Goal: Task Accomplishment & Management: Use online tool/utility

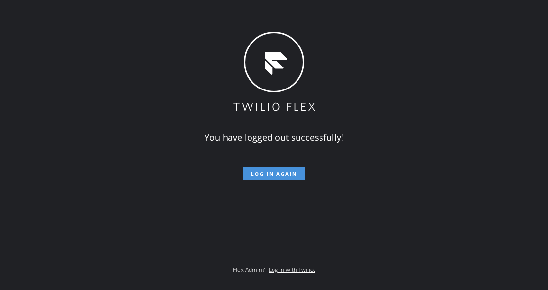
click at [284, 175] on span "Log in again" at bounding box center [274, 173] width 46 height 7
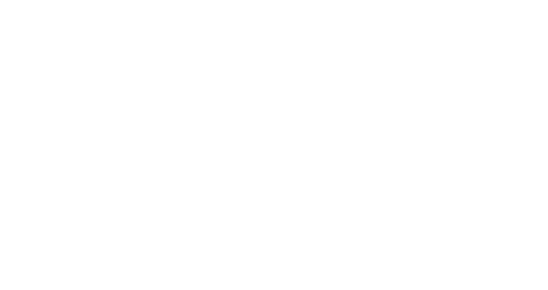
click at [139, 78] on div at bounding box center [274, 145] width 548 height 290
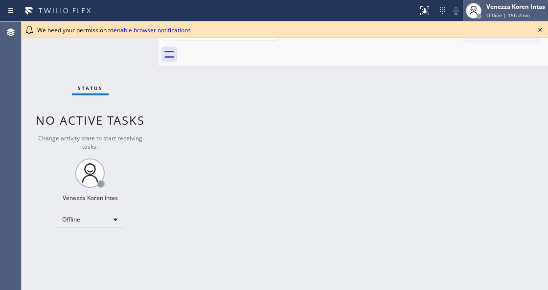
click at [534, 10] on div "Venezza Koren Intas" at bounding box center [516, 6] width 59 height 8
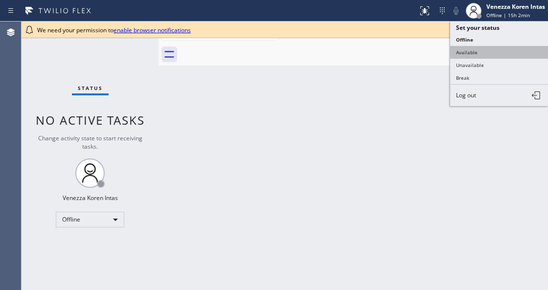
click at [502, 49] on button "Available" at bounding box center [499, 52] width 98 height 13
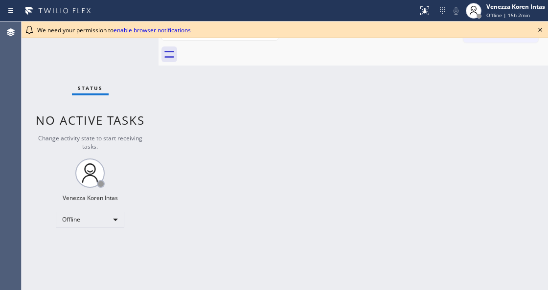
click at [541, 29] on icon at bounding box center [540, 30] width 12 height 12
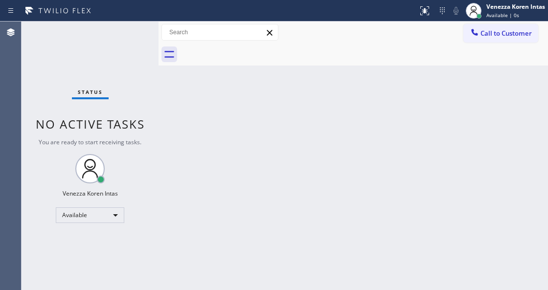
click at [102, 36] on div "Status No active tasks You are ready to start receiving tasks. Venezza Koren In…" at bounding box center [90, 156] width 137 height 269
click at [83, 62] on div "Status No active tasks You are ready to start receiving tasks. Venezza Koren In…" at bounding box center [90, 156] width 137 height 269
drag, startPoint x: 139, startPoint y: 144, endPoint x: 125, endPoint y: 114, distance: 33.5
click at [139, 144] on span "You are ready to start receiving tasks." at bounding box center [90, 142] width 103 height 8
click at [110, 89] on div "Status No active tasks You are ready to start receiving tasks. Venezza Koren In…" at bounding box center [90, 156] width 137 height 269
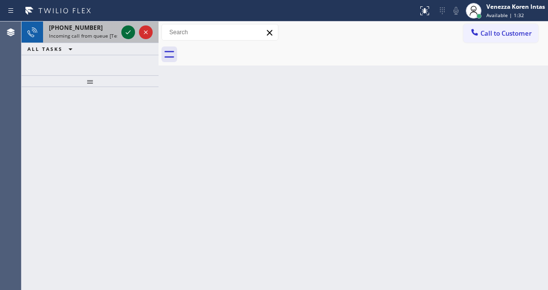
click at [130, 35] on icon at bounding box center [128, 32] width 12 height 12
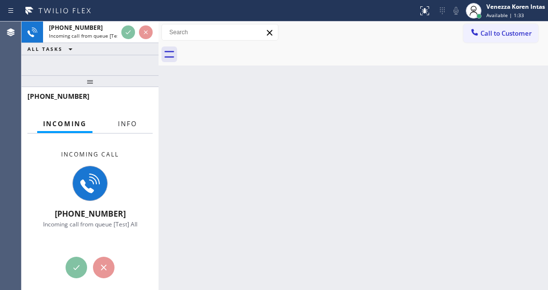
click at [128, 129] on button "Info" at bounding box center [127, 124] width 31 height 19
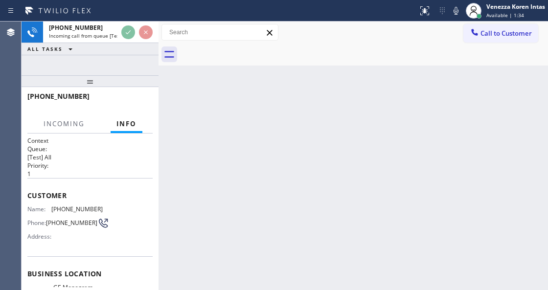
drag, startPoint x: 99, startPoint y: 79, endPoint x: 100, endPoint y: 155, distance: 76.4
click at [98, 87] on div at bounding box center [90, 81] width 137 height 12
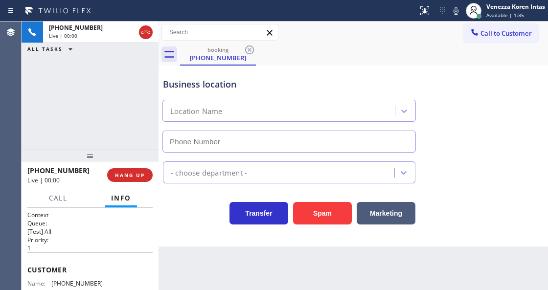
type input "[PHONE_NUMBER]"
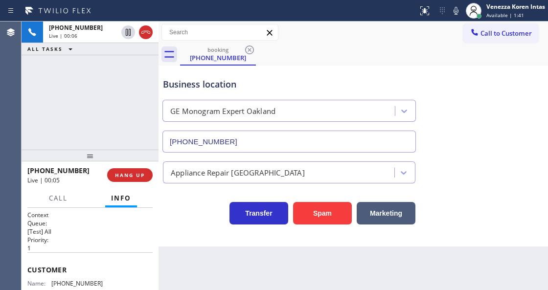
click at [127, 116] on div "[PHONE_NUMBER] Live | 00:06 ALL TASKS ALL TASKS ACTIVE TASKS TASKS IN WRAP UP" at bounding box center [90, 86] width 137 height 128
click at [453, 13] on icon at bounding box center [456, 11] width 12 height 12
click at [431, 81] on div "Business location GE Monogram Expert [GEOGRAPHIC_DATA] [PHONE_NUMBER]" at bounding box center [353, 108] width 385 height 89
click at [467, 185] on div "Transfer Spam Marketing" at bounding box center [353, 204] width 385 height 41
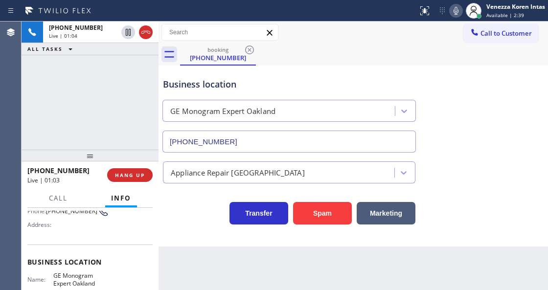
scroll to position [98, 0]
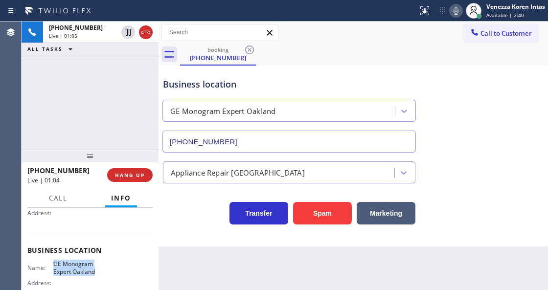
drag, startPoint x: 52, startPoint y: 261, endPoint x: 101, endPoint y: 271, distance: 49.8
click at [101, 271] on div "Name: GE Monogram Expert Oakland Address: Phone: [PHONE_NUMBER]" at bounding box center [89, 281] width 125 height 42
copy span "GE Monogram Expert Oakland"
click at [486, 13] on div "Venezza Koren Intas Available | 2:42" at bounding box center [517, 10] width 64 height 17
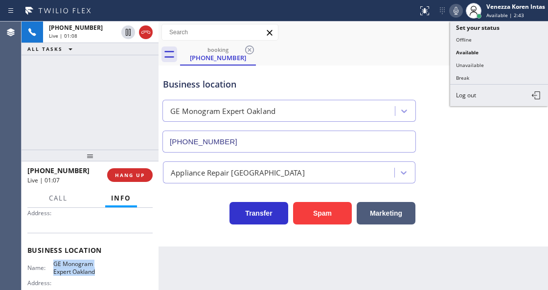
click at [455, 12] on icon at bounding box center [456, 11] width 12 height 12
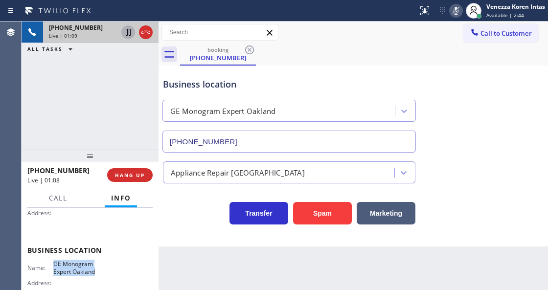
click at [124, 32] on icon at bounding box center [128, 32] width 12 height 12
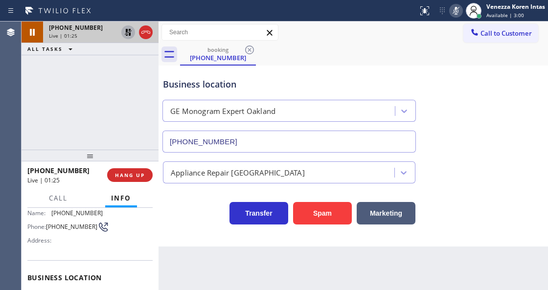
scroll to position [32, 0]
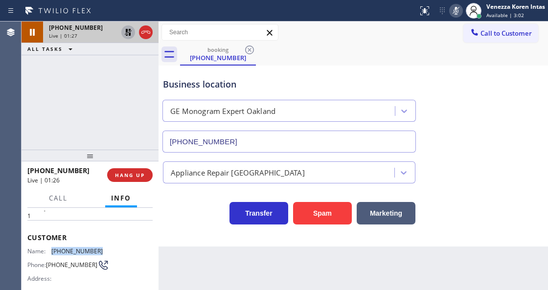
drag, startPoint x: 86, startPoint y: 252, endPoint x: 51, endPoint y: 250, distance: 35.3
click at [51, 250] on div "Name: [PHONE_NUMBER] Phone: [PHONE_NUMBER] Address:" at bounding box center [89, 267] width 125 height 39
copy div "[PHONE_NUMBER]"
drag, startPoint x: 452, startPoint y: 8, endPoint x: 318, endPoint y: 59, distance: 144.1
click at [453, 8] on icon at bounding box center [456, 11] width 12 height 12
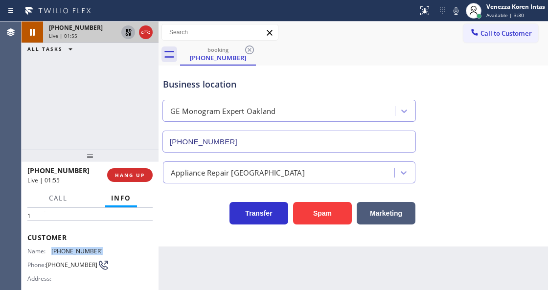
click at [127, 30] on icon at bounding box center [128, 32] width 7 height 7
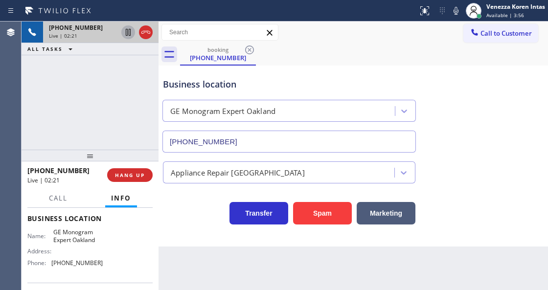
scroll to position [130, 0]
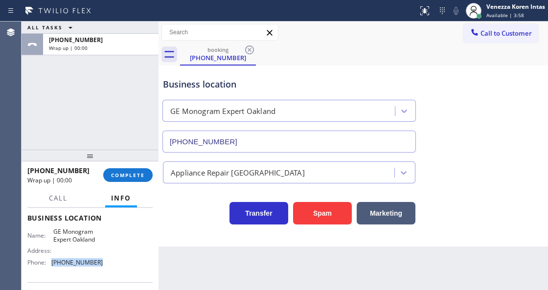
drag, startPoint x: 106, startPoint y: 264, endPoint x: 59, endPoint y: 264, distance: 47.5
click at [50, 266] on div "Name: GE Monogram Expert Oakland Address: Phone: [PHONE_NUMBER]" at bounding box center [89, 249] width 125 height 42
copy div "[PHONE_NUMBER]"
click at [136, 180] on button "COMPLETE" at bounding box center [127, 175] width 49 height 14
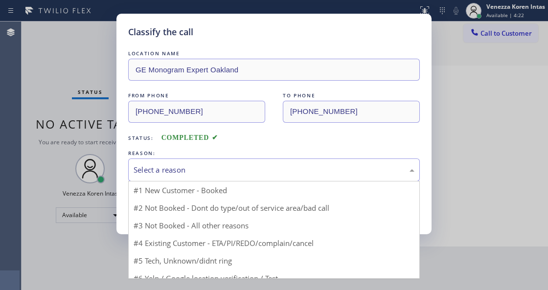
click at [230, 178] on div "Select a reason" at bounding box center [274, 170] width 292 height 23
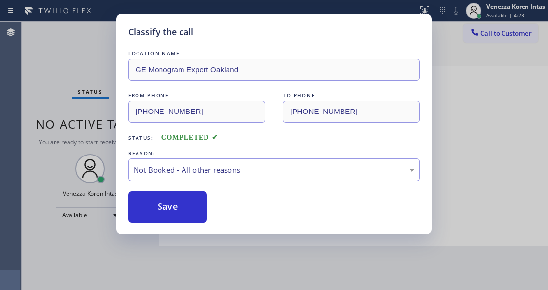
drag, startPoint x: 226, startPoint y: 204, endPoint x: 184, endPoint y: 209, distance: 42.4
click at [184, 209] on button "Save" at bounding box center [167, 206] width 79 height 31
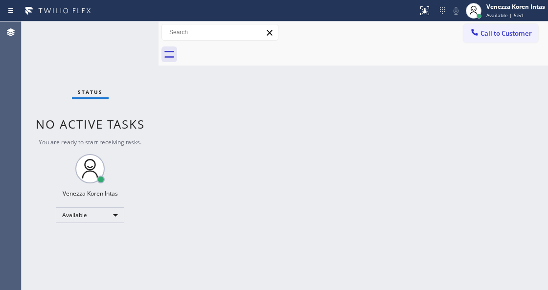
click at [124, 62] on div "Status No active tasks You are ready to start receiving tasks. Venezza Koren In…" at bounding box center [90, 156] width 137 height 269
click at [174, 103] on div "Back to Dashboard Change Sender ID Customers Technicians Select a contact Outbo…" at bounding box center [354, 156] width 390 height 269
click at [130, 42] on div "Status No active tasks You are ready to start receiving tasks. Venezza Koren In…" at bounding box center [90, 156] width 137 height 269
click at [143, 37] on div "Status No active tasks You are ready to start receiving tasks. Venezza Koren In…" at bounding box center [90, 156] width 137 height 269
click at [132, 32] on div "Status No active tasks You are ready to start receiving tasks. Venezza Koren In…" at bounding box center [90, 156] width 137 height 269
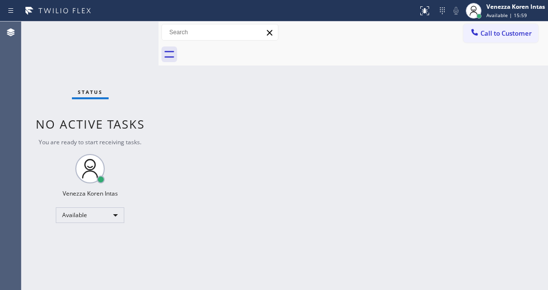
click at [132, 32] on div "Status No active tasks You are ready to start receiving tasks. Venezza Koren In…" at bounding box center [90, 156] width 137 height 269
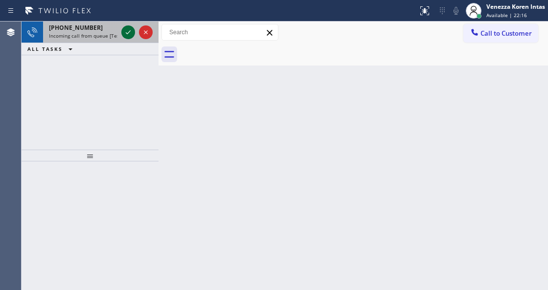
click at [132, 32] on icon at bounding box center [128, 32] width 12 height 12
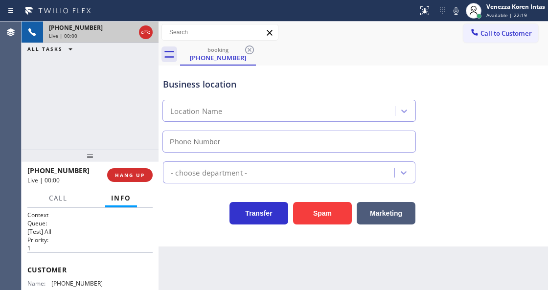
type input "[PHONE_NUMBER]"
click at [524, 73] on div "Business location [GEOGRAPHIC_DATA] Plumbing [PHONE_NUMBER]" at bounding box center [353, 108] width 385 height 89
click at [368, 74] on div "Business location [GEOGRAPHIC_DATA] Plumbing [PHONE_NUMBER]" at bounding box center [289, 110] width 256 height 85
click at [456, 10] on icon at bounding box center [456, 11] width 5 height 8
click at [125, 32] on icon at bounding box center [128, 32] width 12 height 12
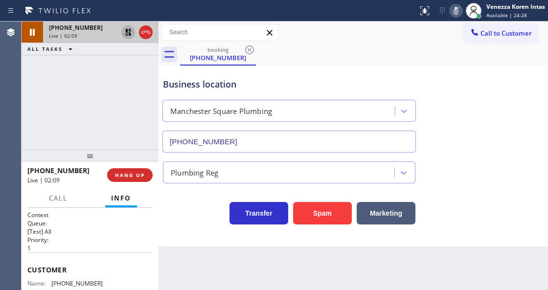
click at [79, 89] on div "[PHONE_NUMBER] Live | 02:09 ALL TASKS ALL TASKS ACTIVE TASKS TASKS IN WRAP UP" at bounding box center [90, 86] width 137 height 128
click at [83, 90] on div "[PHONE_NUMBER] Live | 02:15 ALL TASKS ALL TASKS ACTIVE TASKS TASKS IN WRAP UP" at bounding box center [90, 86] width 137 height 128
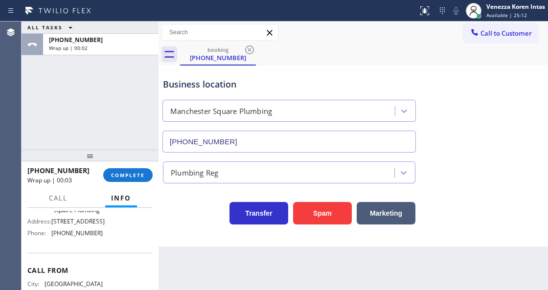
scroll to position [142, 0]
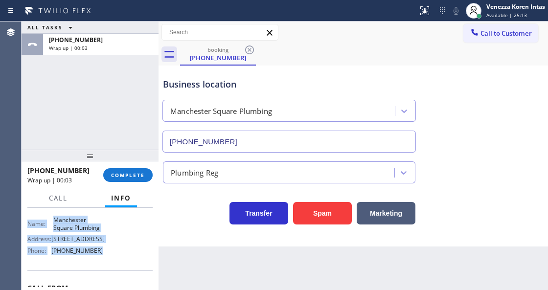
drag, startPoint x: 27, startPoint y: 264, endPoint x: 119, endPoint y: 263, distance: 92.0
click at [119, 263] on div "Context Queue: [Test] All Priority: 1 Customer Name: [PHONE_NUMBER] Phone: [PHO…" at bounding box center [90, 249] width 137 height 82
copy div "Customer Name: [PHONE_NUMBER] Phone: [PHONE_NUMBER] Address: Business location …"
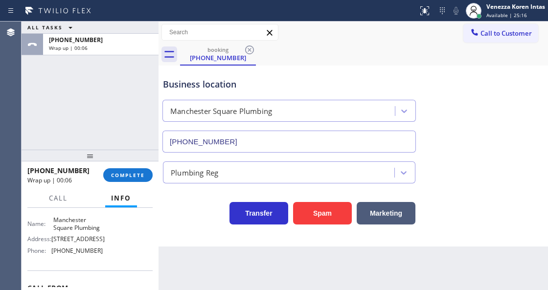
click at [89, 106] on div "ALL TASKS ALL TASKS ACTIVE TASKS TASKS IN WRAP UP [PHONE_NUMBER] Wrap up | 00:06" at bounding box center [90, 86] width 137 height 128
drag, startPoint x: 131, startPoint y: 174, endPoint x: 233, endPoint y: 184, distance: 102.2
click at [135, 174] on span "COMPLETE" at bounding box center [128, 175] width 34 height 7
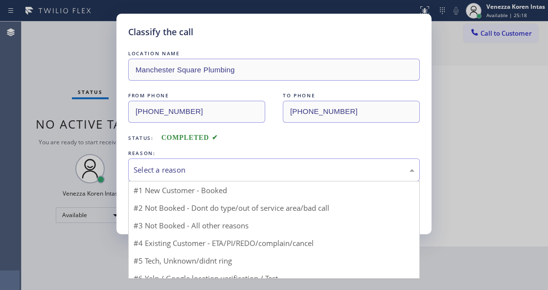
click at [228, 173] on div "Select a reason" at bounding box center [274, 169] width 281 height 11
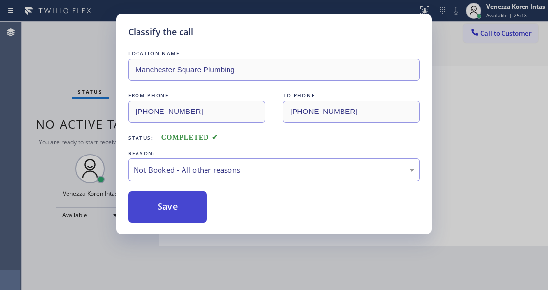
click at [204, 208] on button "Save" at bounding box center [167, 206] width 79 height 31
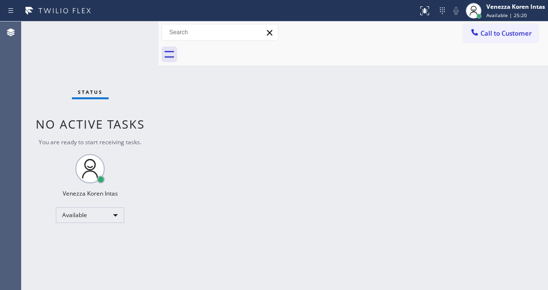
click at [516, 18] on span "Available | 25:20" at bounding box center [507, 15] width 41 height 7
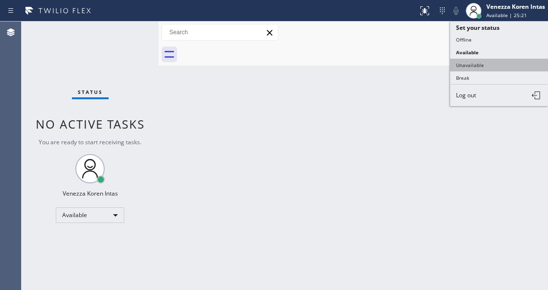
click at [497, 66] on button "Unavailable" at bounding box center [499, 65] width 98 height 13
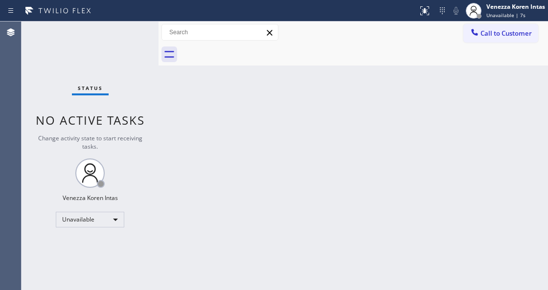
click at [218, 158] on div "Back to Dashboard Change Sender ID Customers Technicians Select a contact Outbo…" at bounding box center [354, 156] width 390 height 269
click at [519, 42] on div "Call to Customer Outbound call Location Search location Your caller id phone nu…" at bounding box center [354, 33] width 390 height 22
click at [482, 29] on span "Call to Customer" at bounding box center [506, 33] width 51 height 9
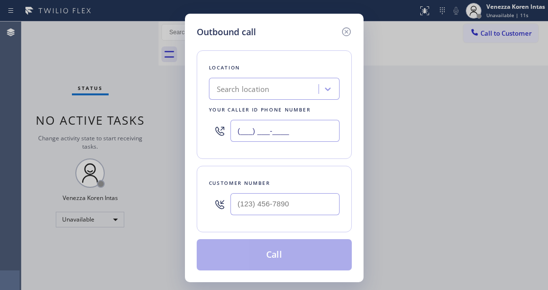
drag, startPoint x: 261, startPoint y: 128, endPoint x: 269, endPoint y: 130, distance: 8.5
click at [261, 128] on input "(___) ___-____" at bounding box center [285, 131] width 109 height 22
paste input "323) 218-7453"
type input "[PHONE_NUMBER]"
click at [263, 196] on input "(___) ___-____" at bounding box center [285, 204] width 109 height 22
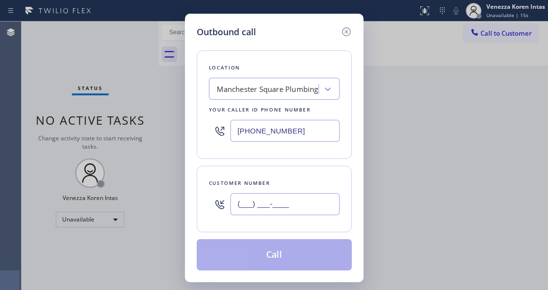
paste input "661) 305-7526"
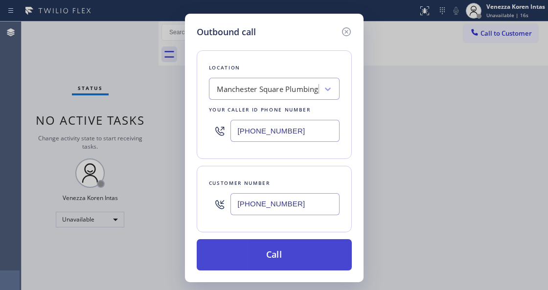
type input "[PHONE_NUMBER]"
click at [286, 256] on button "Call" at bounding box center [274, 254] width 155 height 31
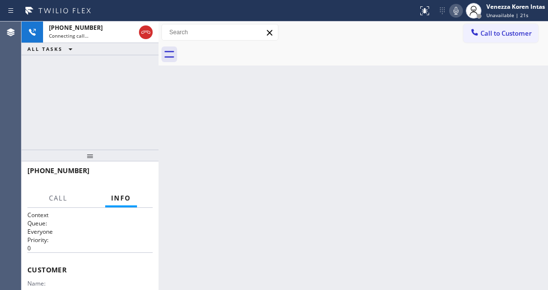
click at [311, 286] on div "Back to Dashboard Change Sender ID Customers Technicians Select a contact Outbo…" at bounding box center [354, 156] width 390 height 269
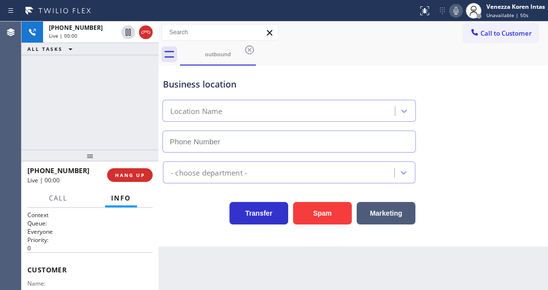
type input "[PHONE_NUMBER]"
click at [277, 4] on div at bounding box center [209, 11] width 410 height 16
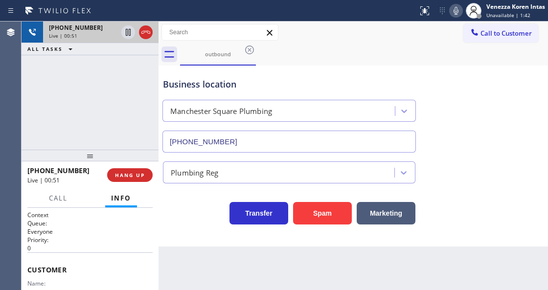
drag, startPoint x: 148, startPoint y: 30, endPoint x: 145, endPoint y: 38, distance: 8.5
click at [148, 30] on icon at bounding box center [146, 32] width 12 height 12
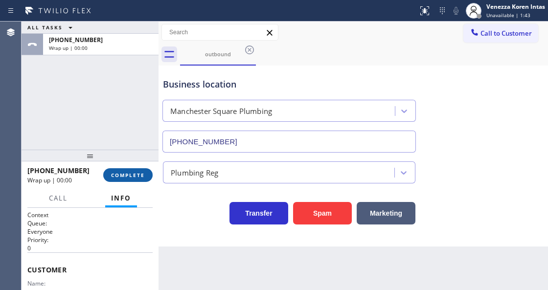
click at [133, 175] on span "COMPLETE" at bounding box center [128, 175] width 34 height 7
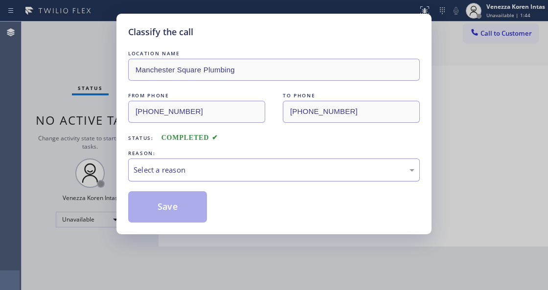
click at [202, 179] on div "Select a reason" at bounding box center [274, 170] width 292 height 23
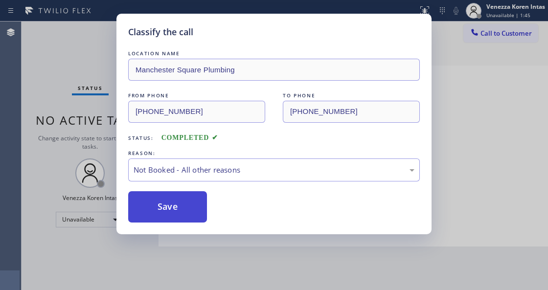
click at [183, 210] on button "Save" at bounding box center [167, 206] width 79 height 31
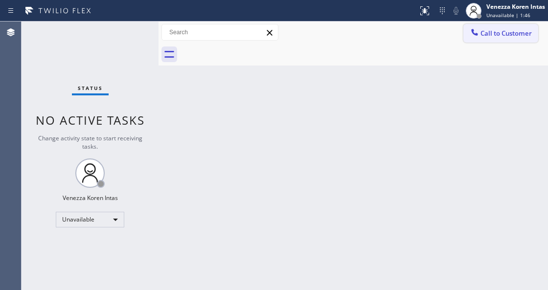
click at [490, 40] on button "Call to Customer" at bounding box center [501, 33] width 75 height 19
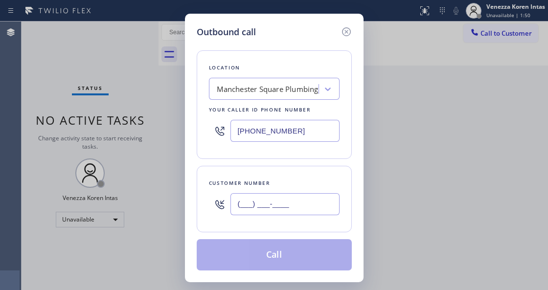
click at [243, 197] on input "(___) ___-____" at bounding box center [285, 204] width 109 height 22
paste input "661) 305-7526"
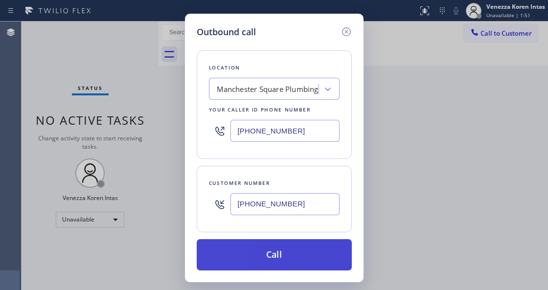
type input "[PHONE_NUMBER]"
click at [261, 259] on button "Call" at bounding box center [274, 254] width 155 height 31
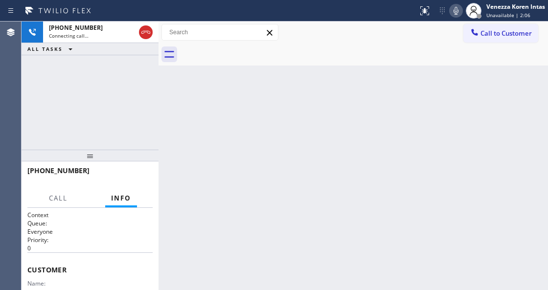
click at [182, 125] on div "Back to Dashboard Change Sender ID Customers Technicians Select a contact Outbo…" at bounding box center [354, 156] width 390 height 269
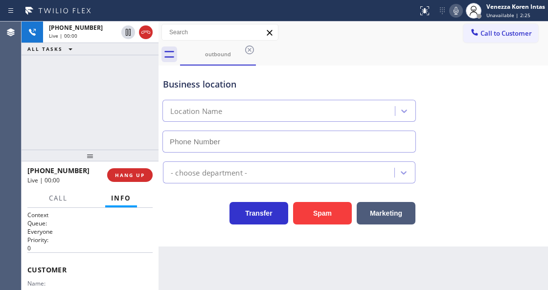
type input "[PHONE_NUMBER]"
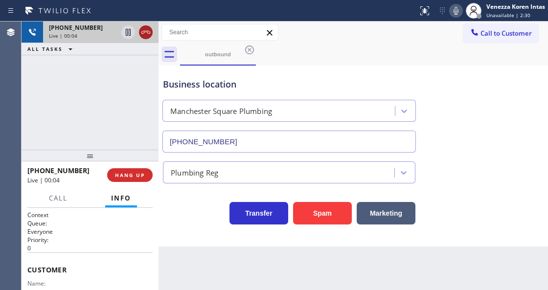
click at [147, 32] on icon at bounding box center [145, 32] width 9 height 3
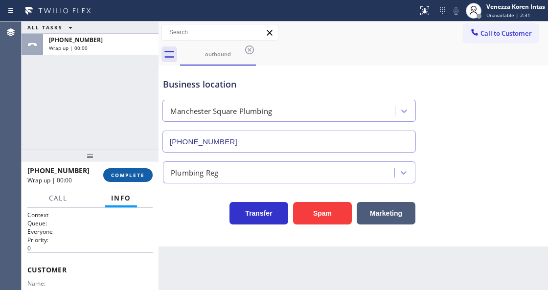
drag, startPoint x: 132, startPoint y: 175, endPoint x: 233, endPoint y: 189, distance: 102.2
click at [132, 176] on span "COMPLETE" at bounding box center [128, 175] width 34 height 7
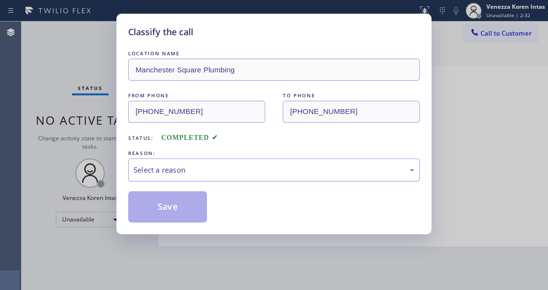
click at [196, 172] on div "Select a reason" at bounding box center [274, 169] width 281 height 11
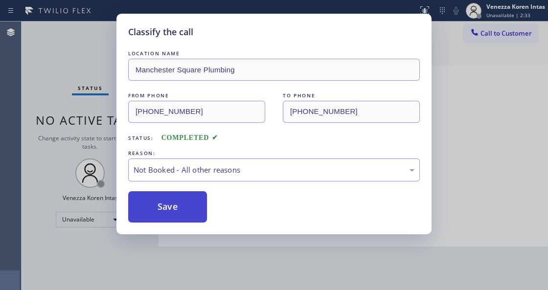
click at [183, 210] on button "Save" at bounding box center [167, 206] width 79 height 31
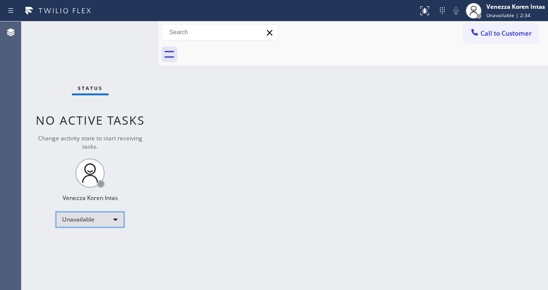
click at [98, 217] on div "Unavailable" at bounding box center [90, 220] width 69 height 16
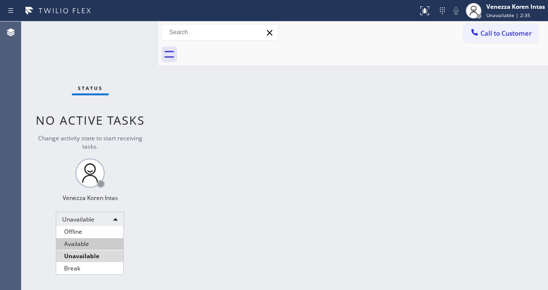
click at [105, 242] on li "Available" at bounding box center [89, 244] width 67 height 12
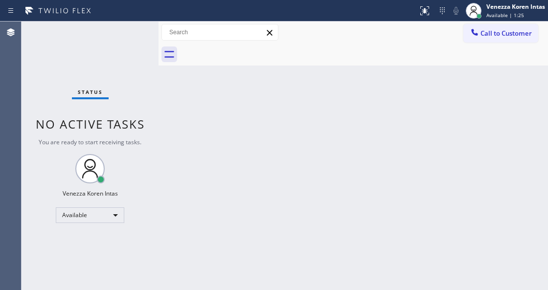
click at [215, 117] on div "Back to Dashboard Change Sender ID Customers Technicians Select a contact Outbo…" at bounding box center [354, 156] width 390 height 269
click at [121, 50] on div "Status No active tasks You are ready to start receiving tasks. Venezza Koren In…" at bounding box center [90, 156] width 137 height 269
click at [105, 141] on span "You are ready to start receiving tasks." at bounding box center [90, 142] width 103 height 8
drag, startPoint x: 105, startPoint y: 66, endPoint x: 117, endPoint y: 50, distance: 20.3
click at [105, 66] on div "Status No active tasks You are ready to start receiving tasks. Venezza Koren In…" at bounding box center [90, 156] width 137 height 269
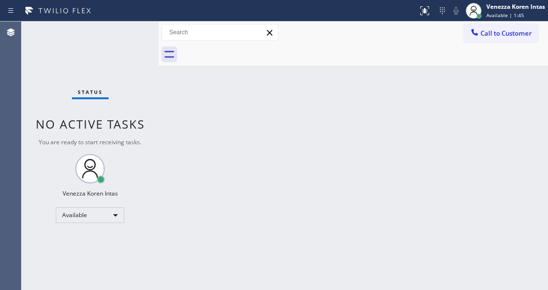
click at [117, 50] on div "Status No active tasks You are ready to start receiving tasks. Venezza Koren In…" at bounding box center [90, 156] width 137 height 269
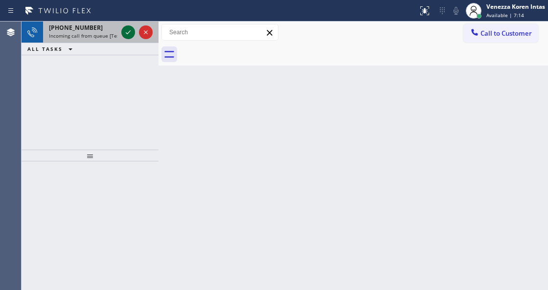
click at [123, 33] on icon at bounding box center [128, 32] width 12 height 12
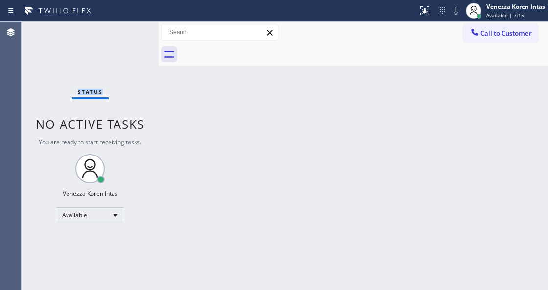
click at [123, 33] on div "Status No active tasks You are ready to start receiving tasks. Venezza Koren In…" at bounding box center [90, 156] width 137 height 269
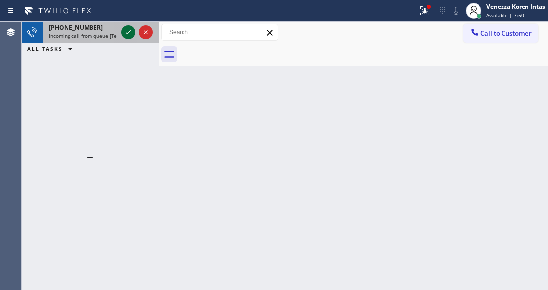
click at [123, 33] on icon at bounding box center [128, 32] width 12 height 12
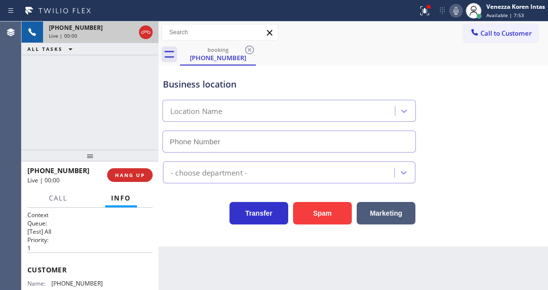
type input "[PHONE_NUMBER]"
click at [118, 122] on div "[PHONE_NUMBER] Live | 00:07 ALL TASKS ALL TASKS ACTIVE TASKS TASKS IN WRAP UP" at bounding box center [90, 86] width 137 height 128
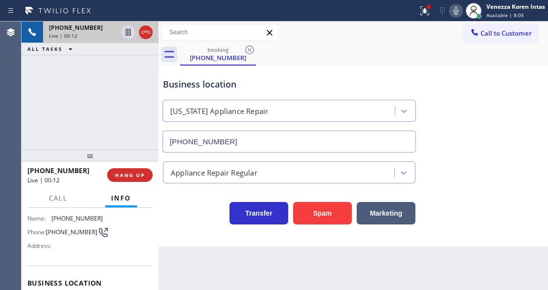
scroll to position [196, 0]
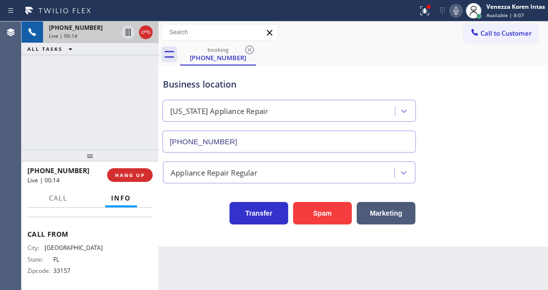
click at [441, 168] on div "Appliance Repair Regular" at bounding box center [353, 171] width 385 height 26
click at [426, 8] on div at bounding box center [429, 7] width 6 height 6
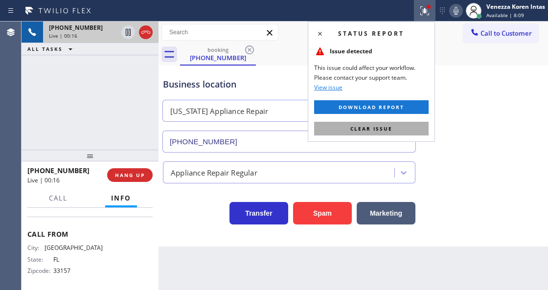
click at [418, 122] on button "Clear issue" at bounding box center [371, 129] width 115 height 14
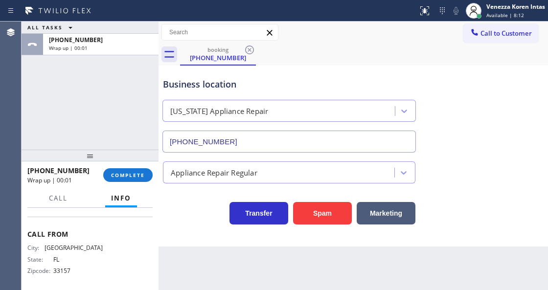
drag, startPoint x: 534, startPoint y: 110, endPoint x: 413, endPoint y: 102, distance: 120.6
click at [533, 110] on div "Business location [US_STATE] Appliance Repair [PHONE_NUMBER]" at bounding box center [353, 108] width 385 height 89
click at [122, 99] on div "ALL TASKS ALL TASKS ACTIVE TASKS TASKS IN WRAP UP [PHONE_NUMBER] Wrap up | 00:02" at bounding box center [90, 86] width 137 height 128
click at [130, 181] on button "COMPLETE" at bounding box center [127, 175] width 49 height 14
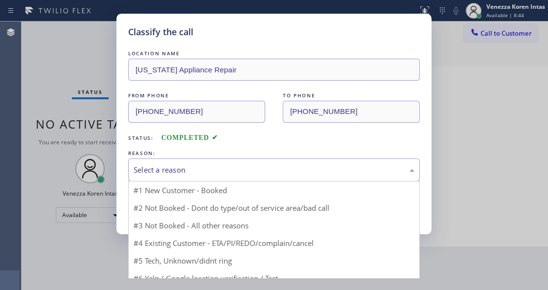
drag, startPoint x: 212, startPoint y: 174, endPoint x: 222, endPoint y: 257, distance: 83.8
click at [213, 182] on div "Select a reason #1 New Customer - Booked #2 Not Booked - Dont do type/out of se…" at bounding box center [274, 170] width 292 height 23
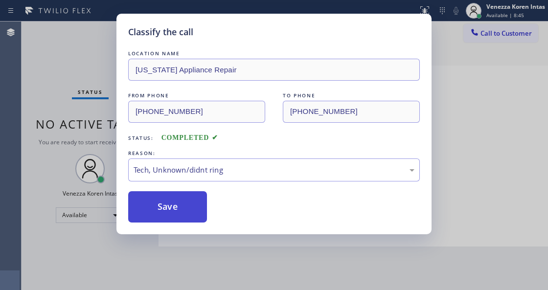
click at [171, 222] on button "Save" at bounding box center [167, 206] width 79 height 31
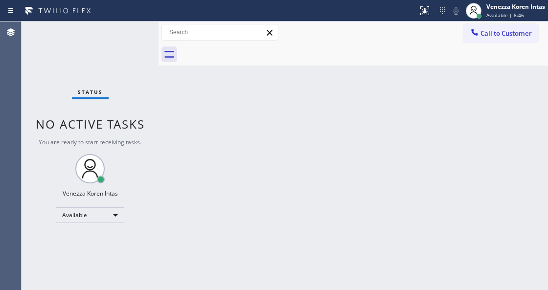
click at [71, 95] on div "Status No active tasks You are ready to start receiving tasks. Venezza Koren In…" at bounding box center [90, 156] width 137 height 269
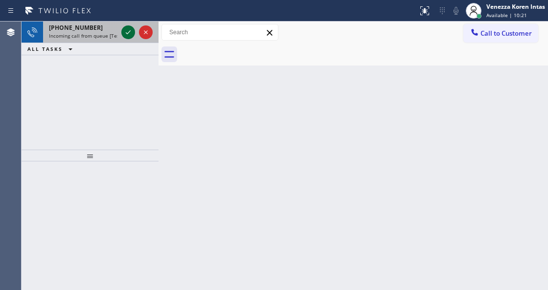
click at [129, 30] on icon at bounding box center [128, 32] width 12 height 12
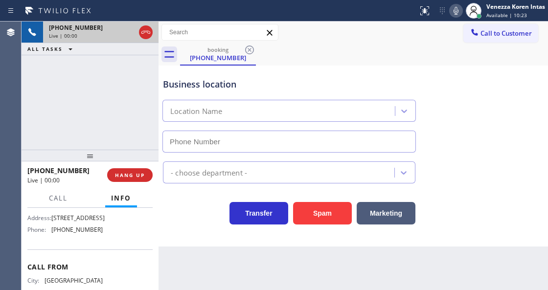
type input "[PHONE_NUMBER]"
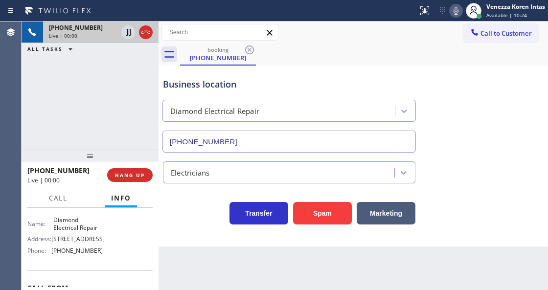
scroll to position [130, 0]
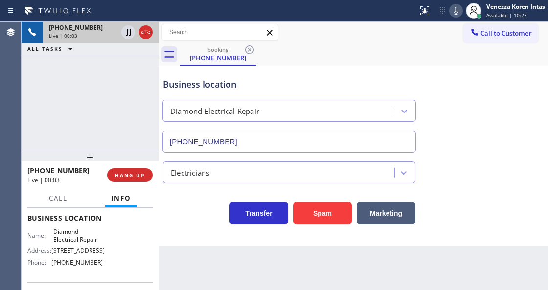
click at [516, 61] on div "booking [PHONE_NUMBER]" at bounding box center [364, 55] width 368 height 22
click at [130, 33] on icon at bounding box center [128, 32] width 5 height 7
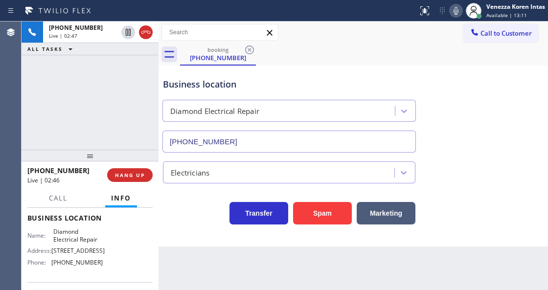
click at [456, 11] on icon at bounding box center [456, 11] width 5 height 8
drag, startPoint x: 127, startPoint y: 35, endPoint x: 171, endPoint y: 45, distance: 45.1
click at [127, 35] on icon at bounding box center [128, 32] width 7 height 7
click at [457, 13] on icon at bounding box center [456, 11] width 12 height 12
drag, startPoint x: 53, startPoint y: 231, endPoint x: 101, endPoint y: 239, distance: 49.1
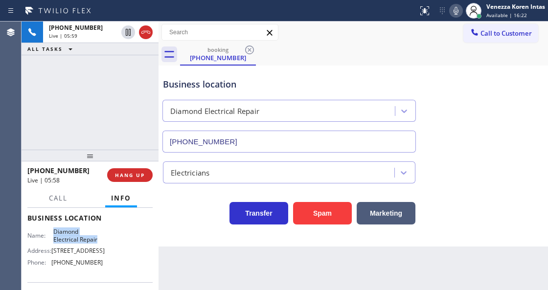
click at [101, 239] on div "Name: Diamond Electrical Repair Address: [STREET_ADDRESS] Phone: [PHONE_NUMBER]" at bounding box center [89, 249] width 125 height 42
copy span "Diamond Electrical Repair"
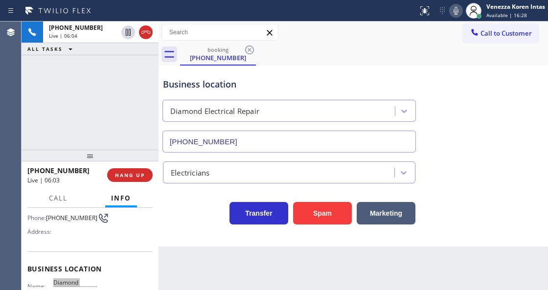
scroll to position [65, 0]
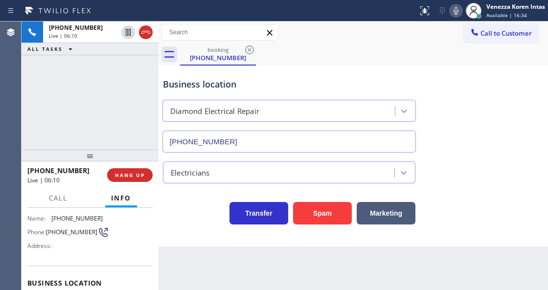
drag, startPoint x: 153, startPoint y: 84, endPoint x: 222, endPoint y: 90, distance: 69.3
click at [153, 84] on div "[PHONE_NUMBER] Live | 06:10 ALL TASKS ALL TASKS ACTIVE TASKS TASKS IN WRAP UP" at bounding box center [90, 86] width 137 height 128
drag, startPoint x: 449, startPoint y: 13, endPoint x: 432, endPoint y: 42, distance: 34.2
click at [450, 12] on icon at bounding box center [456, 11] width 12 height 12
click at [455, 12] on icon at bounding box center [456, 11] width 12 height 12
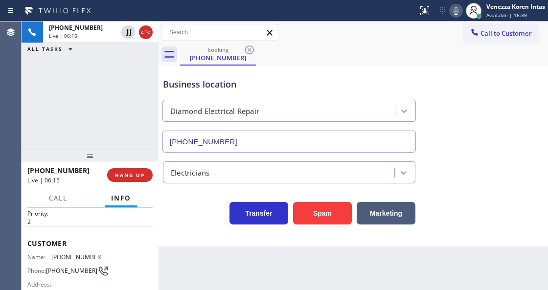
scroll to position [0, 0]
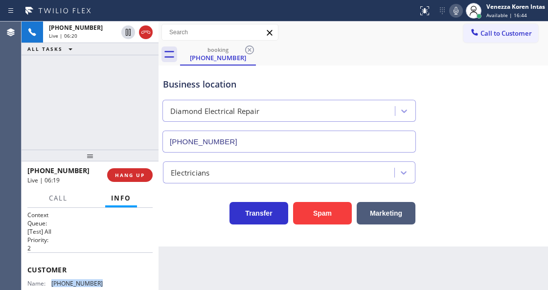
drag, startPoint x: 104, startPoint y: 278, endPoint x: 51, endPoint y: 280, distance: 52.9
copy div "[PHONE_NUMBER]"
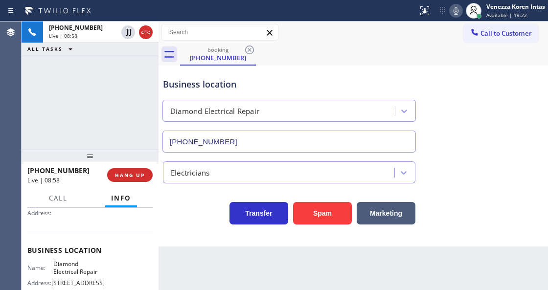
scroll to position [130, 0]
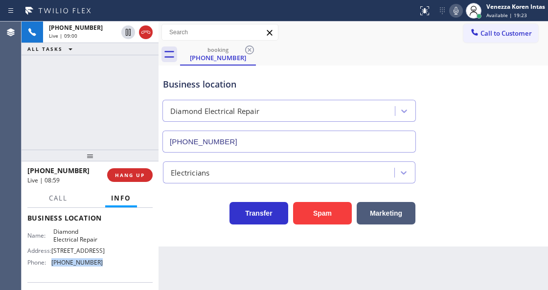
drag, startPoint x: 82, startPoint y: 262, endPoint x: 66, endPoint y: 265, distance: 16.5
click at [50, 262] on div "Name: Diamond Electrical Repair Address: [STREET_ADDRESS] Phone: [PHONE_NUMBER]" at bounding box center [89, 249] width 125 height 42
copy div "[PHONE_NUMBER]"
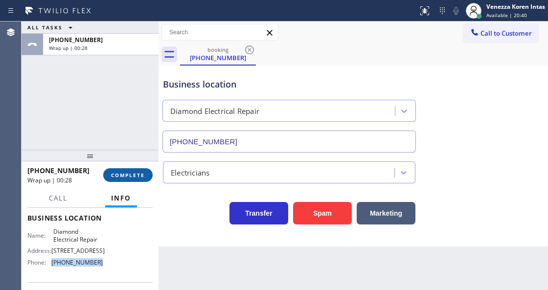
click at [130, 168] on button "COMPLETE" at bounding box center [127, 175] width 49 height 14
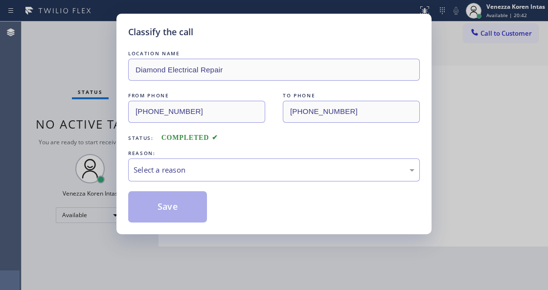
click at [191, 172] on div "Select a reason" at bounding box center [274, 169] width 281 height 11
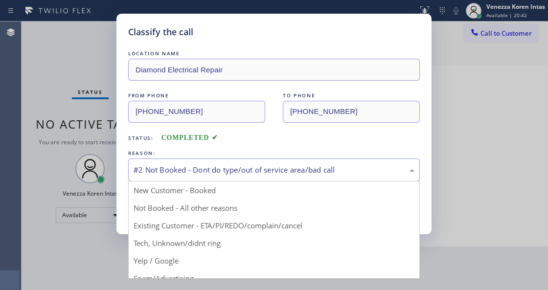
click at [196, 176] on div "#2 Not Booked - Dont do type/out of service area/bad call" at bounding box center [274, 169] width 281 height 11
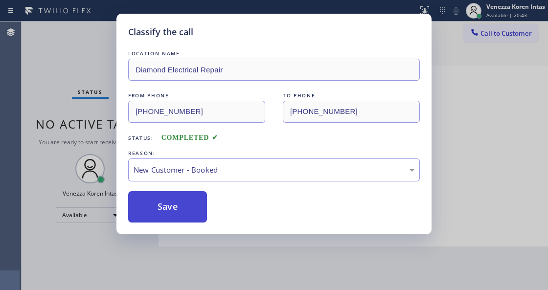
click at [192, 207] on button "Save" at bounding box center [167, 206] width 79 height 31
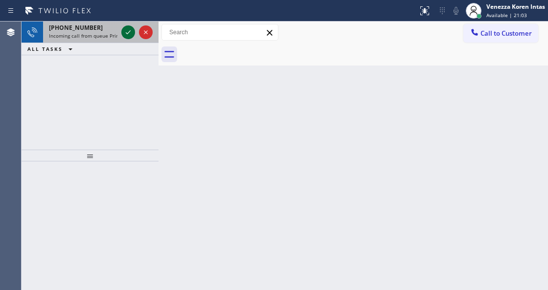
click at [128, 34] on icon at bounding box center [128, 32] width 12 height 12
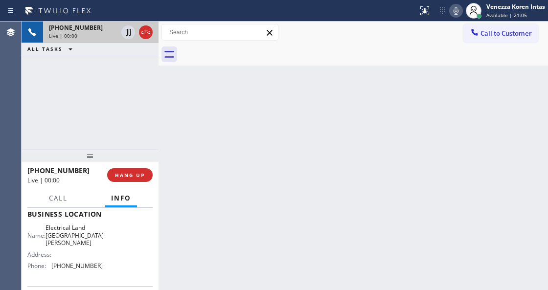
scroll to position [163, 0]
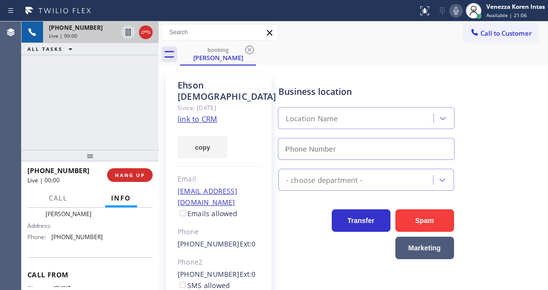
type input "[PHONE_NUMBER]"
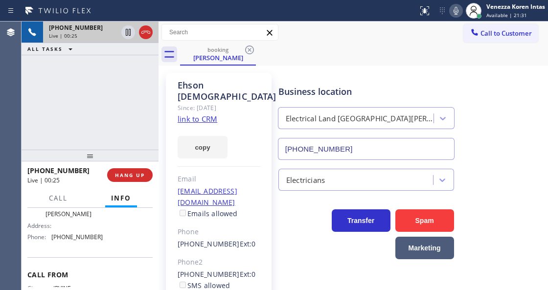
click at [208, 114] on link "link to CRM" at bounding box center [198, 119] width 40 height 10
click at [131, 113] on div "[PHONE_NUMBER] Live | 00:43 ALL TASKS ALL TASKS ACTIVE TASKS TASKS IN WRAP UP" at bounding box center [90, 86] width 137 height 128
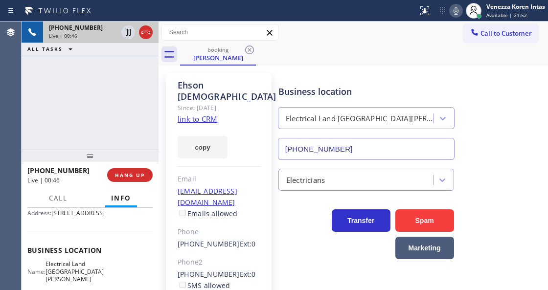
scroll to position [65, 0]
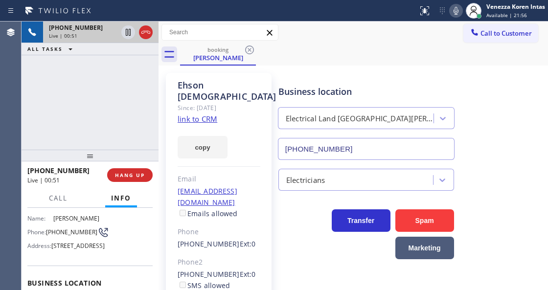
click at [453, 8] on icon at bounding box center [456, 11] width 12 height 12
click at [129, 34] on icon at bounding box center [128, 32] width 5 height 7
click at [287, 31] on div "Call to Customer Outbound call Location [GEOGRAPHIC_DATA] Plumbing Your caller …" at bounding box center [354, 32] width 390 height 17
drag, startPoint x: 454, startPoint y: 14, endPoint x: 337, endPoint y: 70, distance: 130.0
click at [454, 14] on icon at bounding box center [456, 11] width 5 height 8
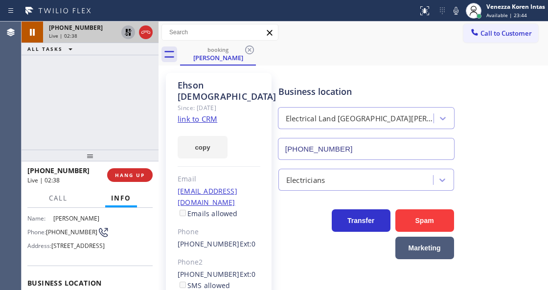
click at [126, 31] on icon at bounding box center [128, 32] width 7 height 7
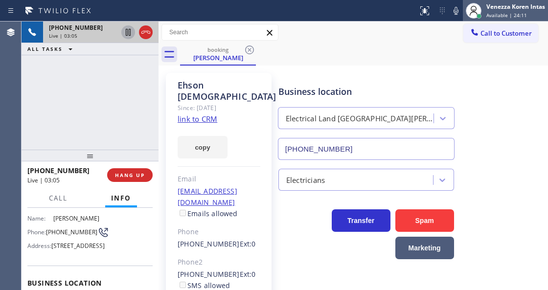
click at [465, 8] on div at bounding box center [474, 11] width 22 height 22
click at [462, 9] on div at bounding box center [456, 11] width 14 height 12
click at [129, 32] on icon at bounding box center [128, 32] width 5 height 7
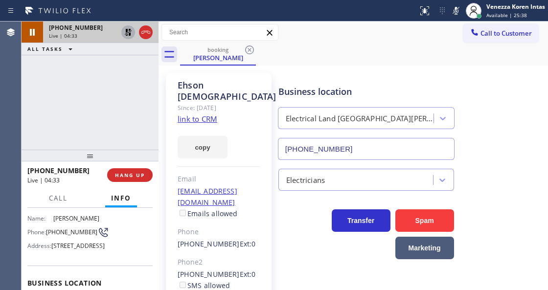
click at [456, 9] on icon at bounding box center [456, 11] width 12 height 12
click at [126, 35] on icon at bounding box center [128, 32] width 7 height 7
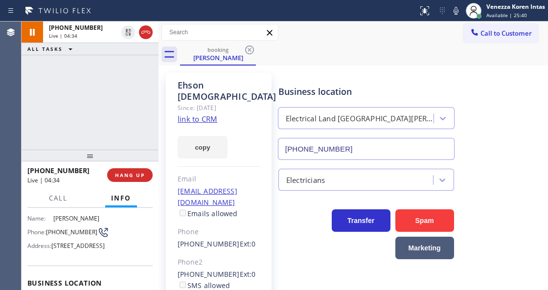
click at [311, 49] on div "booking [PERSON_NAME]" at bounding box center [364, 55] width 368 height 22
click at [68, 77] on div "[PHONE_NUMBER] Live | 04:48 ALL TASKS ALL TASKS ACTIVE TASKS TASKS IN WRAP UP" at bounding box center [90, 86] width 137 height 128
click at [358, 31] on div "Call to Customer Outbound call Location [GEOGRAPHIC_DATA] Plumbing Your caller …" at bounding box center [354, 32] width 390 height 17
click at [304, 38] on div "Call to Customer Outbound call Location [GEOGRAPHIC_DATA] Plumbing Your caller …" at bounding box center [354, 32] width 390 height 17
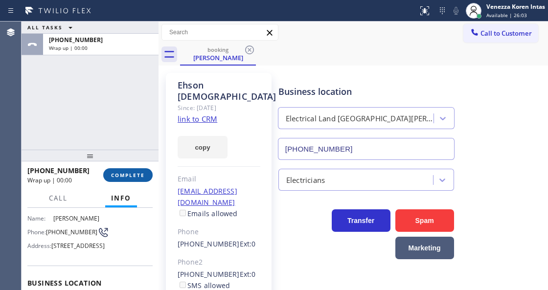
drag, startPoint x: 136, startPoint y: 174, endPoint x: 263, endPoint y: 159, distance: 128.6
click at [136, 173] on span "COMPLETE" at bounding box center [128, 175] width 34 height 7
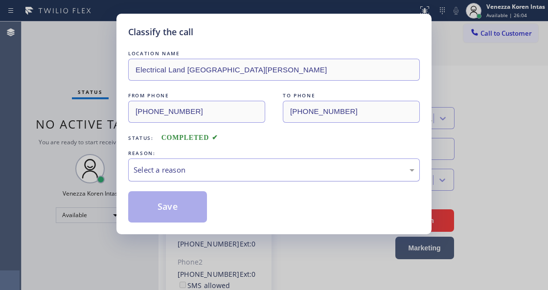
click at [257, 160] on div "Select a reason" at bounding box center [274, 170] width 292 height 23
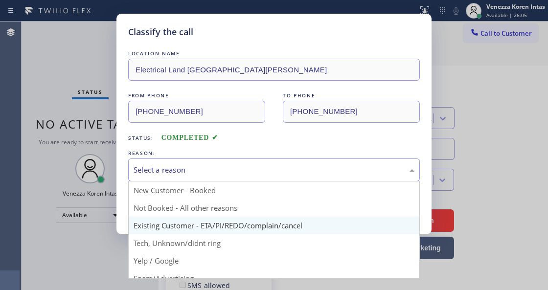
drag, startPoint x: 238, startPoint y: 229, endPoint x: 199, endPoint y: 211, distance: 42.3
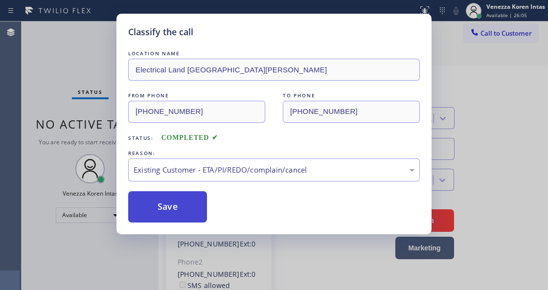
click at [199, 211] on button "Save" at bounding box center [167, 206] width 79 height 31
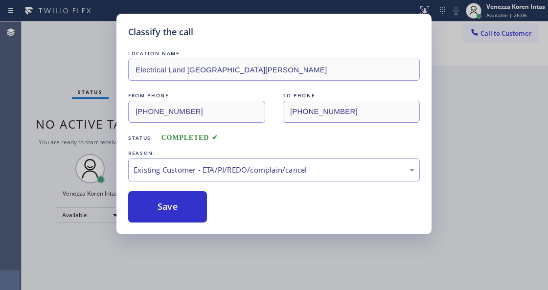
click at [212, 282] on div "Classify the call LOCATION NAME Electrical Land Santa [PERSON_NAME] FROM PHONE …" at bounding box center [274, 145] width 548 height 290
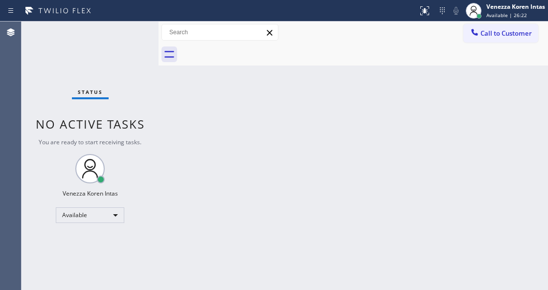
drag, startPoint x: 127, startPoint y: 62, endPoint x: 60, endPoint y: 45, distance: 69.2
click at [125, 62] on div "Status No active tasks You are ready to start receiving tasks. Venezza Koren In…" at bounding box center [90, 156] width 137 height 269
drag, startPoint x: 41, startPoint y: 56, endPoint x: 9, endPoint y: 67, distance: 33.6
click at [32, 61] on div "Status No active tasks You are ready to start receiving tasks. Venezza Koren In…" at bounding box center [90, 156] width 137 height 269
drag, startPoint x: 132, startPoint y: 34, endPoint x: 136, endPoint y: 39, distance: 6.6
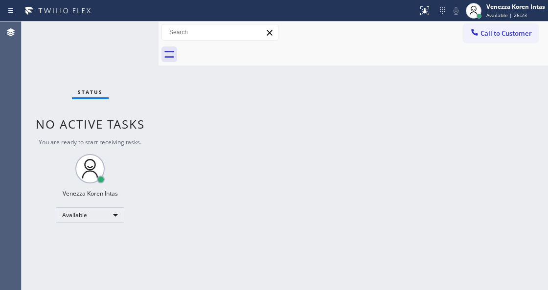
click at [132, 34] on div "Status No active tasks You are ready to start receiving tasks. Venezza Koren In…" at bounding box center [90, 156] width 137 height 269
click at [140, 42] on div "Status No active tasks You are ready to start receiving tasks. Venezza Koren In…" at bounding box center [90, 156] width 137 height 269
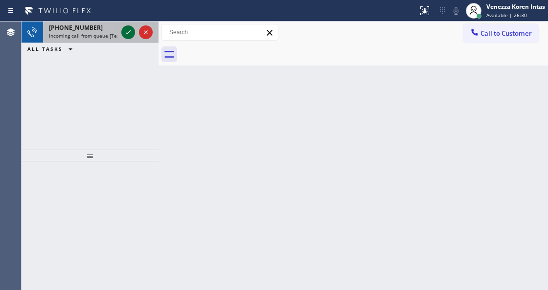
click at [128, 32] on icon at bounding box center [128, 32] width 12 height 12
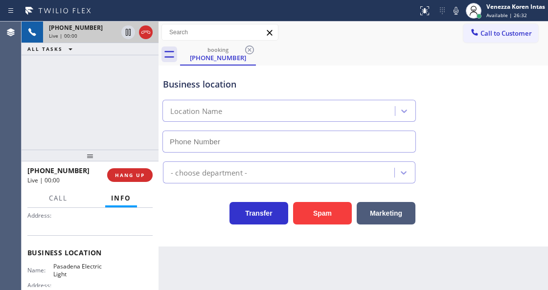
scroll to position [98, 0]
type input "[PHONE_NUMBER]"
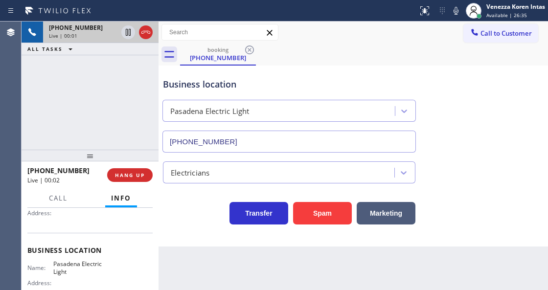
click at [91, 96] on div "[PHONE_NUMBER] Live | 00:01 ALL TASKS ALL TASKS ACTIVE TASKS TASKS IN WRAP UP" at bounding box center [90, 86] width 137 height 128
click at [413, 64] on div "Business location [GEOGRAPHIC_DATA] [PHONE_NUMBER]" at bounding box center [353, 108] width 385 height 89
click at [522, 63] on div "booking [PHONE_NUMBER]" at bounding box center [364, 55] width 368 height 22
click at [152, 35] on div at bounding box center [146, 32] width 14 height 12
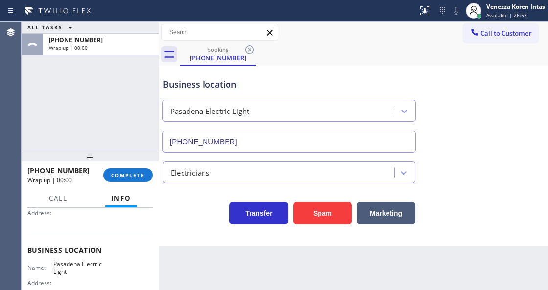
click at [159, 176] on div at bounding box center [159, 156] width 0 height 269
click at [137, 177] on span "COMPLETE" at bounding box center [128, 175] width 34 height 7
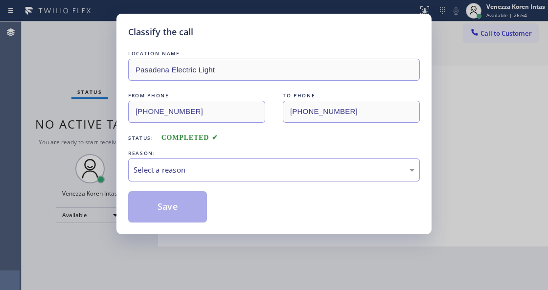
click at [226, 170] on div "Select a reason" at bounding box center [274, 169] width 281 height 11
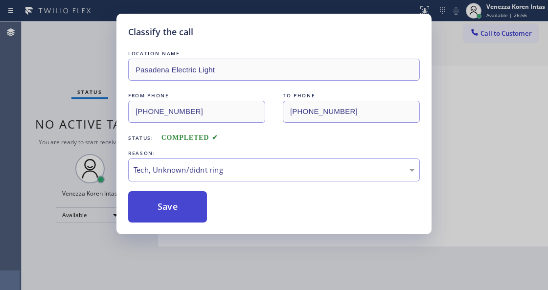
click at [180, 213] on button "Save" at bounding box center [167, 206] width 79 height 31
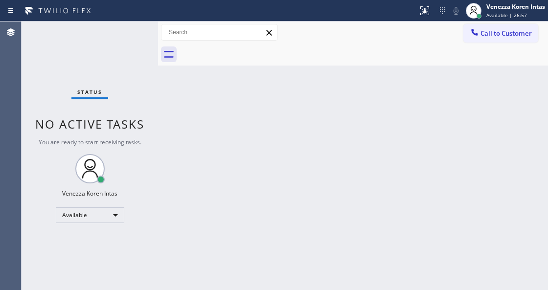
click at [112, 34] on div "Status No active tasks You are ready to start receiving tasks. Venezza Koren In…" at bounding box center [90, 156] width 137 height 269
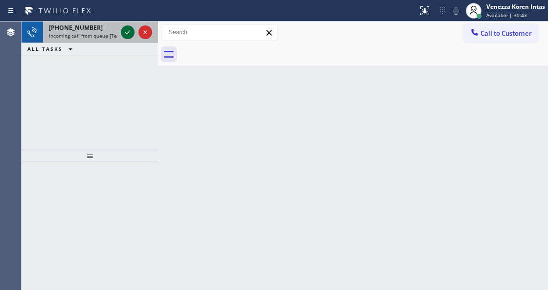
click at [129, 34] on icon at bounding box center [128, 32] width 12 height 12
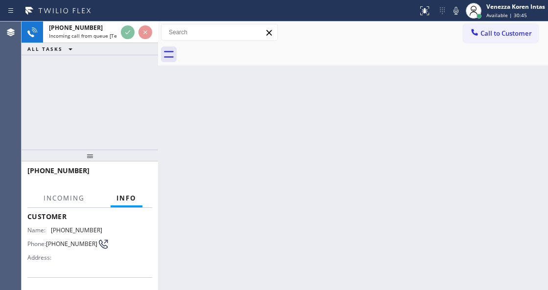
scroll to position [130, 0]
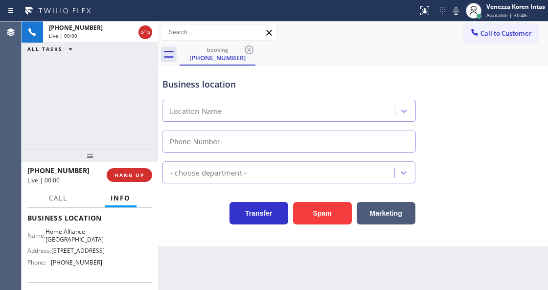
type input "[PHONE_NUMBER]"
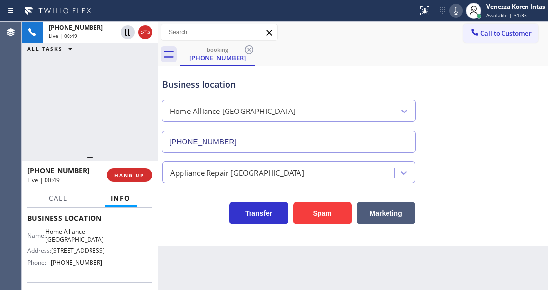
click at [458, 9] on icon at bounding box center [456, 11] width 12 height 12
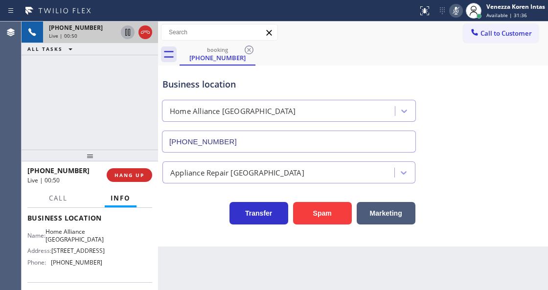
click at [130, 32] on icon at bounding box center [128, 32] width 12 height 12
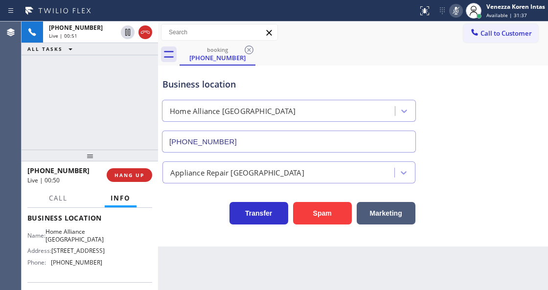
drag, startPoint x: 383, startPoint y: 70, endPoint x: 430, endPoint y: 54, distance: 49.7
click at [385, 70] on div "Business location Home Alliance [GEOGRAPHIC_DATA] [PHONE_NUMBER]" at bounding box center [289, 110] width 257 height 85
drag, startPoint x: 53, startPoint y: 228, endPoint x: 79, endPoint y: 237, distance: 27.9
click at [79, 237] on span "Home Alliance [GEOGRAPHIC_DATA]" at bounding box center [75, 235] width 58 height 15
copy span "Home Alliance [GEOGRAPHIC_DATA]"
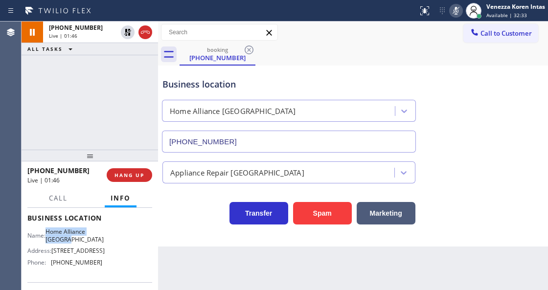
click at [456, 9] on rect at bounding box center [456, 9] width 7 height 7
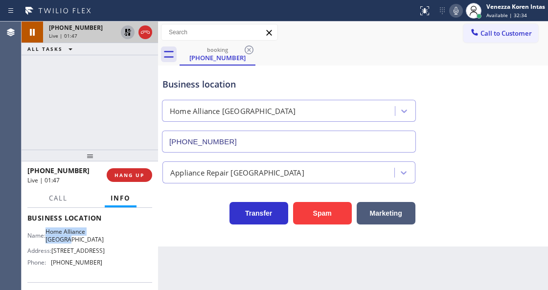
click at [124, 30] on icon at bounding box center [128, 32] width 12 height 12
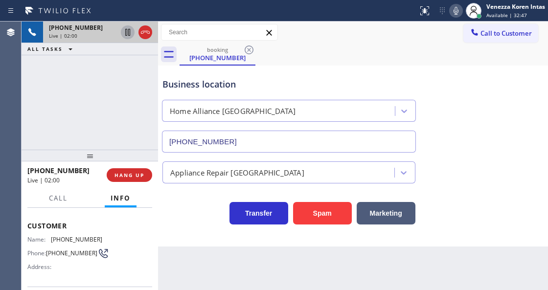
scroll to position [32, 0]
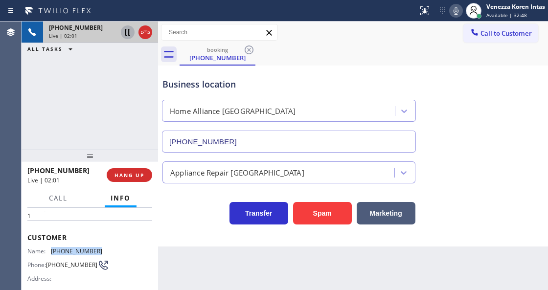
drag, startPoint x: 100, startPoint y: 246, endPoint x: 49, endPoint y: 250, distance: 51.0
click at [49, 250] on div "Name: [PHONE_NUMBER] Phone: [PHONE_NUMBER] Address:" at bounding box center [89, 267] width 125 height 39
copy div "[PHONE_NUMBER]"
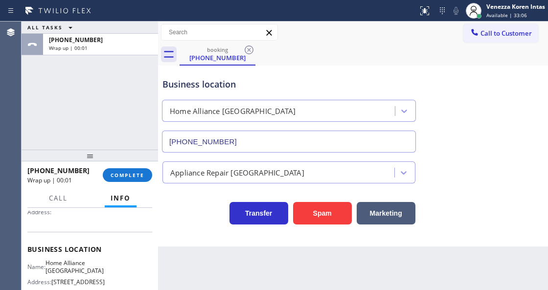
scroll to position [130, 0]
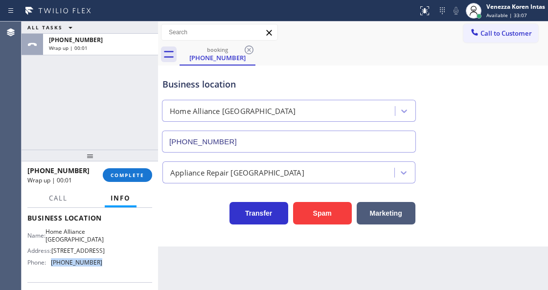
drag, startPoint x: 78, startPoint y: 271, endPoint x: 51, endPoint y: 273, distance: 27.0
click at [51, 270] on div "Name: Home Alliance [GEOGRAPHIC_DATA] Address: [STREET_ADDRESS] Phone: [PHONE_N…" at bounding box center [89, 249] width 125 height 42
copy div "[PHONE_NUMBER]"
drag, startPoint x: 53, startPoint y: 229, endPoint x: 83, endPoint y: 241, distance: 32.3
click at [83, 241] on span "Home Alliance [GEOGRAPHIC_DATA]" at bounding box center [75, 235] width 58 height 15
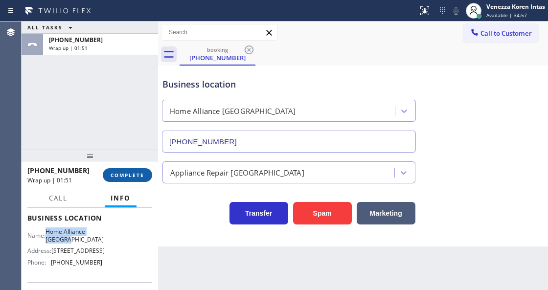
click at [124, 179] on button "COMPLETE" at bounding box center [127, 175] width 49 height 14
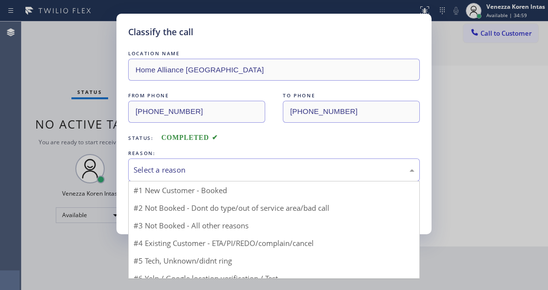
click at [249, 170] on div "Select a reason" at bounding box center [274, 169] width 281 height 11
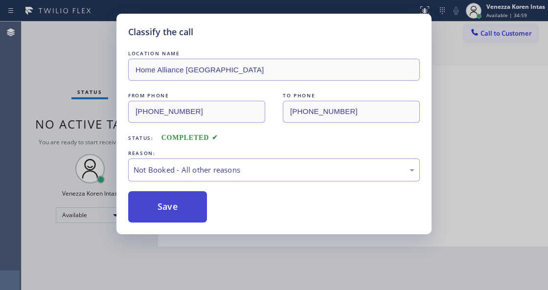
click at [180, 194] on button "Save" at bounding box center [167, 206] width 79 height 31
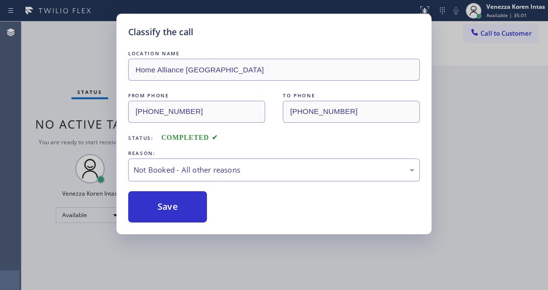
click at [490, 98] on div "Classify the call LOCATION NAME Home Alliance Chicago FROM PHONE [PHONE_NUMBER]…" at bounding box center [274, 145] width 548 height 290
click at [189, 213] on button "Save" at bounding box center [167, 206] width 79 height 31
click at [473, 164] on div "Classify the call LOCATION NAME Home Alliance Chicago FROM PHONE [PHONE_NUMBER]…" at bounding box center [274, 145] width 548 height 290
click at [166, 205] on button "Save" at bounding box center [167, 206] width 79 height 31
click at [188, 196] on button "Save" at bounding box center [167, 206] width 79 height 31
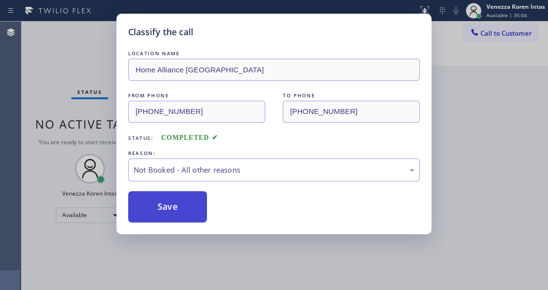
click at [184, 214] on button "Save" at bounding box center [167, 206] width 79 height 31
click at [183, 213] on button "Save" at bounding box center [167, 206] width 79 height 31
click at [170, 216] on button "Save" at bounding box center [167, 206] width 79 height 31
click at [146, 204] on button "Save" at bounding box center [167, 206] width 79 height 31
click at [192, 207] on button "Save" at bounding box center [167, 206] width 79 height 31
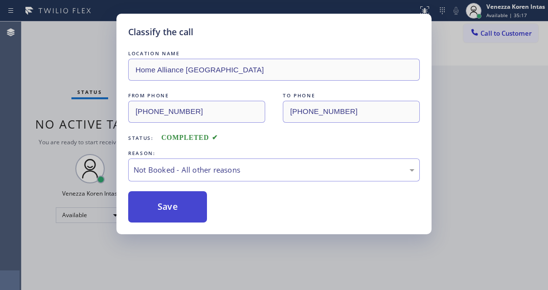
click at [192, 207] on button "Save" at bounding box center [167, 206] width 79 height 31
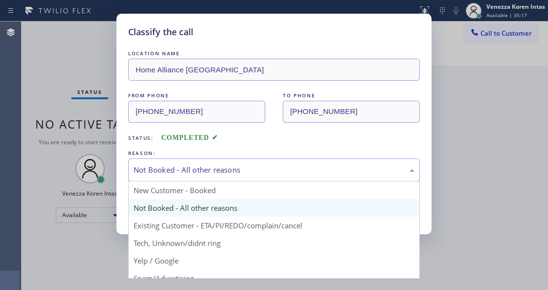
click at [213, 174] on div "Not Booked - All other reasons" at bounding box center [274, 169] width 281 height 11
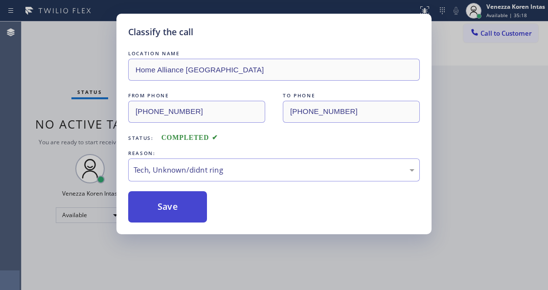
click at [193, 208] on button "Save" at bounding box center [167, 206] width 79 height 31
click at [174, 179] on div "Tech, Unknown/didnt ring" at bounding box center [274, 170] width 292 height 23
click at [181, 213] on button "Save" at bounding box center [167, 206] width 79 height 31
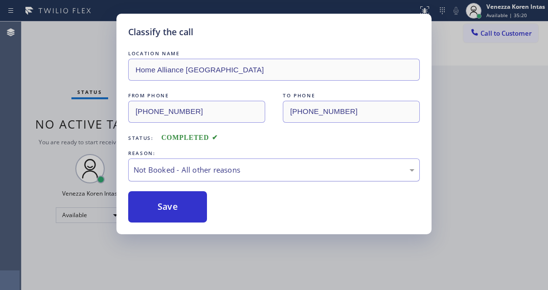
click at [193, 167] on div "Not Booked - All other reasons" at bounding box center [274, 169] width 281 height 11
drag, startPoint x: 184, startPoint y: 192, endPoint x: 207, endPoint y: 220, distance: 36.2
click at [183, 193] on button "Save" at bounding box center [167, 206] width 79 height 31
click at [190, 209] on button "Save" at bounding box center [167, 206] width 79 height 31
click at [193, 209] on button "Save" at bounding box center [167, 206] width 79 height 31
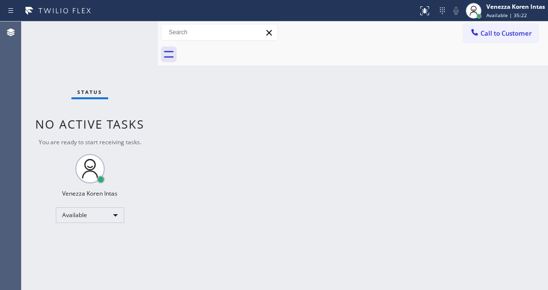
drag, startPoint x: 155, startPoint y: 83, endPoint x: 135, endPoint y: 56, distance: 33.7
click at [155, 83] on div "Status No active tasks You are ready to start receiving tasks. Venezza Koren In…" at bounding box center [90, 156] width 137 height 269
drag, startPoint x: 135, startPoint y: 56, endPoint x: 137, endPoint y: 46, distance: 9.4
click at [136, 52] on div "Status No active tasks You are ready to start receiving tasks. Venezza Koren In…" at bounding box center [90, 156] width 137 height 269
click at [131, 48] on div "Status No active tasks You are ready to start receiving tasks. Venezza Koren In…" at bounding box center [90, 156] width 137 height 269
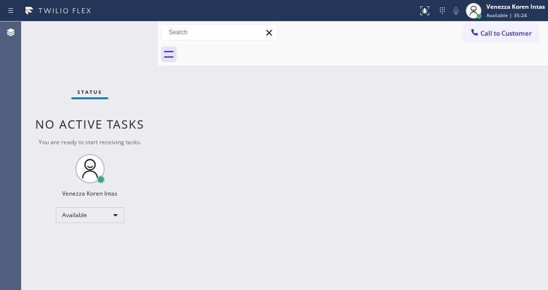
click at [131, 48] on div "Status No active tasks You are ready to start receiving tasks. Venezza Koren In…" at bounding box center [90, 156] width 137 height 269
click at [130, 105] on div "Status No active tasks You are ready to start receiving tasks. Venezza Koren In…" at bounding box center [90, 156] width 137 height 269
click at [123, 37] on div "Status No active tasks You are ready to start receiving tasks. Venezza Koren In…" at bounding box center [90, 156] width 137 height 269
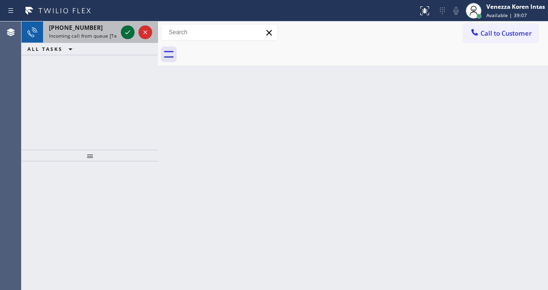
click at [129, 36] on icon at bounding box center [128, 32] width 12 height 12
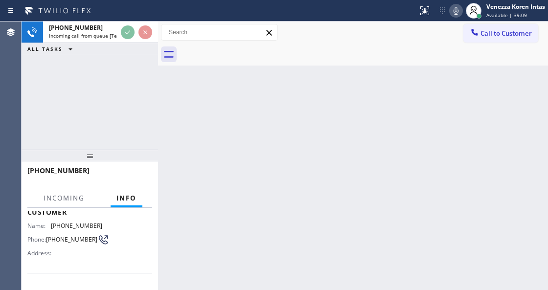
scroll to position [130, 0]
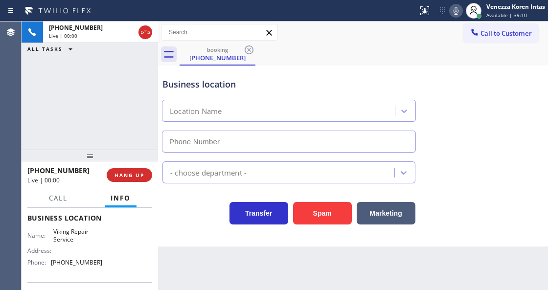
type input "[PHONE_NUMBER]"
drag, startPoint x: 87, startPoint y: 100, endPoint x: 115, endPoint y: 162, distance: 68.6
click at [87, 100] on div "[PHONE_NUMBER] Live | 00:00 ALL TASKS ALL TASKS ACTIVE TASKS TASKS IN WRAP UP" at bounding box center [90, 86] width 137 height 128
click at [523, 76] on div "Business location Viking Repair Service [PHONE_NUMBER]" at bounding box center [353, 108] width 385 height 89
click at [95, 101] on div "[PHONE_NUMBER] Live | 00:48 ALL TASKS ALL TASKS ACTIVE TASKS TASKS IN WRAP UP" at bounding box center [90, 86] width 137 height 128
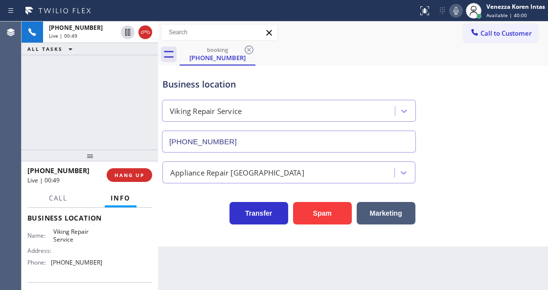
click at [312, 70] on div "Business location Viking Repair Service [PHONE_NUMBER]" at bounding box center [289, 110] width 257 height 85
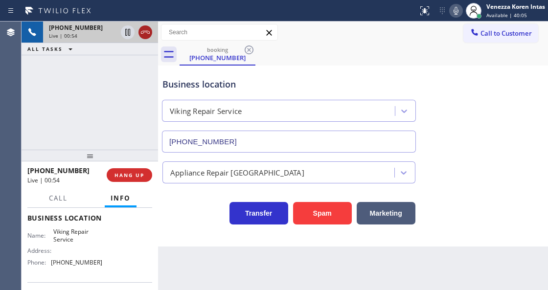
click at [145, 34] on icon at bounding box center [145, 32] width 12 height 12
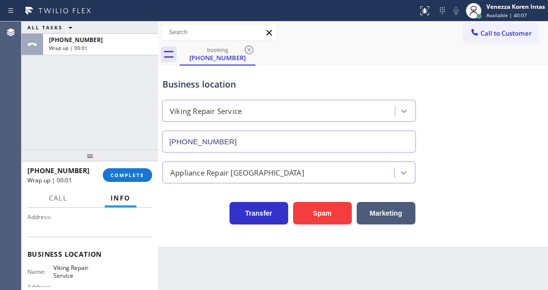
scroll to position [32, 0]
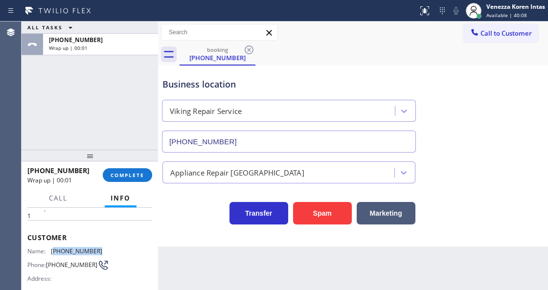
drag, startPoint x: 98, startPoint y: 246, endPoint x: 54, endPoint y: 247, distance: 44.5
click at [54, 248] on span "[PHONE_NUMBER]" at bounding box center [76, 251] width 51 height 7
click at [132, 174] on span "COMPLETE" at bounding box center [128, 175] width 34 height 7
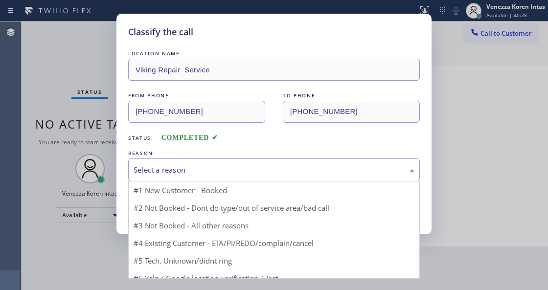
click at [245, 176] on div "Select a reason" at bounding box center [274, 170] width 292 height 23
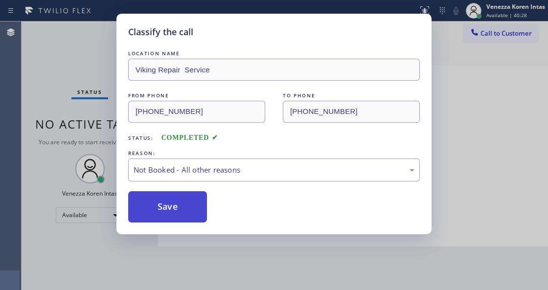
click at [183, 208] on button "Save" at bounding box center [167, 206] width 79 height 31
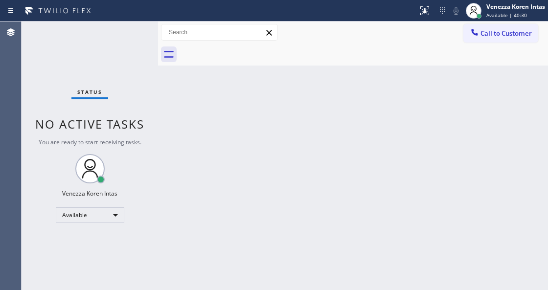
drag, startPoint x: 149, startPoint y: 84, endPoint x: 249, endPoint y: 158, distance: 124.2
click at [149, 84] on div "Status No active tasks You are ready to start receiving tasks. Venezza Koren In…" at bounding box center [90, 156] width 137 height 269
drag, startPoint x: 300, startPoint y: 182, endPoint x: 299, endPoint y: 240, distance: 57.8
click at [300, 188] on div "Back to Dashboard Change Sender ID Customers Technicians Select a contact Outbo…" at bounding box center [353, 156] width 390 height 269
drag, startPoint x: 128, startPoint y: 98, endPoint x: 132, endPoint y: 77, distance: 22.0
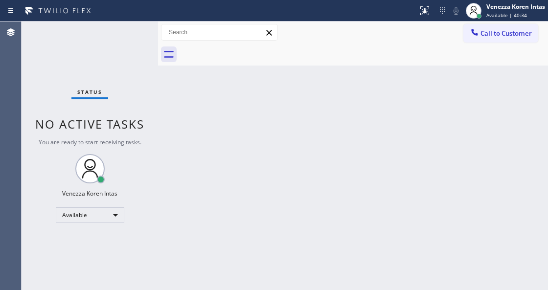
click at [128, 98] on div "Status No active tasks You are ready to start receiving tasks. Venezza Koren In…" at bounding box center [90, 156] width 137 height 269
click at [133, 58] on div "Status No active tasks You are ready to start receiving tasks. Venezza Koren In…" at bounding box center [90, 156] width 137 height 269
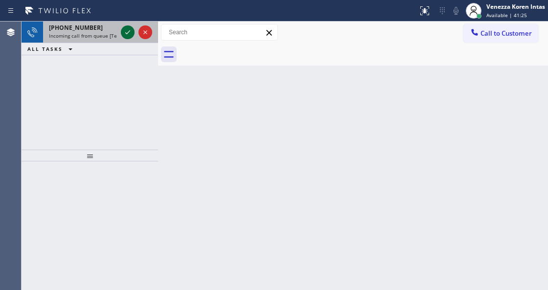
click at [126, 34] on icon at bounding box center [128, 32] width 12 height 12
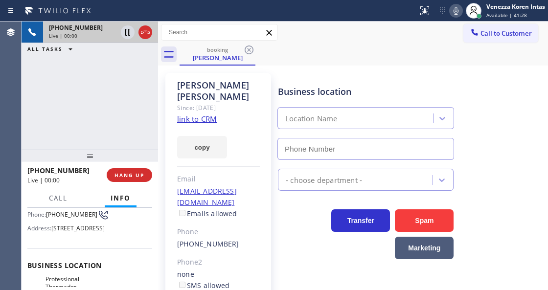
scroll to position [98, 0]
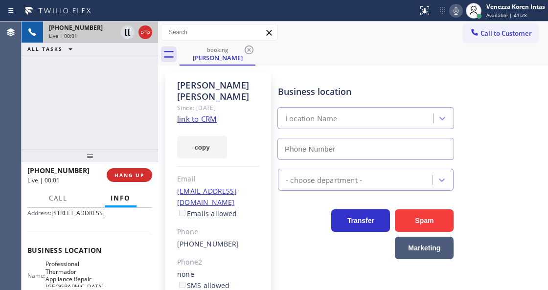
type input "[PHONE_NUMBER]"
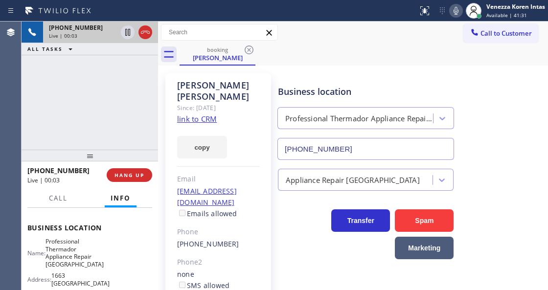
scroll to position [163, 0]
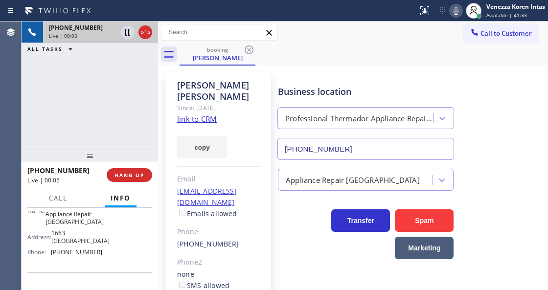
click at [193, 114] on link "link to CRM" at bounding box center [197, 119] width 40 height 10
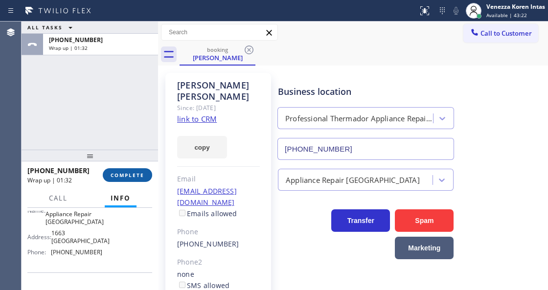
click at [148, 178] on button "COMPLETE" at bounding box center [127, 175] width 49 height 14
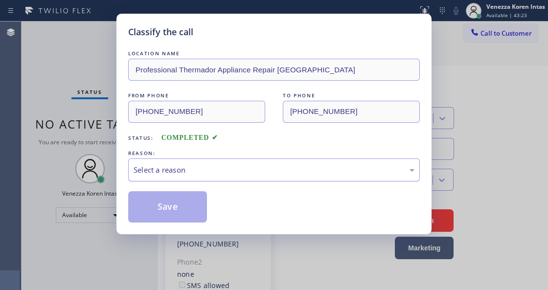
click at [263, 171] on div "Select a reason" at bounding box center [274, 169] width 281 height 11
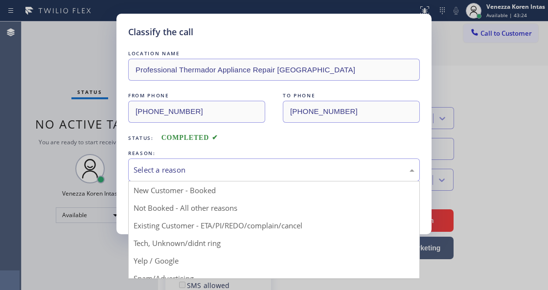
drag, startPoint x: 278, startPoint y: 227, endPoint x: 273, endPoint y: 228, distance: 5.5
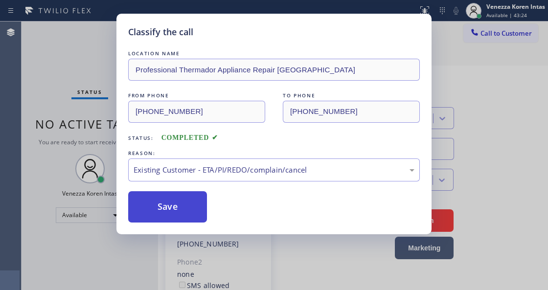
click at [192, 214] on button "Save" at bounding box center [167, 206] width 79 height 31
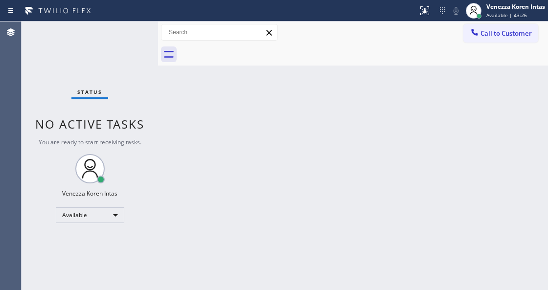
click at [129, 35] on div "Status No active tasks You are ready to start receiving tasks. Venezza Koren In…" at bounding box center [90, 156] width 137 height 269
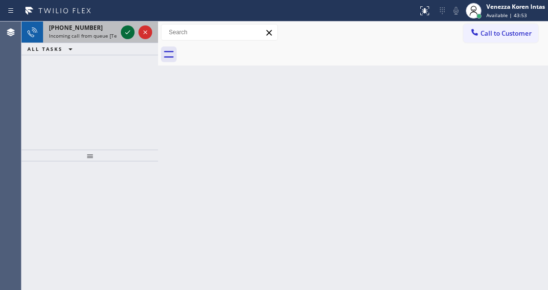
click at [129, 35] on icon at bounding box center [128, 32] width 12 height 12
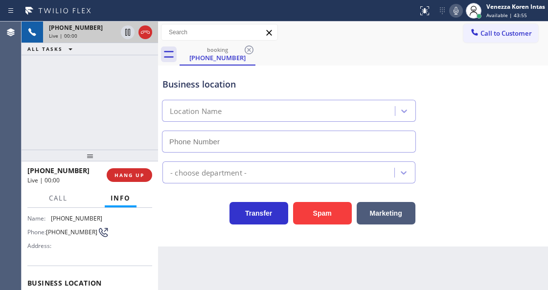
type input "[PHONE_NUMBER]"
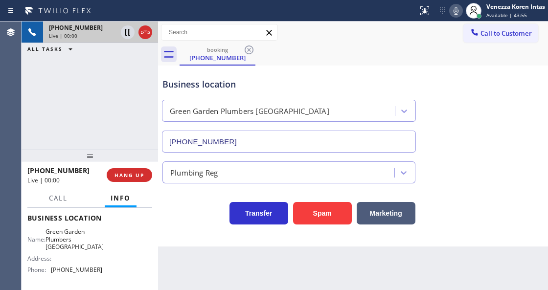
scroll to position [130, 0]
click at [543, 63] on div "booking [PHONE_NUMBER]" at bounding box center [364, 55] width 369 height 22
click at [459, 14] on icon at bounding box center [456, 11] width 12 height 12
click at [126, 34] on icon at bounding box center [128, 32] width 12 height 12
click at [457, 12] on icon at bounding box center [456, 11] width 5 height 8
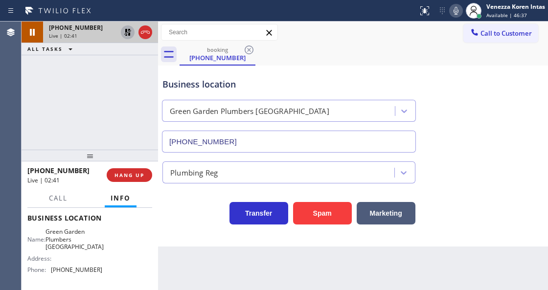
click at [131, 32] on icon at bounding box center [128, 32] width 12 height 12
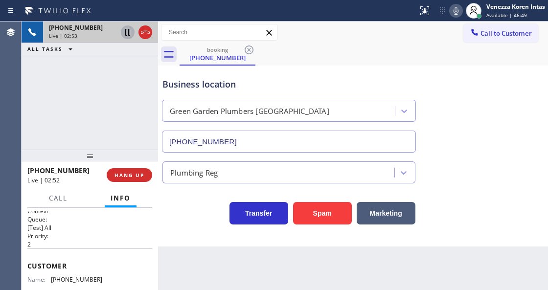
scroll to position [0, 0]
drag, startPoint x: 111, startPoint y: 278, endPoint x: 54, endPoint y: 276, distance: 57.3
click at [54, 276] on div "Customer Name: [PHONE_NUMBER] Phone: [PHONE_NUMBER] Address:" at bounding box center [89, 292] width 125 height 78
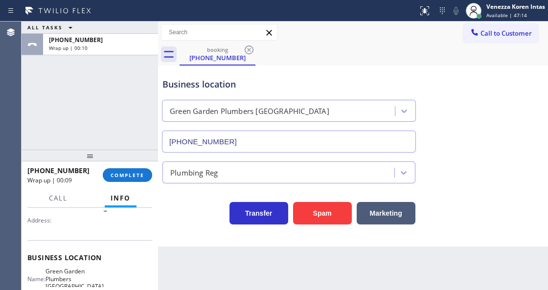
scroll to position [98, 0]
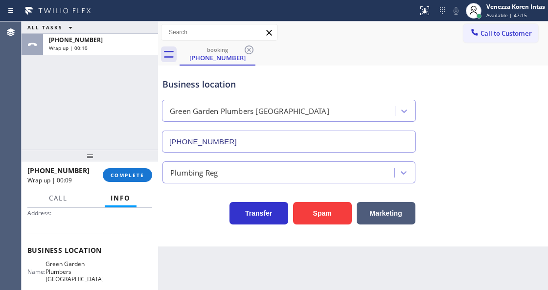
click at [51, 260] on div "Business location Name: [GEOGRAPHIC_DATA] Plumbers [GEOGRAPHIC_DATA] Address: P…" at bounding box center [89, 277] width 125 height 89
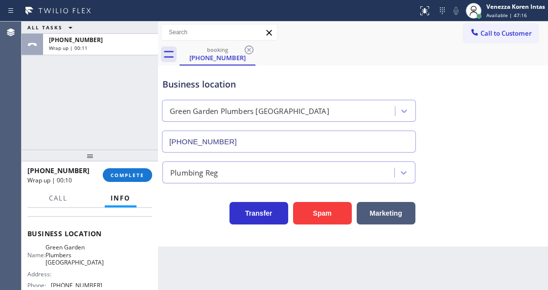
scroll to position [130, 0]
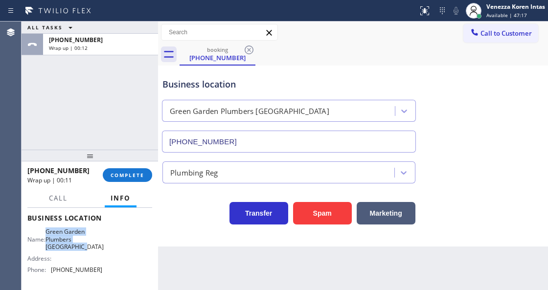
drag, startPoint x: 51, startPoint y: 229, endPoint x: 91, endPoint y: 248, distance: 44.2
click at [91, 248] on div "Name: Green Garden Plumbers [GEOGRAPHIC_DATA]" at bounding box center [64, 239] width 75 height 23
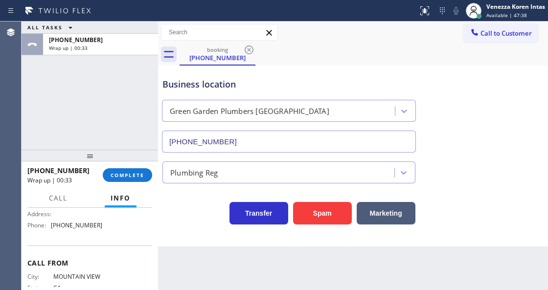
scroll to position [163, 0]
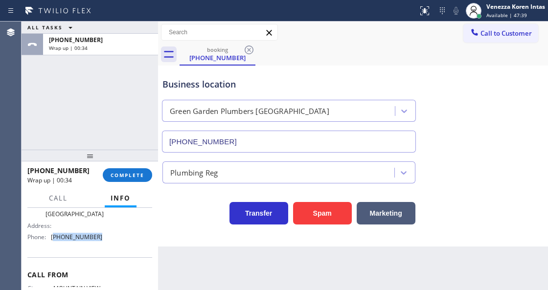
drag, startPoint x: 103, startPoint y: 241, endPoint x: 54, endPoint y: 240, distance: 49.4
click at [54, 240] on div "Name: [GEOGRAPHIC_DATA] Plumbers [GEOGRAPHIC_DATA] Address: Phone: [PHONE_NUMBE…" at bounding box center [89, 219] width 125 height 49
click at [135, 182] on button "COMPLETE" at bounding box center [127, 175] width 49 height 14
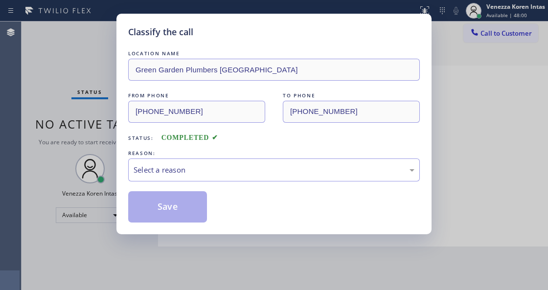
click at [185, 178] on div "Select a reason" at bounding box center [274, 170] width 292 height 23
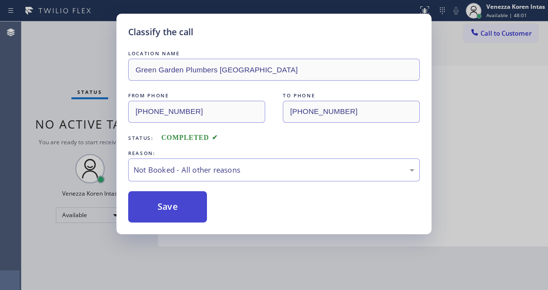
click at [176, 200] on button "Save" at bounding box center [167, 206] width 79 height 31
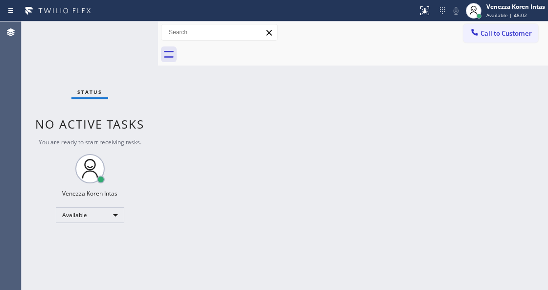
click at [105, 57] on div "Status No active tasks You are ready to start receiving tasks. Venezza Koren In…" at bounding box center [90, 156] width 137 height 269
drag, startPoint x: 99, startPoint y: 59, endPoint x: 17, endPoint y: 66, distance: 82.5
click at [98, 59] on div "Status No active tasks You are ready to start receiving tasks. Venezza Koren In…" at bounding box center [90, 156] width 137 height 269
click at [128, 36] on div "Status No active tasks You are ready to start receiving tasks. Venezza Koren In…" at bounding box center [90, 156] width 137 height 269
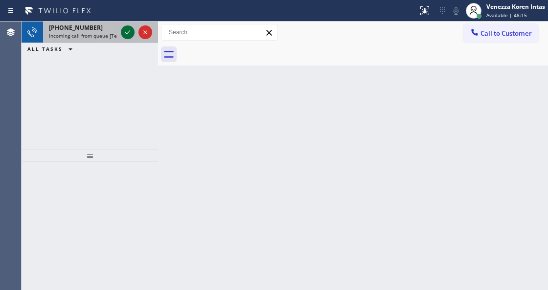
click at [128, 36] on icon at bounding box center [128, 32] width 12 height 12
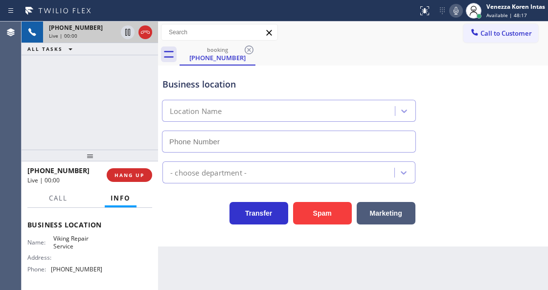
scroll to position [130, 0]
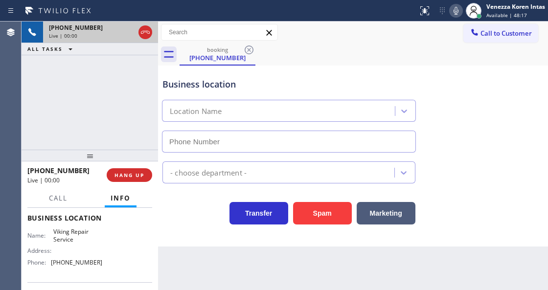
type input "[PHONE_NUMBER]"
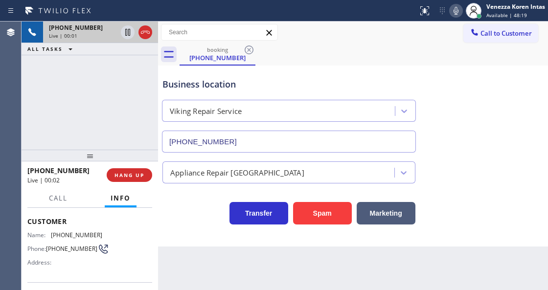
scroll to position [32, 0]
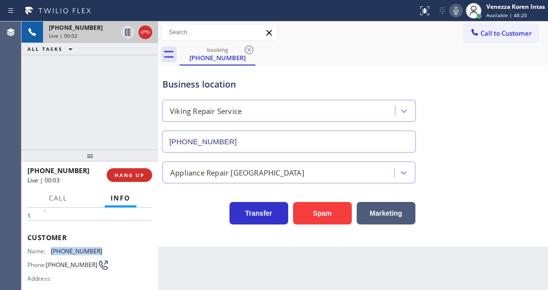
drag, startPoint x: 99, startPoint y: 245, endPoint x: 52, endPoint y: 251, distance: 47.4
click at [52, 251] on span "[PHONE_NUMBER]" at bounding box center [76, 251] width 51 height 7
click at [287, 10] on div at bounding box center [209, 11] width 410 height 16
click at [306, 254] on div "Back to Dashboard Change Sender ID Customers Technicians Select a contact Outbo…" at bounding box center [353, 156] width 390 height 269
click at [452, 13] on icon at bounding box center [456, 11] width 12 height 12
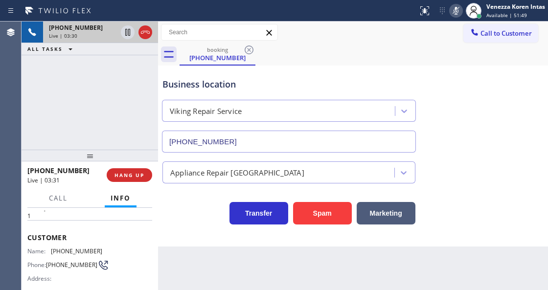
click at [457, 13] on icon at bounding box center [456, 11] width 12 height 12
click at [166, 133] on input "[PHONE_NUMBER]" at bounding box center [289, 142] width 254 height 22
click at [146, 124] on div "[PHONE_NUMBER] Live | 04:09 ALL TASKS ALL TASKS ACTIVE TASKS TASKS IN WRAP UP" at bounding box center [90, 86] width 137 height 128
click at [188, 86] on div "Business location" at bounding box center [288, 84] width 253 height 13
drag, startPoint x: 102, startPoint y: 250, endPoint x: 49, endPoint y: 250, distance: 52.9
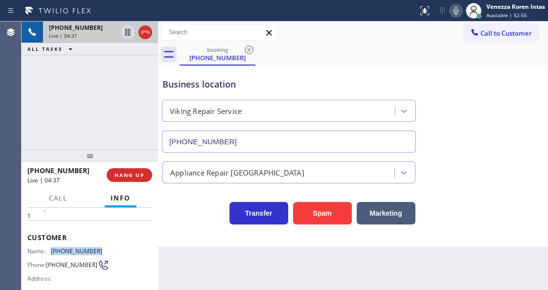
click at [49, 250] on div "Name: [PHONE_NUMBER] Phone: [PHONE_NUMBER] Address:" at bounding box center [89, 267] width 125 height 39
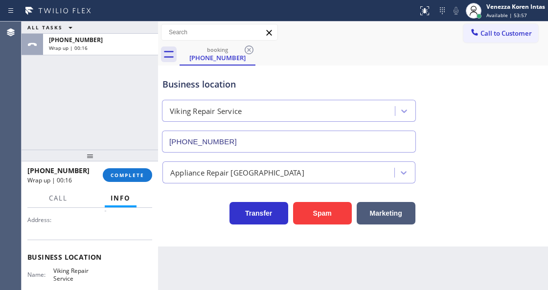
scroll to position [130, 0]
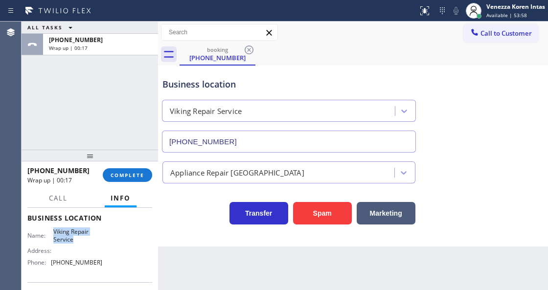
drag, startPoint x: 49, startPoint y: 225, endPoint x: 81, endPoint y: 241, distance: 35.9
click at [81, 241] on div "Business location Name: Viking Repair Service Address: Phone: [PHONE_NUMBER]" at bounding box center [89, 242] width 125 height 82
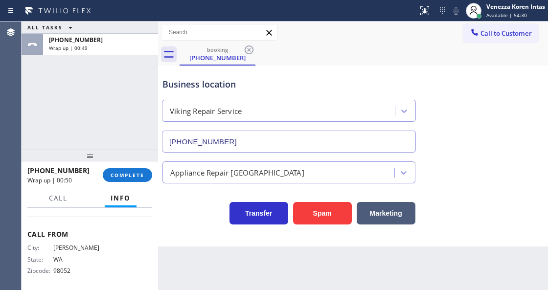
scroll to position [163, 0]
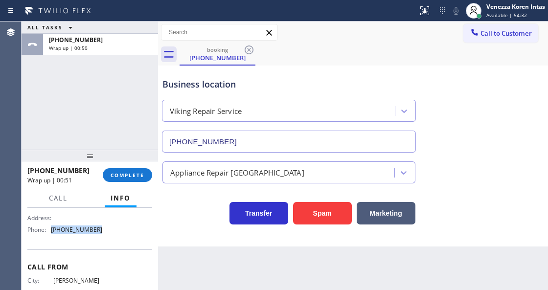
drag, startPoint x: 109, startPoint y: 231, endPoint x: 52, endPoint y: 231, distance: 56.8
click at [52, 231] on div "Name: Viking Repair Service Address: Phone: [PHONE_NUMBER]" at bounding box center [89, 216] width 125 height 42
drag, startPoint x: 137, startPoint y: 178, endPoint x: 140, endPoint y: 185, distance: 8.1
click at [137, 180] on button "COMPLETE" at bounding box center [127, 175] width 49 height 14
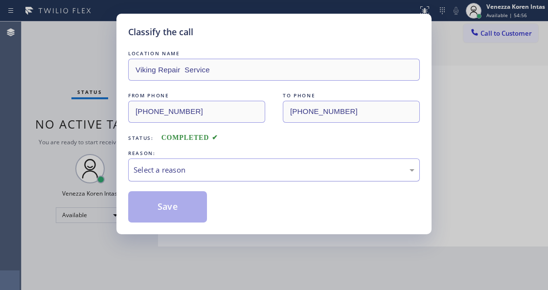
click at [222, 177] on div "Select a reason" at bounding box center [274, 170] width 292 height 23
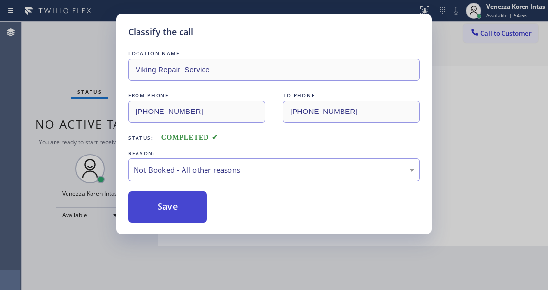
drag, startPoint x: 203, startPoint y: 203, endPoint x: 196, endPoint y: 205, distance: 7.1
click at [196, 205] on button "Save" at bounding box center [167, 206] width 79 height 31
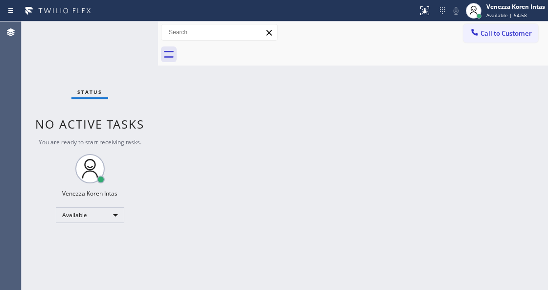
click at [109, 48] on div "Status No active tasks You are ready to start receiving tasks. Venezza Koren In…" at bounding box center [90, 156] width 137 height 269
click at [119, 45] on div "Status No active tasks You are ready to start receiving tasks. Venezza Koren In…" at bounding box center [90, 156] width 137 height 269
click at [141, 41] on div "Status No active tasks You are ready to start receiving tasks. Venezza Koren In…" at bounding box center [90, 156] width 137 height 269
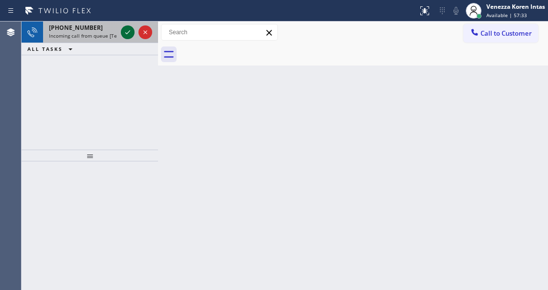
click at [121, 28] on div at bounding box center [128, 32] width 14 height 12
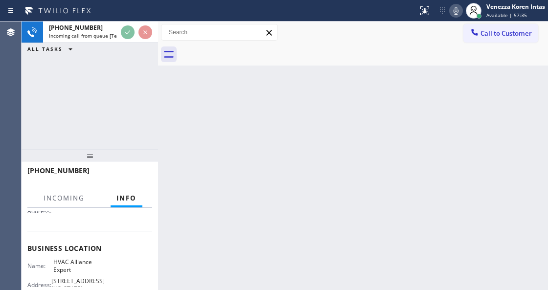
scroll to position [130, 0]
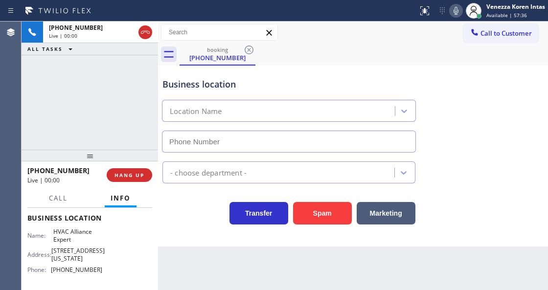
type input "[PHONE_NUMBER]"
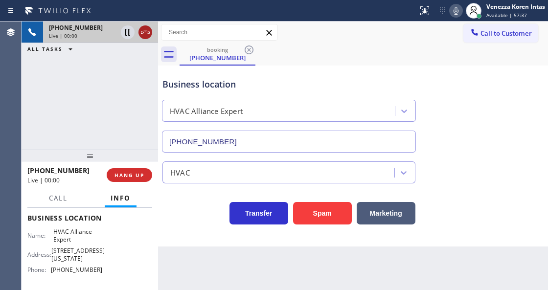
click at [149, 34] on icon at bounding box center [145, 32] width 12 height 12
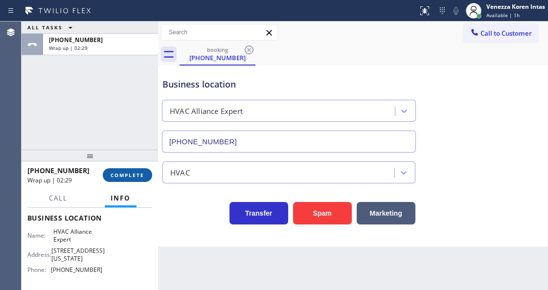
click at [129, 182] on button "COMPLETE" at bounding box center [127, 175] width 49 height 14
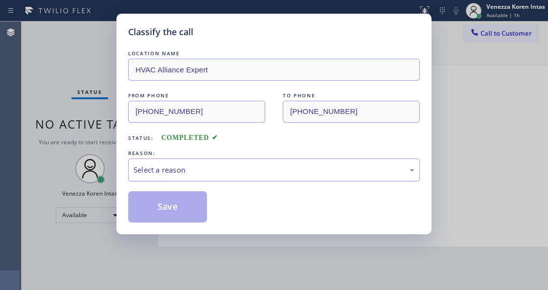
click at [211, 182] on div "LOCATION NAME HVAC Alliance Expert FROM PHONE [PHONE_NUMBER] TO PHONE [PHONE_NU…" at bounding box center [274, 135] width 292 height 174
click at [205, 142] on div "Status: COMPLETED" at bounding box center [274, 136] width 292 height 16
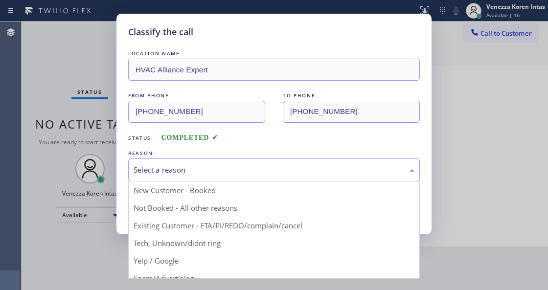
click at [209, 163] on div "Select a reason" at bounding box center [274, 170] width 292 height 23
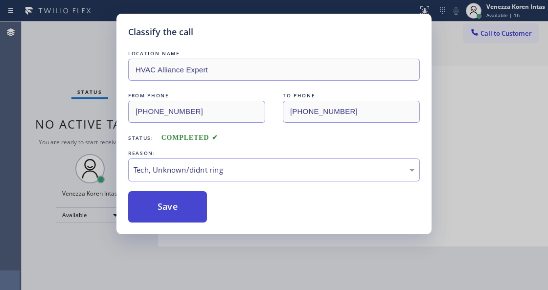
click at [187, 208] on button "Save" at bounding box center [167, 206] width 79 height 31
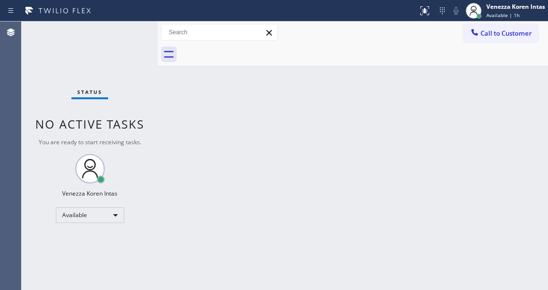
click at [110, 39] on div "Status No active tasks You are ready to start receiving tasks. Venezza Koren In…" at bounding box center [90, 156] width 137 height 269
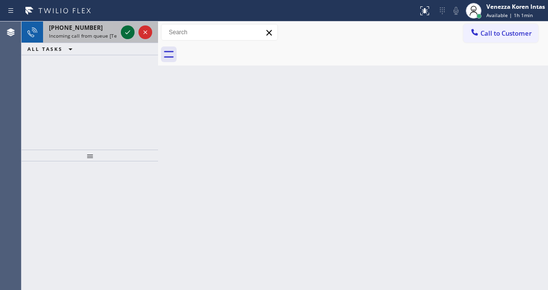
click at [128, 34] on icon at bounding box center [128, 32] width 12 height 12
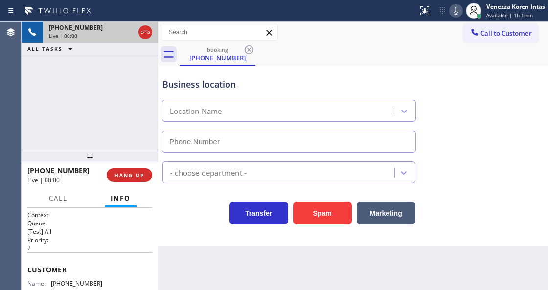
type input "[PHONE_NUMBER]"
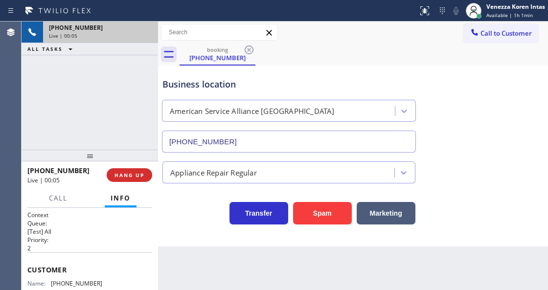
click at [128, 128] on div "[PHONE_NUMBER] Live | 00:05 ALL TASKS ALL TASKS ACTIVE TASKS TASKS IN WRAP UP" at bounding box center [90, 86] width 137 height 128
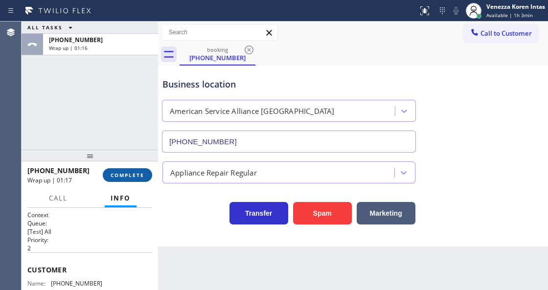
click at [147, 177] on button "COMPLETE" at bounding box center [127, 175] width 49 height 14
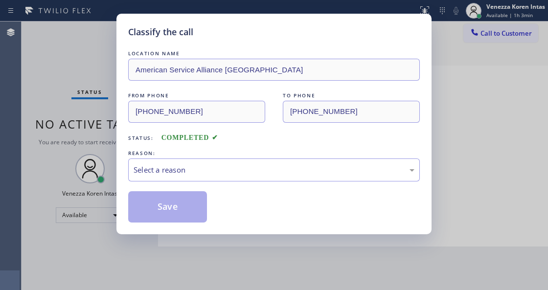
click at [223, 166] on div "Select a reason" at bounding box center [274, 169] width 281 height 11
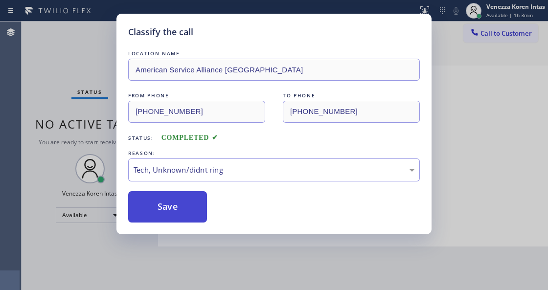
click at [192, 207] on button "Save" at bounding box center [167, 206] width 79 height 31
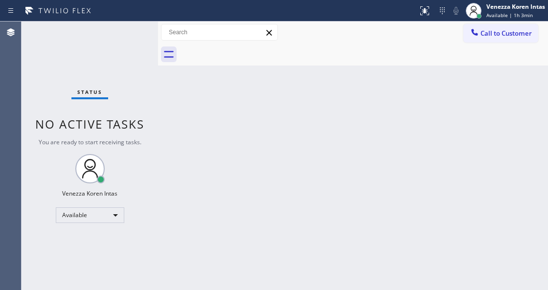
click at [131, 53] on div "Status No active tasks You are ready to start receiving tasks. Venezza Koren In…" at bounding box center [90, 156] width 137 height 269
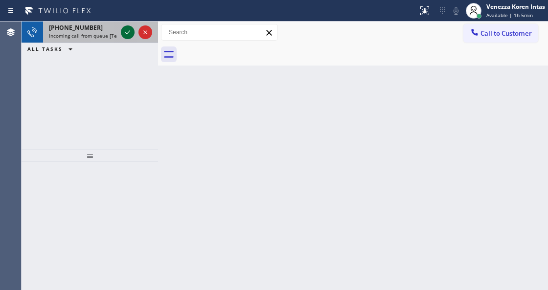
click at [121, 28] on div at bounding box center [128, 32] width 14 height 12
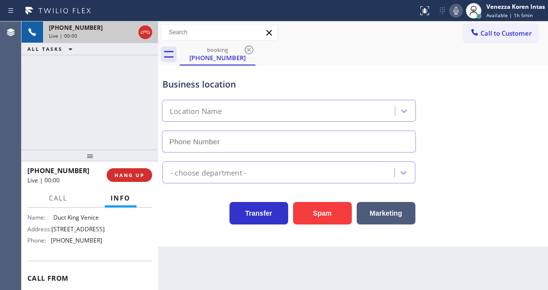
type input "[PHONE_NUMBER]"
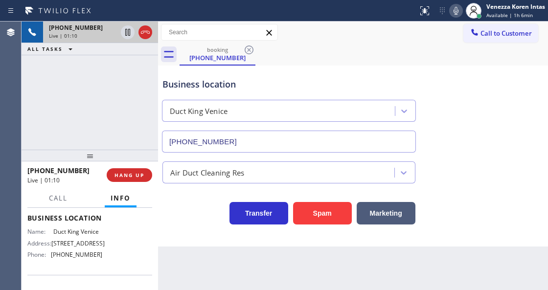
click at [460, 10] on icon at bounding box center [456, 11] width 12 height 12
click at [129, 30] on icon at bounding box center [128, 32] width 12 height 12
click at [140, 136] on div "[PHONE_NUMBER] Live | 01:27 ALL TASKS ALL TASKS ACTIVE TASKS TASKS IN WRAP UP" at bounding box center [90, 86] width 137 height 128
drag, startPoint x: 454, startPoint y: 15, endPoint x: 453, endPoint y: 26, distance: 11.8
click at [454, 15] on icon at bounding box center [456, 11] width 12 height 12
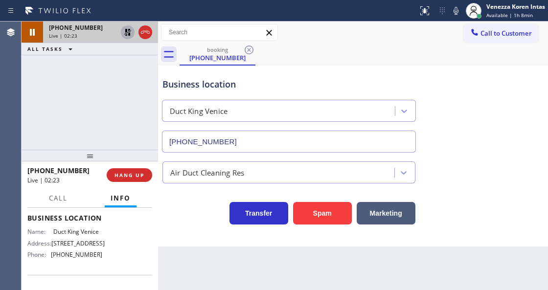
click at [123, 32] on icon at bounding box center [128, 32] width 12 height 12
click at [548, 69] on div "Business location [GEOGRAPHIC_DATA] [PHONE_NUMBER] Air Duct Cleaning Res Transf…" at bounding box center [353, 156] width 390 height 181
click at [324, 270] on div "Back to Dashboard Change Sender ID Customers Technicians Select a contact Outbo…" at bounding box center [353, 156] width 390 height 269
click at [320, 37] on div "Call to Customer Outbound call Location [GEOGRAPHIC_DATA] Plumbing Your caller …" at bounding box center [353, 32] width 390 height 17
click at [458, 7] on icon at bounding box center [456, 11] width 12 height 12
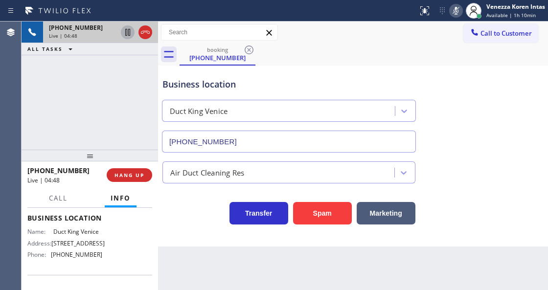
click at [124, 32] on icon at bounding box center [128, 32] width 12 height 12
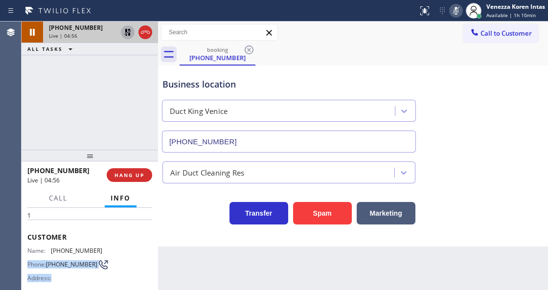
scroll to position [40, 0]
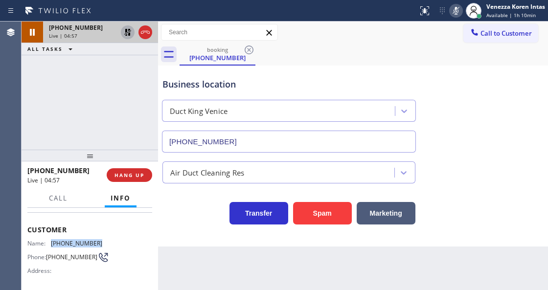
drag, startPoint x: 98, startPoint y: 284, endPoint x: 47, endPoint y: 235, distance: 71.0
click at [47, 235] on div "Customer Name: [PHONE_NUMBER] Phone: [PHONE_NUMBER] Address:" at bounding box center [89, 251] width 125 height 78
drag, startPoint x: 461, startPoint y: 12, endPoint x: 443, endPoint y: 23, distance: 21.2
click at [461, 12] on icon at bounding box center [456, 11] width 12 height 12
click at [126, 33] on icon at bounding box center [128, 32] width 12 height 12
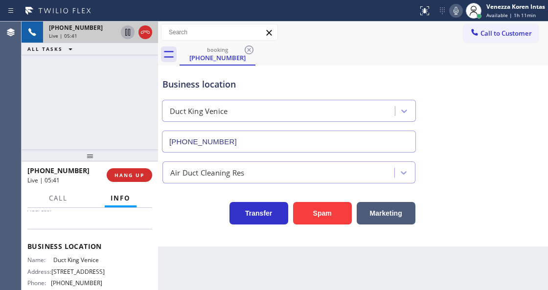
scroll to position [102, 0]
drag, startPoint x: 53, startPoint y: 257, endPoint x: 103, endPoint y: 259, distance: 50.0
click at [103, 259] on div "Name: Duct King Venice Address: [STREET_ADDRESS] Phone: [PHONE_NUMBER]" at bounding box center [89, 273] width 125 height 34
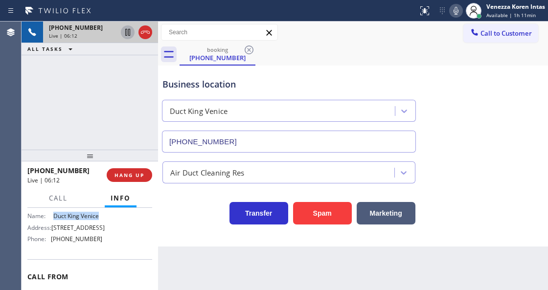
scroll to position [134, 0]
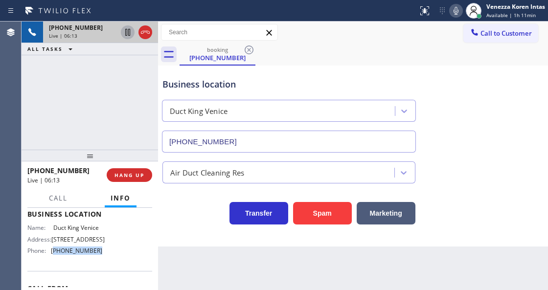
drag, startPoint x: 95, startPoint y: 263, endPoint x: 53, endPoint y: 262, distance: 42.1
click at [53, 258] on div "Name: Duct King Venice Address: [STREET_ADDRESS] Phone: [PHONE_NUMBER]" at bounding box center [64, 241] width 75 height 34
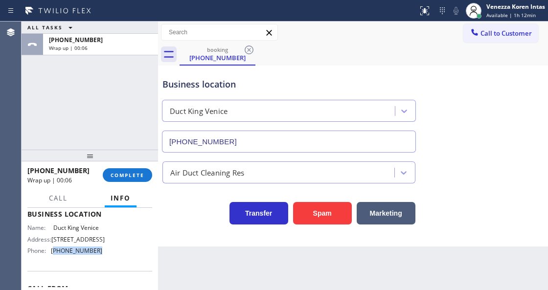
drag, startPoint x: 131, startPoint y: 179, endPoint x: 264, endPoint y: 185, distance: 133.2
click at [134, 180] on button "COMPLETE" at bounding box center [127, 175] width 49 height 14
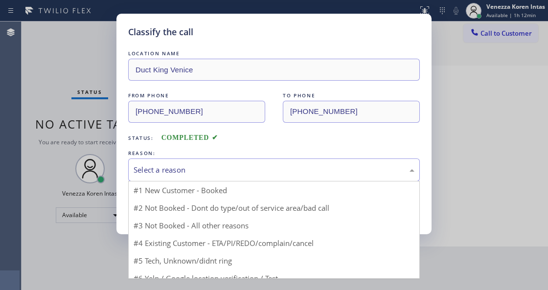
click at [224, 170] on div "Select a reason" at bounding box center [274, 169] width 281 height 11
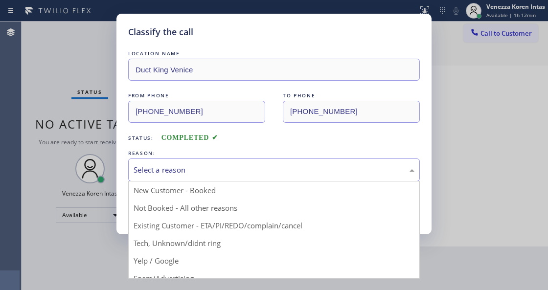
drag, startPoint x: 218, startPoint y: 198, endPoint x: 212, endPoint y: 210, distance: 14.2
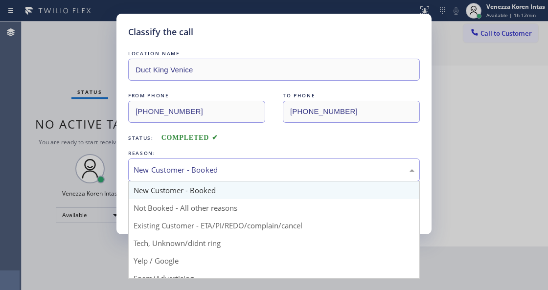
drag, startPoint x: 202, startPoint y: 172, endPoint x: 197, endPoint y: 208, distance: 35.6
click at [202, 173] on div "New Customer - Booked" at bounding box center [274, 169] width 281 height 11
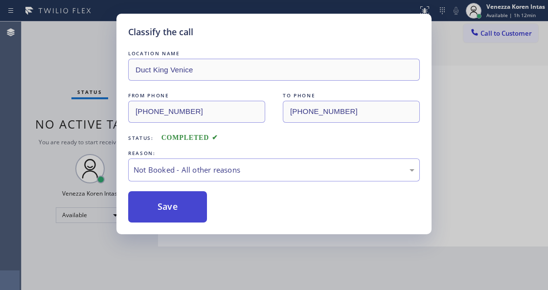
click at [195, 209] on button "Save" at bounding box center [167, 206] width 79 height 31
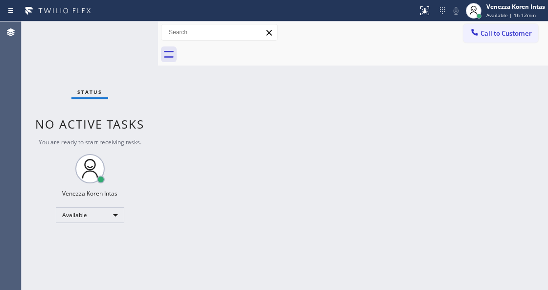
click at [100, 54] on div "Status No active tasks You are ready to start receiving tasks. Venezza Koren In…" at bounding box center [90, 156] width 137 height 269
click at [109, 49] on div "Status No active tasks You are ready to start receiving tasks. Venezza Koren In…" at bounding box center [90, 156] width 137 height 269
drag, startPoint x: 226, startPoint y: 85, endPoint x: 161, endPoint y: 69, distance: 67.5
click at [224, 87] on div "Back to Dashboard Change Sender ID Customers Technicians Select a contact Outbo…" at bounding box center [353, 156] width 390 height 269
drag, startPoint x: 125, startPoint y: 35, endPoint x: 120, endPoint y: 38, distance: 6.0
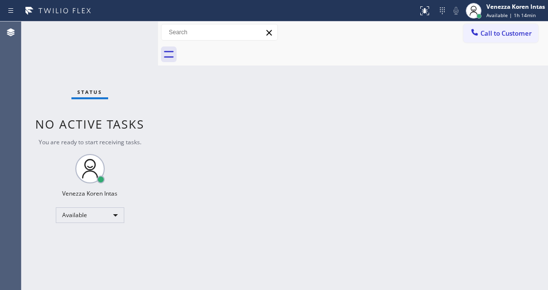
click at [124, 35] on div "Status No active tasks You are ready to start receiving tasks. Venezza Koren In…" at bounding box center [90, 156] width 137 height 269
click at [120, 38] on div "Status No active tasks You are ready to start receiving tasks. Venezza Koren In…" at bounding box center [90, 156] width 137 height 269
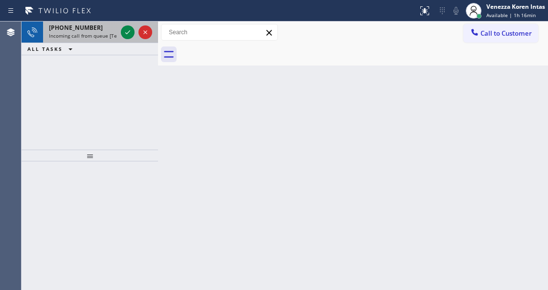
click at [116, 40] on div "[PHONE_NUMBER] Incoming call from queue [Test] All" at bounding box center [81, 33] width 76 height 22
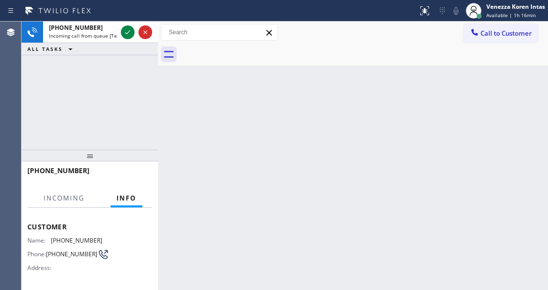
scroll to position [98, 0]
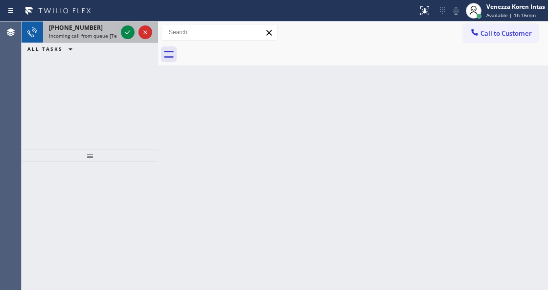
click at [92, 30] on div "[PHONE_NUMBER]" at bounding box center [83, 27] width 68 height 8
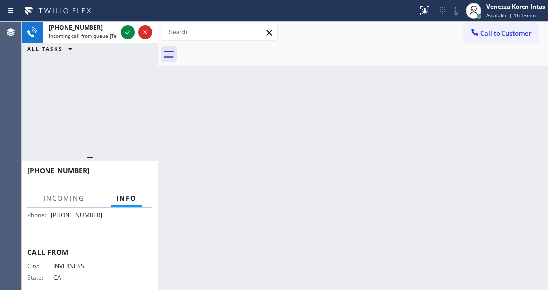
scroll to position [196, 0]
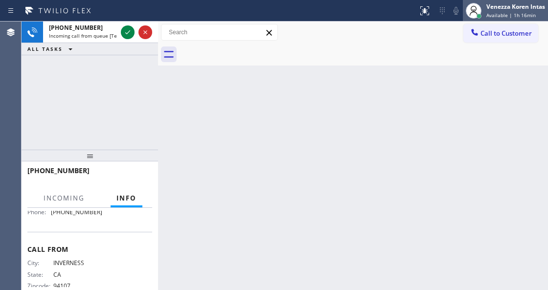
click at [501, 7] on div "Venezza Koren Intas" at bounding box center [516, 6] width 59 height 8
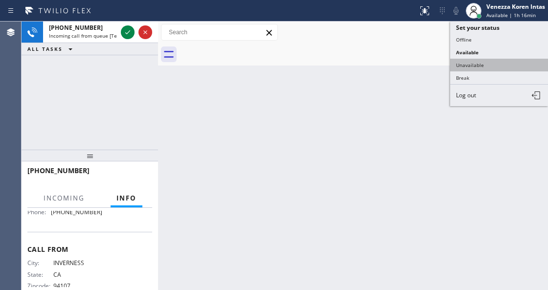
click at [480, 59] on button "Unavailable" at bounding box center [499, 65] width 98 height 13
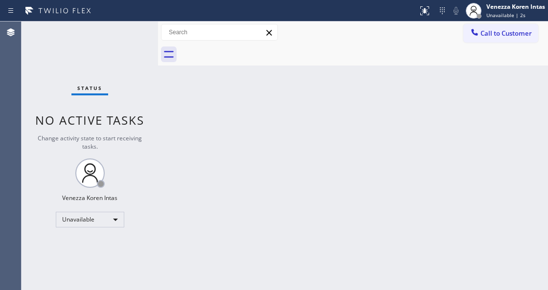
click at [239, 111] on div "Back to Dashboard Change Sender ID Customers Technicians Select a contact Outbo…" at bounding box center [353, 156] width 390 height 269
click at [499, 14] on span "Unavailable | 3s" at bounding box center [506, 15] width 39 height 7
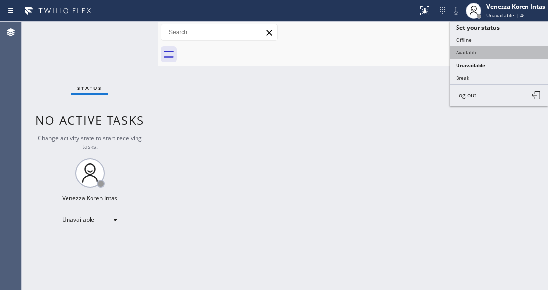
click at [483, 52] on button "Available" at bounding box center [499, 52] width 98 height 13
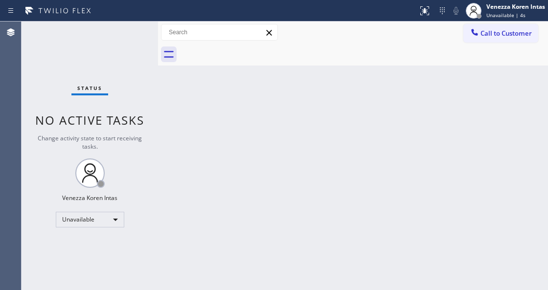
drag, startPoint x: 371, startPoint y: 123, endPoint x: 367, endPoint y: 126, distance: 5.3
click at [367, 126] on div "Back to Dashboard Change Sender ID Customers Technicians Select a contact Outbo…" at bounding box center [353, 156] width 390 height 269
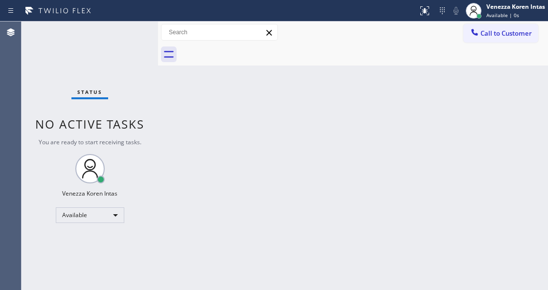
drag, startPoint x: 185, startPoint y: 100, endPoint x: 217, endPoint y: 160, distance: 67.9
click at [186, 104] on div "Back to Dashboard Change Sender ID Customers Technicians Select a contact Outbo…" at bounding box center [353, 156] width 390 height 269
click at [212, 289] on div "Back to Dashboard Change Sender ID Customers Technicians Select a contact Outbo…" at bounding box center [353, 156] width 390 height 269
drag, startPoint x: 161, startPoint y: 126, endPoint x: 95, endPoint y: 63, distance: 91.0
click at [161, 126] on div "Back to Dashboard Change Sender ID Customers Technicians Select a contact Outbo…" at bounding box center [353, 156] width 390 height 269
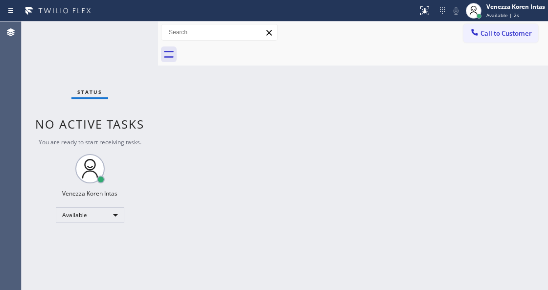
click at [139, 42] on div "Status No active tasks You are ready to start receiving tasks. Venezza Koren In…" at bounding box center [90, 156] width 137 height 269
click at [127, 31] on div "Status No active tasks You are ready to start receiving tasks. Venezza Koren In…" at bounding box center [90, 156] width 137 height 269
click at [105, 57] on div "Status No active tasks You are ready to start receiving tasks. Venezza Koren In…" at bounding box center [90, 156] width 137 height 269
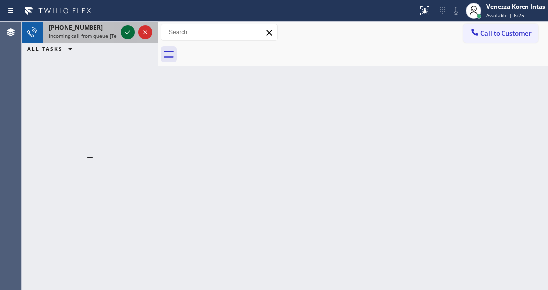
click at [125, 33] on icon at bounding box center [128, 32] width 12 height 12
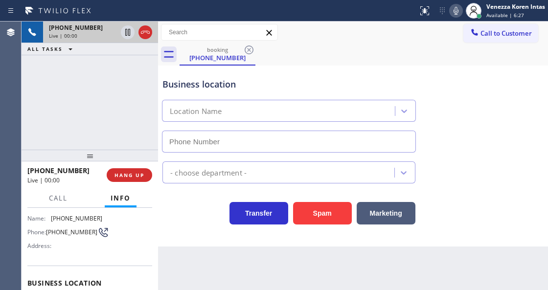
scroll to position [130, 0]
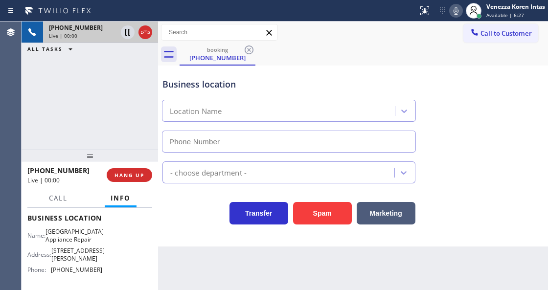
type input "[PHONE_NUMBER]"
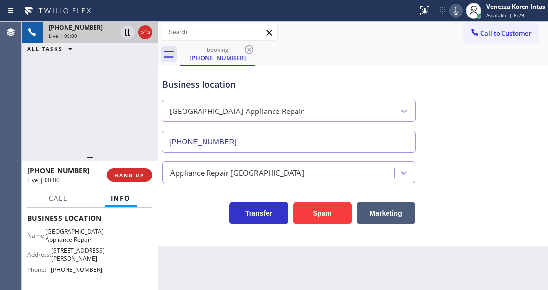
click at [90, 96] on div "[PHONE_NUMBER] Live | 00:00 ALL TASKS ALL TASKS ACTIVE TASKS TASKS IN WRAP UP" at bounding box center [90, 86] width 137 height 128
click at [85, 88] on div "[PHONE_NUMBER] Live | 00:01 ALL TASKS ALL TASKS ACTIVE TASKS TASKS IN WRAP UP" at bounding box center [90, 86] width 137 height 128
click at [141, 34] on icon at bounding box center [145, 32] width 12 height 12
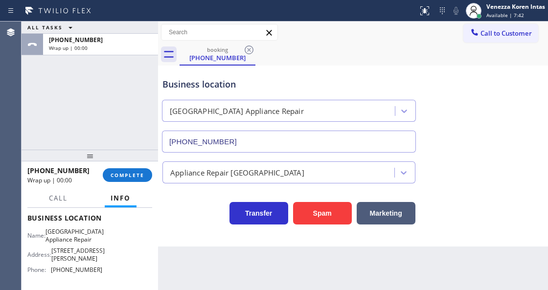
click at [116, 114] on div "ALL TASKS ALL TASKS ACTIVE TASKS TASKS IN WRAP UP [PHONE_NUMBER] Wrap up | 00:00" at bounding box center [90, 86] width 137 height 128
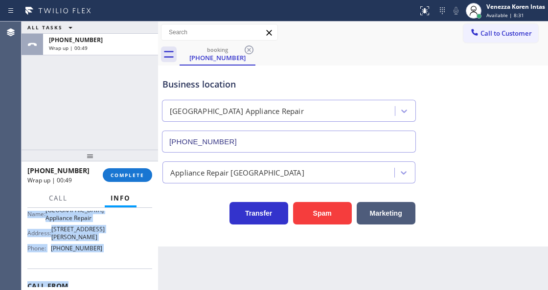
scroll to position [178, 0]
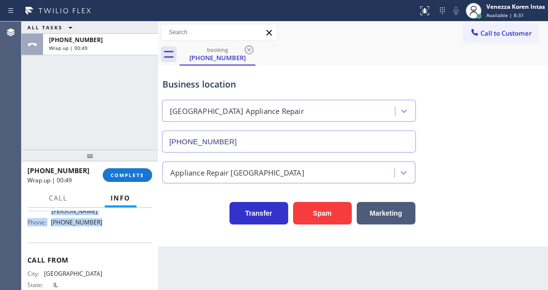
drag, startPoint x: 24, startPoint y: 266, endPoint x: 110, endPoint y: 232, distance: 92.1
click at [110, 232] on div "Context Queue: [Test] All Priority: 2 Customer Name: [PHONE_NUMBER] Phone: [PHO…" at bounding box center [90, 249] width 137 height 82
drag, startPoint x: 139, startPoint y: 171, endPoint x: 151, endPoint y: 174, distance: 12.0
click at [141, 172] on span "COMPLETE" at bounding box center [128, 175] width 34 height 7
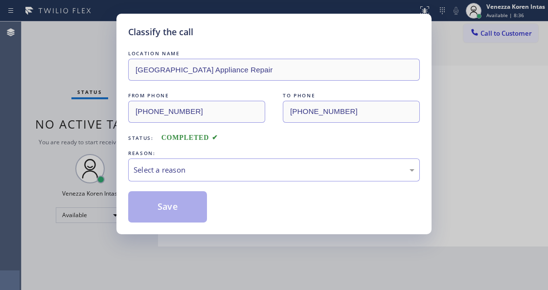
click at [256, 175] on div "Select a reason" at bounding box center [274, 169] width 281 height 11
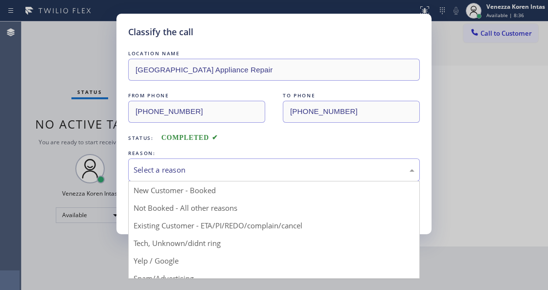
drag, startPoint x: 226, startPoint y: 206, endPoint x: 199, endPoint y: 213, distance: 28.4
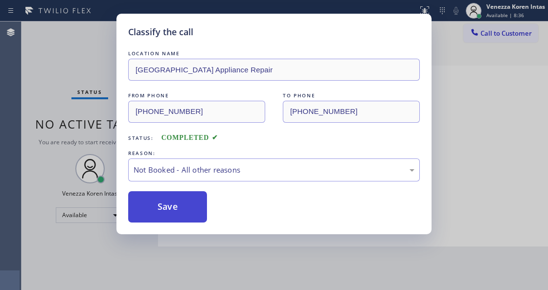
click at [192, 214] on button "Save" at bounding box center [167, 206] width 79 height 31
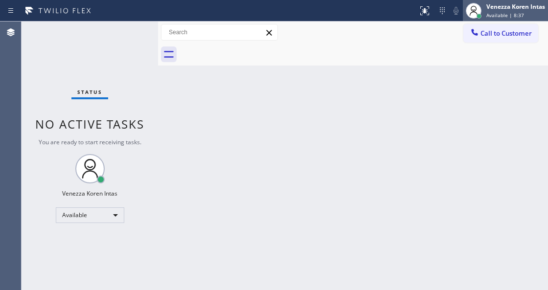
click at [508, 8] on div "Venezza Koren Intas" at bounding box center [516, 6] width 59 height 8
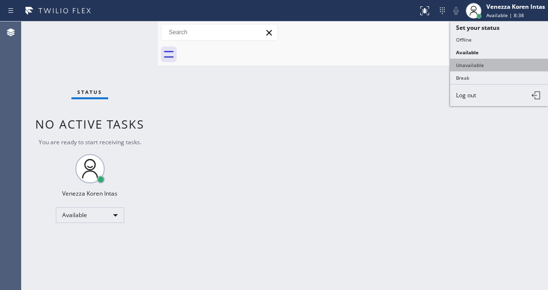
click at [495, 65] on button "Unavailable" at bounding box center [499, 65] width 98 height 13
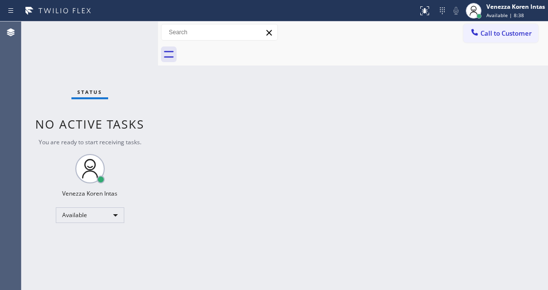
click at [501, 44] on div at bounding box center [364, 55] width 369 height 22
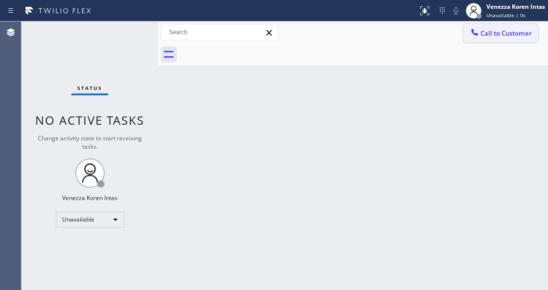
click at [500, 41] on button "Call to Customer" at bounding box center [501, 33] width 75 height 19
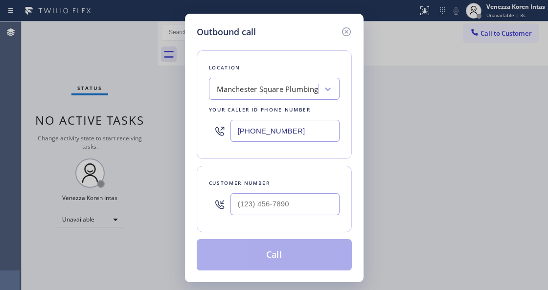
drag, startPoint x: 259, startPoint y: 128, endPoint x: 304, endPoint y: 142, distance: 47.2
click at [259, 128] on input "[PHONE_NUMBER]" at bounding box center [285, 131] width 109 height 22
drag, startPoint x: 319, startPoint y: 133, endPoint x: 143, endPoint y: 121, distance: 176.6
click at [150, 124] on div "Outbound call Location [GEOGRAPHIC_DATA] Plumbing Your caller id phone number […" at bounding box center [274, 145] width 548 height 290
paste input "773) 830-4668"
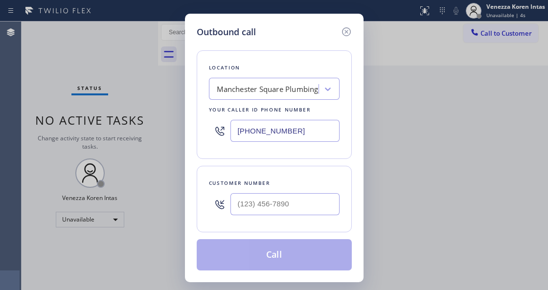
type input "[PHONE_NUMBER]"
click at [267, 203] on input "(___) ___-____" at bounding box center [285, 204] width 109 height 22
paste input "773) 882-4675"
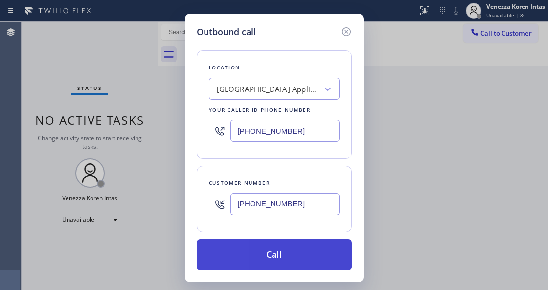
type input "[PHONE_NUMBER]"
click at [266, 247] on button "Call" at bounding box center [274, 254] width 155 height 31
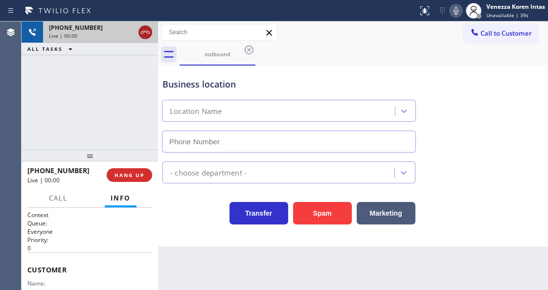
click at [144, 30] on icon at bounding box center [145, 32] width 12 height 12
type input "[PHONE_NUMBER]"
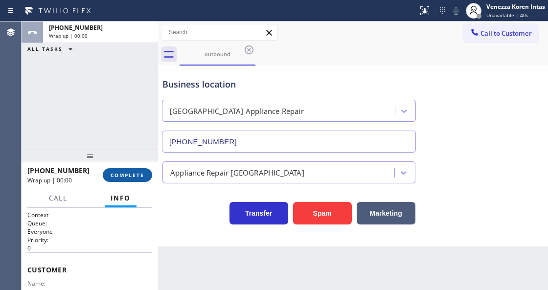
click at [131, 174] on span "COMPLETE" at bounding box center [128, 175] width 34 height 7
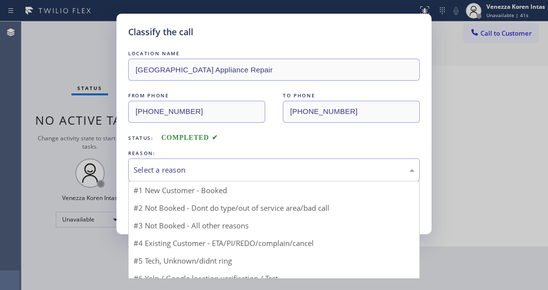
click at [203, 178] on div "Select a reason" at bounding box center [274, 170] width 292 height 23
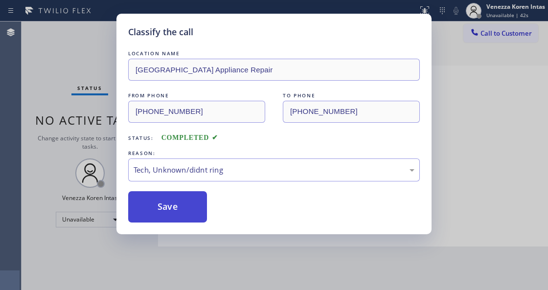
click at [180, 206] on button "Save" at bounding box center [167, 206] width 79 height 31
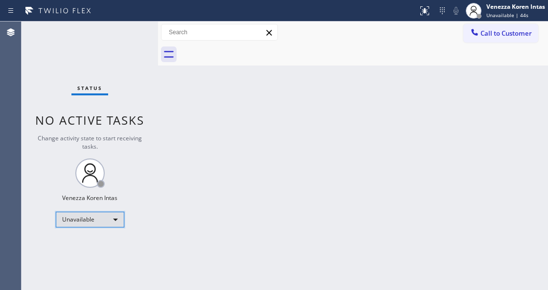
click at [112, 221] on div "Unavailable" at bounding box center [90, 220] width 69 height 16
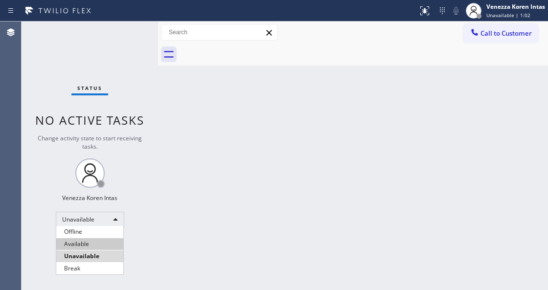
click at [90, 244] on li "Available" at bounding box center [89, 244] width 67 height 12
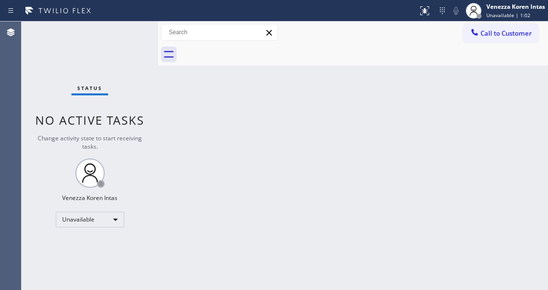
click at [128, 48] on div "Status No active tasks Change activity state to start receiving tasks. Venezza …" at bounding box center [90, 156] width 137 height 269
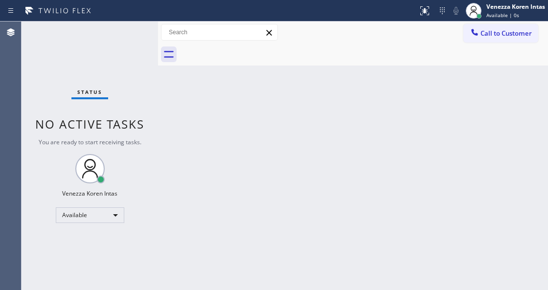
click at [142, 34] on div "Status No active tasks You are ready to start receiving tasks. Venezza Koren In…" at bounding box center [90, 156] width 137 height 269
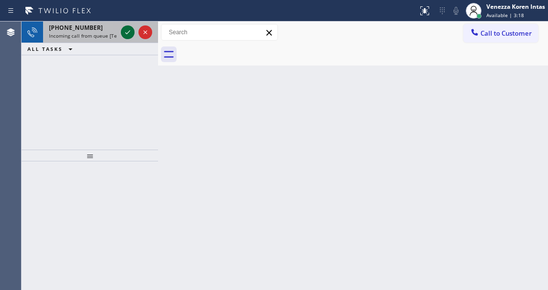
click at [127, 34] on icon at bounding box center [128, 32] width 12 height 12
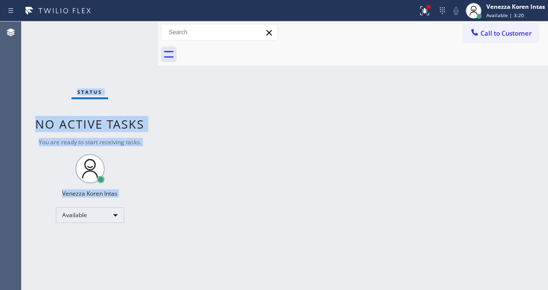
click at [127, 34] on div "Status No active tasks You are ready to start receiving tasks. Venezza Koren In…" at bounding box center [90, 156] width 137 height 269
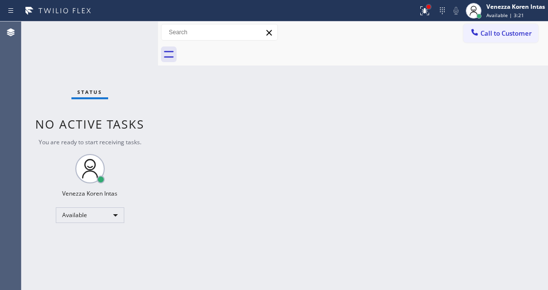
click at [427, 4] on div at bounding box center [429, 7] width 6 height 6
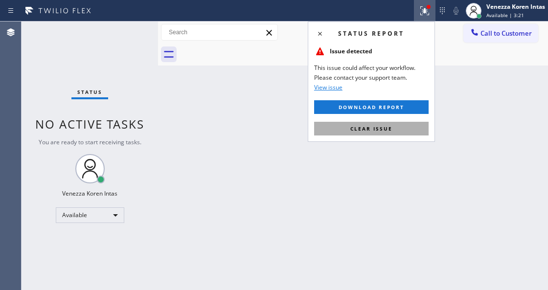
drag, startPoint x: 376, startPoint y: 131, endPoint x: 170, endPoint y: 70, distance: 215.1
click at [374, 130] on span "Clear issue" at bounding box center [371, 128] width 42 height 7
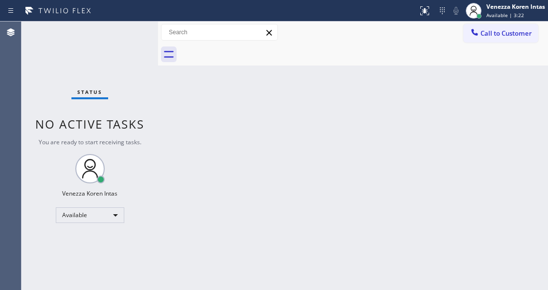
click at [130, 31] on div "Status No active tasks You are ready to start receiving tasks. Venezza Koren In…" at bounding box center [90, 156] width 137 height 269
click at [532, 2] on div "Venezza Koren Intas Available | 5:02" at bounding box center [517, 10] width 64 height 17
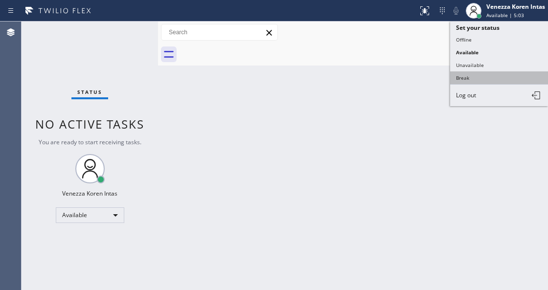
click at [495, 79] on button "Break" at bounding box center [499, 77] width 98 height 13
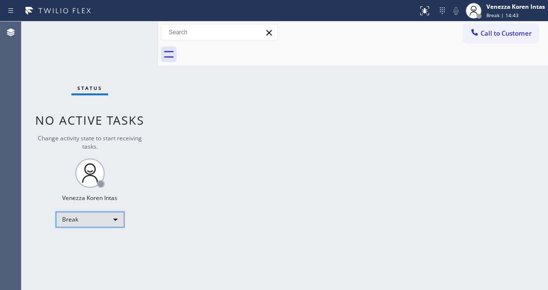
click at [102, 218] on div "Break" at bounding box center [90, 220] width 69 height 16
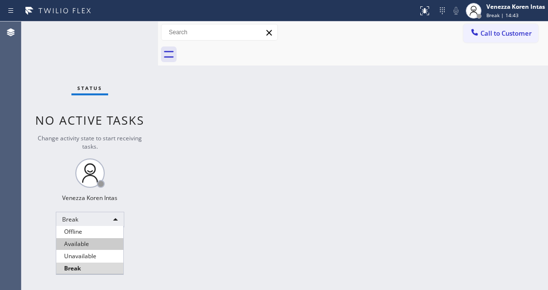
click at [91, 245] on li "Available" at bounding box center [89, 244] width 67 height 12
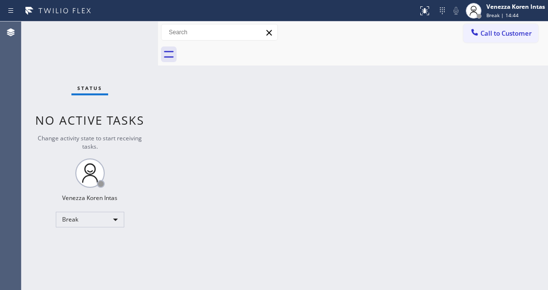
click at [186, 170] on div "Back to Dashboard Change Sender ID Customers Technicians Select a contact Outbo…" at bounding box center [353, 156] width 390 height 269
click at [93, 209] on div "Status No active tasks Change activity state to start receiving tasks. Venezza …" at bounding box center [90, 156] width 137 height 269
click at [93, 221] on div "Break" at bounding box center [90, 220] width 69 height 16
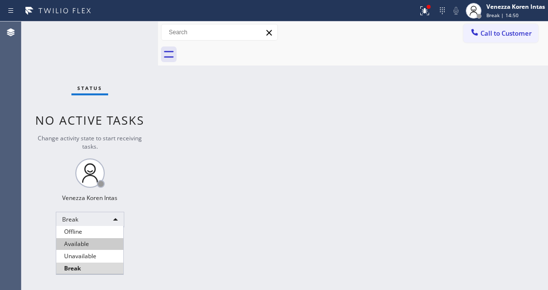
click at [91, 246] on li "Available" at bounding box center [89, 244] width 67 height 12
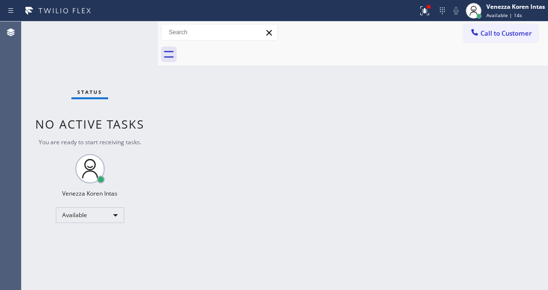
drag, startPoint x: 107, startPoint y: 88, endPoint x: 51, endPoint y: 94, distance: 56.2
click at [105, 88] on div "Status No active tasks You are ready to start receiving tasks. Venezza Koren In…" at bounding box center [90, 156] width 137 height 269
click at [107, 61] on div "Status No active tasks You are ready to start receiving tasks. Venezza Koren In…" at bounding box center [90, 156] width 137 height 269
click at [148, 116] on div "Status No active tasks You are ready to start receiving tasks. Venezza Koren In…" at bounding box center [90, 156] width 137 height 269
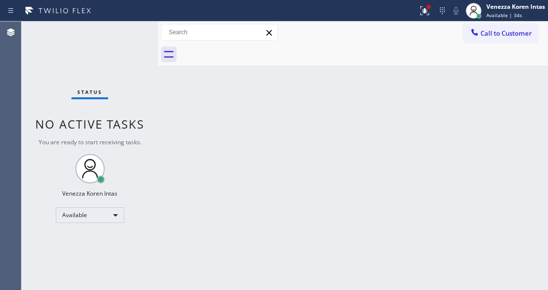
click at [71, 70] on div "Status No active tasks You are ready to start receiving tasks. Venezza Koren In…" at bounding box center [90, 156] width 137 height 269
click at [189, 169] on div "Back to Dashboard Change Sender ID Customers Technicians Select a contact Outbo…" at bounding box center [353, 156] width 390 height 269
click at [120, 99] on div "Status No active tasks You are ready to start receiving tasks. Venezza Koren In…" at bounding box center [90, 156] width 137 height 269
drag, startPoint x: 85, startPoint y: 31, endPoint x: 113, endPoint y: 21, distance: 29.7
click at [101, 23] on div "Status No active tasks You are ready to start receiving tasks. Venezza Koren In…" at bounding box center [90, 156] width 137 height 269
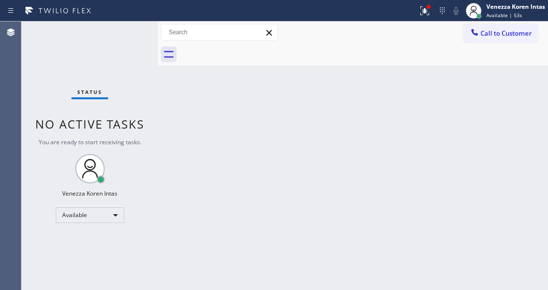
click at [118, 21] on div "Status report Issue detected This issue could affect your workflow. Please cont…" at bounding box center [274, 11] width 548 height 22
click at [143, 53] on div "Status No active tasks You are ready to start receiving tasks. Venezza Koren In…" at bounding box center [90, 156] width 137 height 269
click at [124, 41] on div "Status No active tasks You are ready to start receiving tasks. Venezza Koren In…" at bounding box center [90, 156] width 137 height 269
click at [107, 37] on div "Status No active tasks You are ready to start receiving tasks. Venezza Koren In…" at bounding box center [90, 156] width 137 height 269
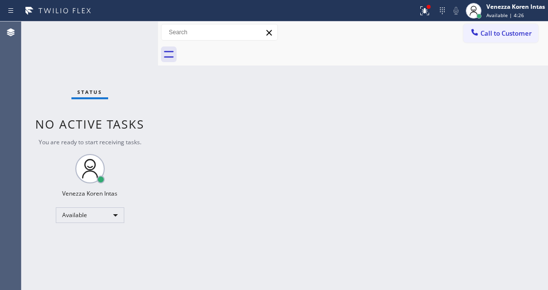
click at [107, 37] on div "Status No active tasks You are ready to start receiving tasks. Venezza Koren In…" at bounding box center [90, 156] width 137 height 269
click at [418, 19] on button at bounding box center [425, 11] width 22 height 22
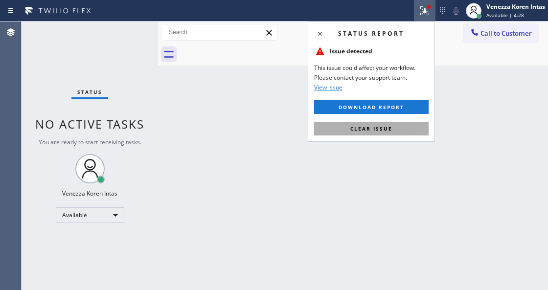
click at [417, 130] on button "Clear issue" at bounding box center [371, 129] width 115 height 14
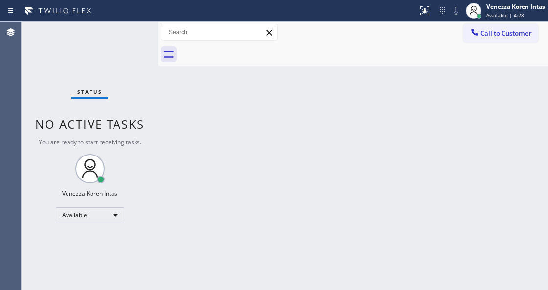
click at [139, 35] on div "Status No active tasks You are ready to start receiving tasks. Venezza Koren In…" at bounding box center [90, 156] width 137 height 269
click at [130, 31] on div "Status No active tasks You are ready to start receiving tasks. Venezza Koren In…" at bounding box center [90, 156] width 137 height 269
click at [145, 88] on div "Status No active tasks You are ready to start receiving tasks. Venezza Koren In…" at bounding box center [90, 156] width 137 height 269
click at [104, 46] on div "Status No active tasks You are ready to start receiving tasks. Venezza Koren In…" at bounding box center [90, 156] width 137 height 269
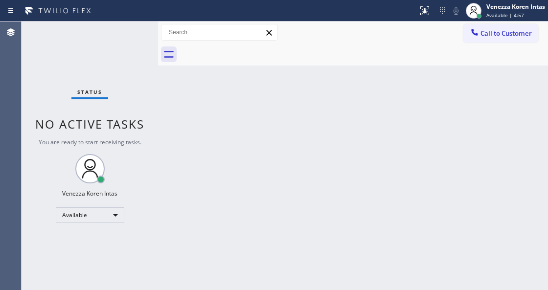
click at [189, 100] on div "Back to Dashboard Change Sender ID Customers Technicians Select a contact Outbo…" at bounding box center [353, 156] width 390 height 269
click at [114, 41] on div "Status No active tasks You are ready to start receiving tasks. Venezza Koren In…" at bounding box center [90, 156] width 137 height 269
click at [128, 65] on div "Status No active tasks You are ready to start receiving tasks. Venezza Koren In…" at bounding box center [90, 156] width 137 height 269
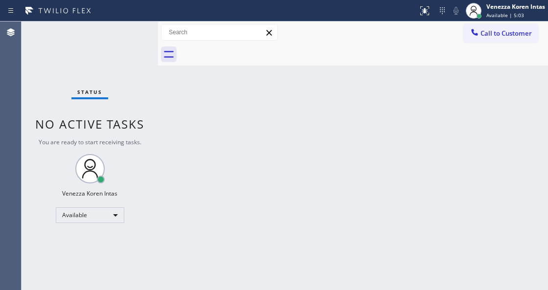
click at [113, 55] on div "Status No active tasks You are ready to start receiving tasks. Venezza Koren In…" at bounding box center [90, 156] width 137 height 269
click at [121, 47] on div "Status No active tasks You are ready to start receiving tasks. Venezza Koren In…" at bounding box center [90, 156] width 137 height 269
click at [118, 61] on div "Status No active tasks You are ready to start receiving tasks. Venezza Koren In…" at bounding box center [90, 156] width 137 height 269
click at [166, 56] on icon at bounding box center [169, 54] width 10 height 7
click at [169, 150] on div "Back to Dashboard Change Sender ID Customers Technicians Select a contact Outbo…" at bounding box center [353, 156] width 390 height 269
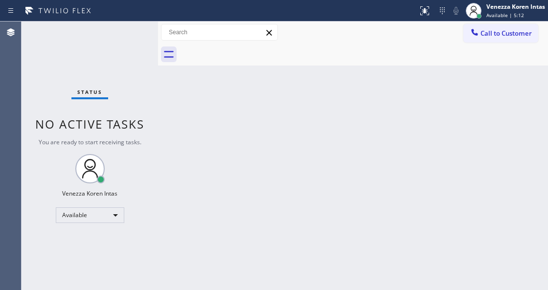
click at [152, 109] on div "Status No active tasks You are ready to start receiving tasks. Venezza Koren In…" at bounding box center [90, 156] width 137 height 269
click at [132, 57] on div "Status No active tasks You are ready to start receiving tasks. Venezza Koren In…" at bounding box center [90, 156] width 137 height 269
click at [58, 61] on div "Status No active tasks You are ready to start receiving tasks. Venezza Koren In…" at bounding box center [90, 156] width 137 height 269
click at [161, 133] on div "Back to Dashboard Change Sender ID Customers Technicians Select a contact Outbo…" at bounding box center [353, 156] width 390 height 269
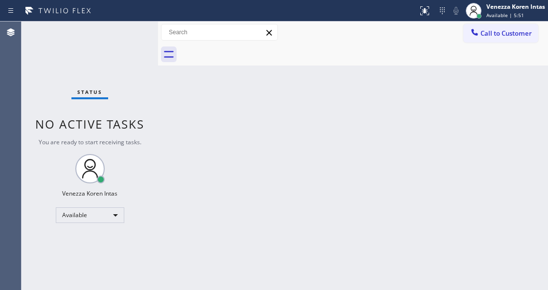
click at [218, 132] on div "Back to Dashboard Change Sender ID Customers Technicians Select a contact Outbo…" at bounding box center [353, 156] width 390 height 269
click at [300, 132] on div "Back to Dashboard Change Sender ID Customers Technicians Select a contact Outbo…" at bounding box center [353, 156] width 390 height 269
click at [127, 61] on div "Status No active tasks You are ready to start receiving tasks. Venezza Koren In…" at bounding box center [90, 156] width 137 height 269
click at [161, 82] on div "Back to Dashboard Change Sender ID Customers Technicians Select a contact Outbo…" at bounding box center [353, 156] width 390 height 269
click at [217, 104] on div "Back to Dashboard Change Sender ID Customers Technicians Select a contact Outbo…" at bounding box center [353, 156] width 390 height 269
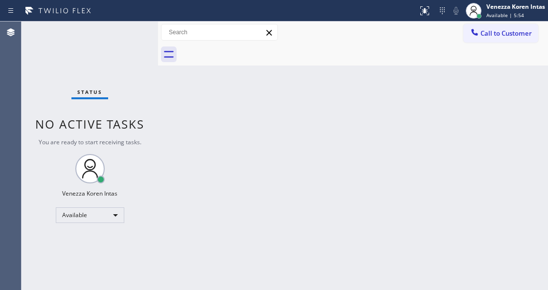
click at [217, 104] on div "Back to Dashboard Change Sender ID Customers Technicians Select a contact Outbo…" at bounding box center [353, 156] width 390 height 269
click at [167, 152] on div "Back to Dashboard Change Sender ID Customers Technicians Select a contact Outbo…" at bounding box center [353, 156] width 390 height 269
click at [139, 104] on div "Status No active tasks You are ready to start receiving tasks. Venezza Koren In…" at bounding box center [90, 156] width 137 height 269
click at [114, 65] on div "Status No active tasks You are ready to start receiving tasks. Venezza Koren In…" at bounding box center [90, 156] width 137 height 269
click at [119, 63] on div "Status No active tasks You are ready to start receiving tasks. Venezza Koren In…" at bounding box center [90, 156] width 137 height 269
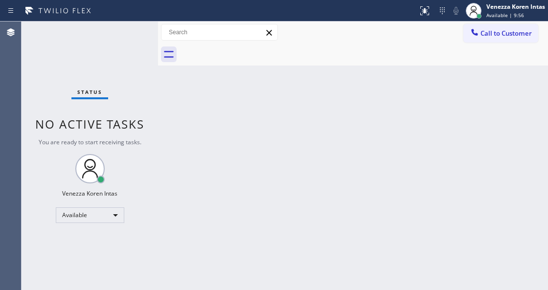
click at [111, 44] on div "Status No active tasks You are ready to start receiving tasks. Venezza Koren In…" at bounding box center [90, 156] width 137 height 269
click at [138, 23] on div "Status No active tasks You are ready to start receiving tasks. Venezza Koren In…" at bounding box center [90, 156] width 137 height 269
click at [136, 34] on div "Status No active tasks You are ready to start receiving tasks. Venezza Koren In…" at bounding box center [90, 156] width 137 height 269
click at [118, 29] on div "Status No active tasks You are ready to start receiving tasks. Venezza Koren In…" at bounding box center [90, 156] width 137 height 269
click at [121, 34] on div "Status No active tasks You are ready to start receiving tasks. Venezza Koren In…" at bounding box center [90, 156] width 137 height 269
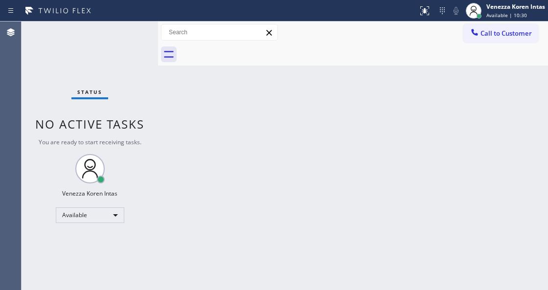
click at [121, 34] on div "Status No active tasks You are ready to start receiving tasks. Venezza Koren In…" at bounding box center [90, 156] width 137 height 269
click at [128, 34] on div "Status No active tasks You are ready to start receiving tasks. Venezza Koren In…" at bounding box center [90, 156] width 137 height 269
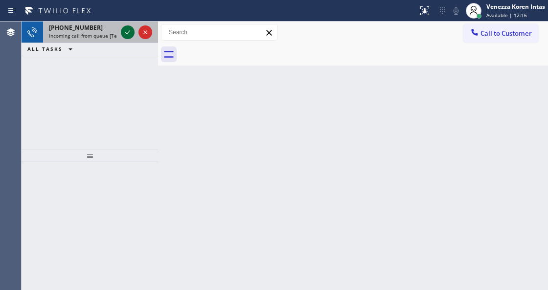
click at [128, 34] on icon at bounding box center [128, 32] width 12 height 12
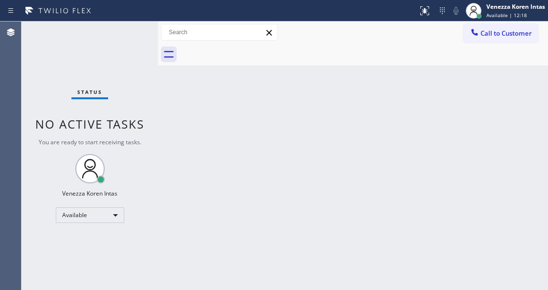
click at [128, 34] on div "Status No active tasks You are ready to start receiving tasks. Venezza Koren In…" at bounding box center [90, 156] width 137 height 269
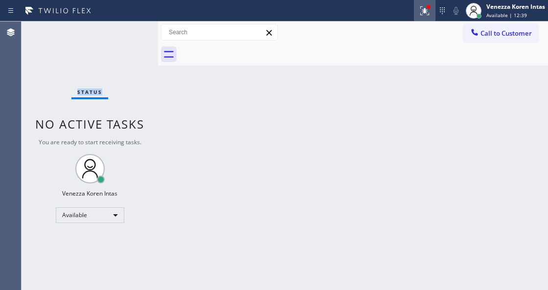
click at [419, 13] on icon at bounding box center [425, 11] width 12 height 12
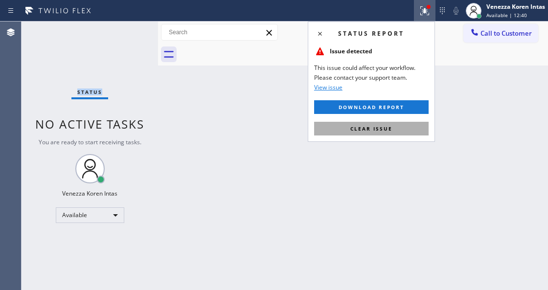
click at [414, 132] on button "Clear issue" at bounding box center [371, 129] width 115 height 14
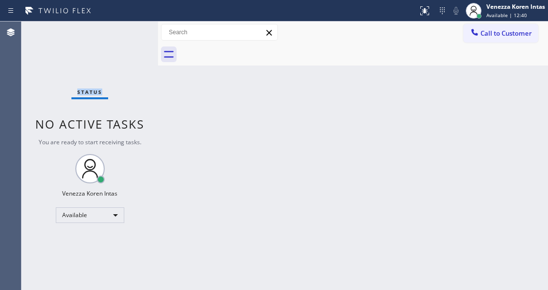
click at [139, 50] on div "Status No active tasks You are ready to start receiving tasks. Venezza Koren In…" at bounding box center [90, 156] width 137 height 269
click at [137, 39] on div "Status No active tasks You are ready to start receiving tasks. Venezza Koren In…" at bounding box center [90, 156] width 137 height 269
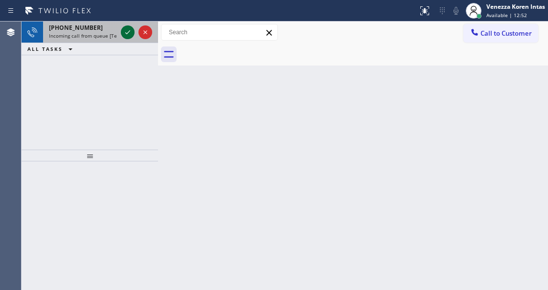
click at [130, 30] on icon at bounding box center [127, 32] width 5 height 4
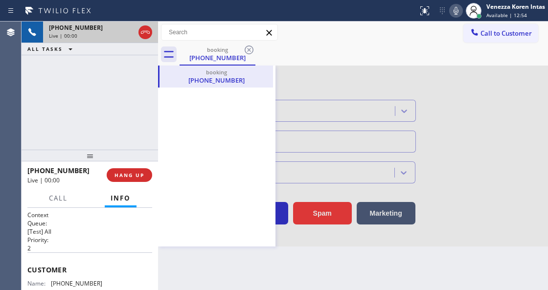
type input "[PHONE_NUMBER]"
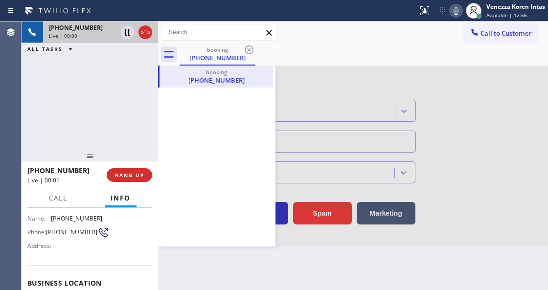
scroll to position [130, 0]
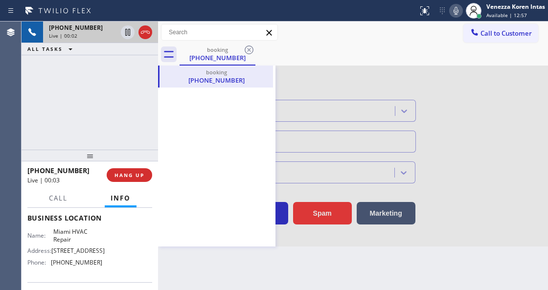
click at [186, 128] on div "booking [PHONE_NUMBER]" at bounding box center [216, 156] width 117 height 181
click at [194, 82] on div "[PHONE_NUMBER]" at bounding box center [217, 80] width 112 height 9
click at [178, 51] on div "booking [PHONE_NUMBER]" at bounding box center [353, 55] width 390 height 22
click at [203, 55] on div "[PHONE_NUMBER]" at bounding box center [218, 57] width 74 height 9
click at [158, 57] on div at bounding box center [158, 156] width 0 height 269
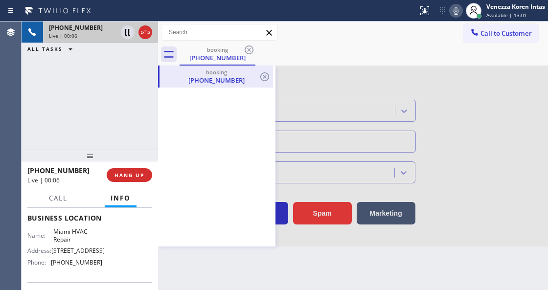
click at [195, 73] on div "booking" at bounding box center [217, 72] width 112 height 7
drag, startPoint x: 259, startPoint y: 72, endPoint x: 267, endPoint y: 79, distance: 10.0
click at [0, 0] on icon at bounding box center [0, 0] width 0 height 0
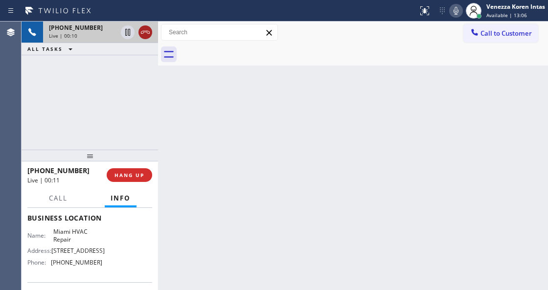
click at [150, 32] on icon at bounding box center [145, 32] width 12 height 12
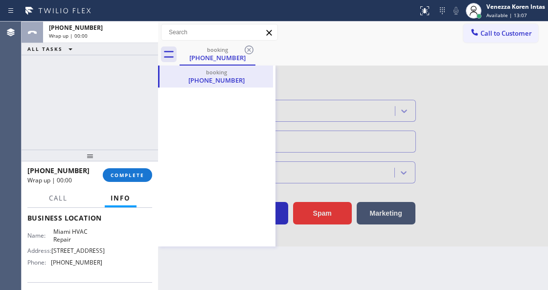
type input "[PHONE_NUMBER]"
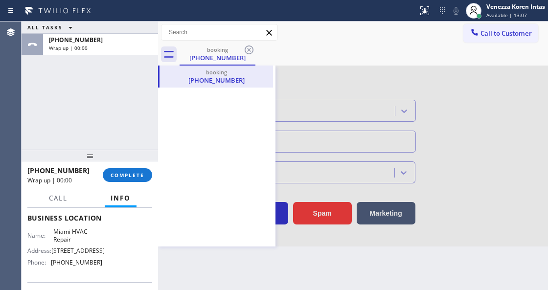
click at [223, 90] on div "booking [PHONE_NUMBER]" at bounding box center [216, 156] width 117 height 181
click at [245, 43] on div "Call to Customer Outbound call Location [GEOGRAPHIC_DATA] Appliance Repair Your…" at bounding box center [353, 33] width 390 height 22
drag, startPoint x: 249, startPoint y: 50, endPoint x: 340, endPoint y: 102, distance: 104.5
click at [250, 52] on icon at bounding box center [249, 50] width 12 height 12
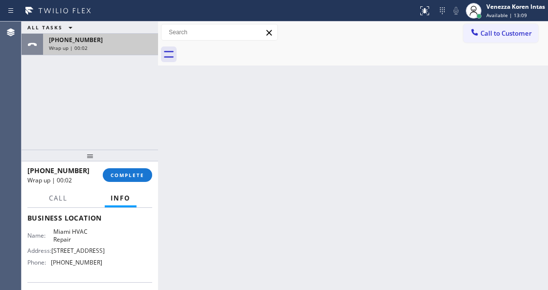
drag, startPoint x: 127, startPoint y: 49, endPoint x: 210, endPoint y: 156, distance: 135.7
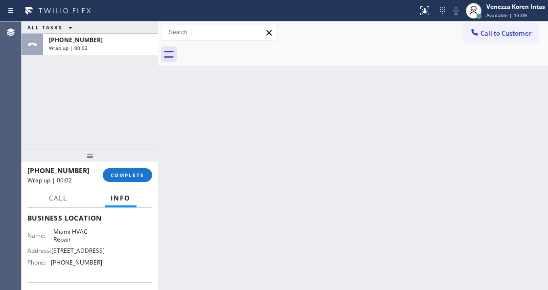
click at [127, 51] on div "[PHONE_NUMBER] Wrap up | 00:02" at bounding box center [98, 45] width 111 height 22
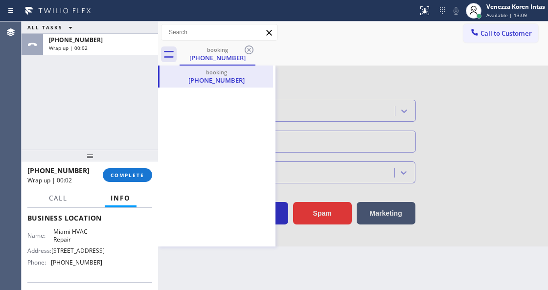
type input "[PHONE_NUMBER]"
click at [244, 89] on div "booking [PHONE_NUMBER]" at bounding box center [216, 156] width 117 height 181
click at [168, 58] on icon at bounding box center [169, 54] width 16 height 16
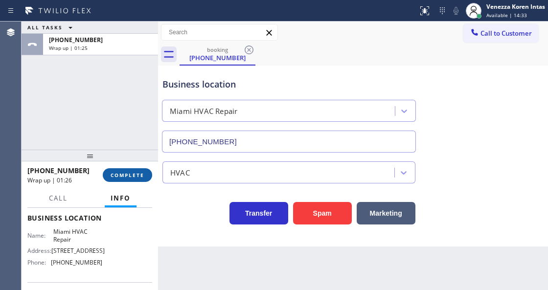
click at [122, 169] on button "COMPLETE" at bounding box center [127, 175] width 49 height 14
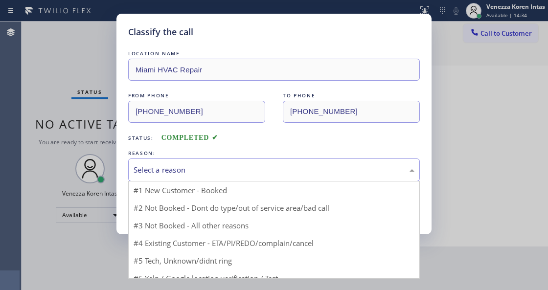
click at [241, 175] on div "Select a reason" at bounding box center [274, 169] width 281 height 11
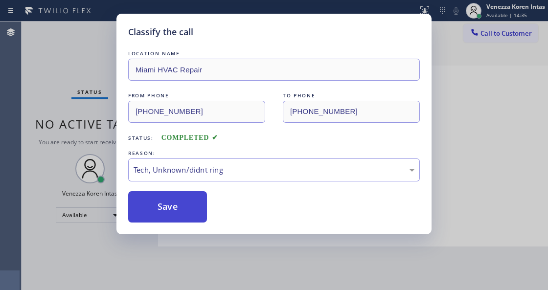
click at [196, 213] on button "Save" at bounding box center [167, 206] width 79 height 31
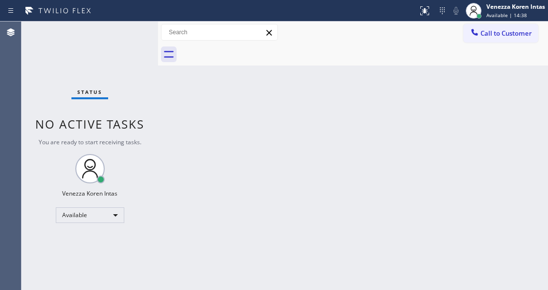
click at [173, 115] on div "Back to Dashboard Change Sender ID Customers Technicians Select a contact Outbo…" at bounding box center [353, 156] width 390 height 269
drag, startPoint x: 140, startPoint y: 81, endPoint x: 128, endPoint y: 43, distance: 40.6
click at [134, 66] on div "Status No active tasks You are ready to start receiving tasks. Venezza Koren In…" at bounding box center [90, 156] width 137 height 269
click at [128, 42] on div "Status No active tasks You are ready to start receiving tasks. Venezza Koren In…" at bounding box center [90, 156] width 137 height 269
click at [128, 32] on div "Status No active tasks You are ready to start receiving tasks. Venezza Koren In…" at bounding box center [90, 156] width 137 height 269
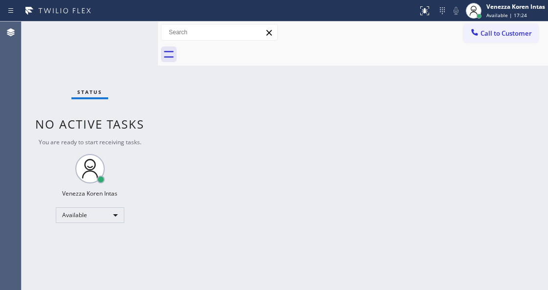
click at [128, 32] on div "Status No active tasks You are ready to start receiving tasks. Venezza Koren In…" at bounding box center [90, 156] width 137 height 269
click at [134, 34] on div "Status No active tasks You are ready to start receiving tasks. Venezza Koren In…" at bounding box center [90, 156] width 137 height 269
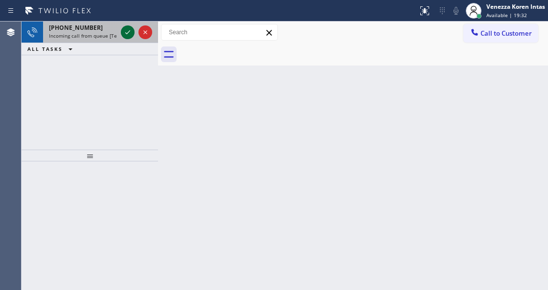
click at [130, 34] on icon at bounding box center [128, 32] width 12 height 12
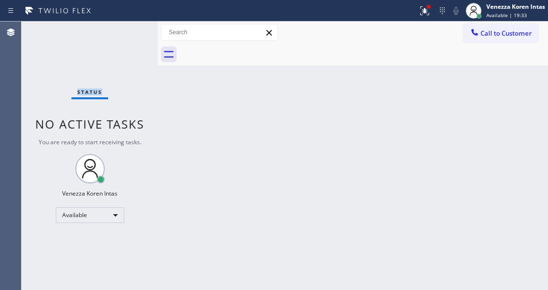
click at [130, 34] on div "Status No active tasks You are ready to start receiving tasks. Venezza Koren In…" at bounding box center [90, 156] width 137 height 269
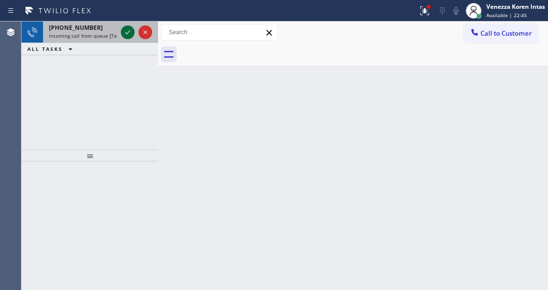
click at [129, 33] on icon at bounding box center [128, 32] width 12 height 12
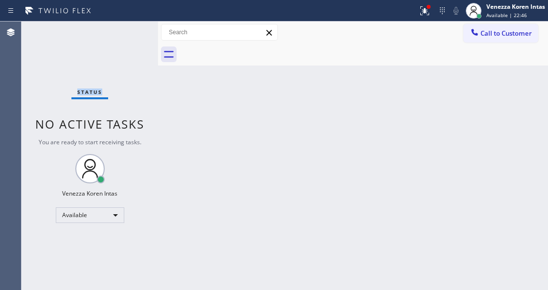
click at [129, 33] on div "Status No active tasks You are ready to start receiving tasks. Venezza Koren In…" at bounding box center [90, 156] width 137 height 269
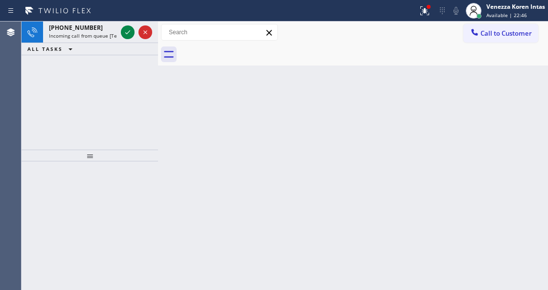
click at [129, 33] on icon at bounding box center [128, 32] width 12 height 12
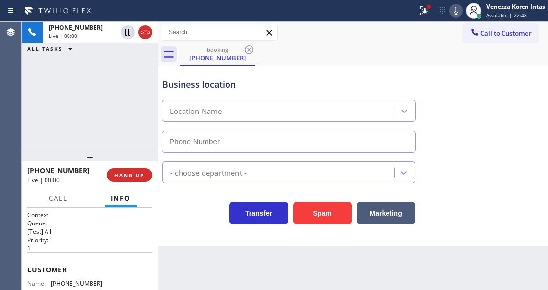
type input "[PHONE_NUMBER]"
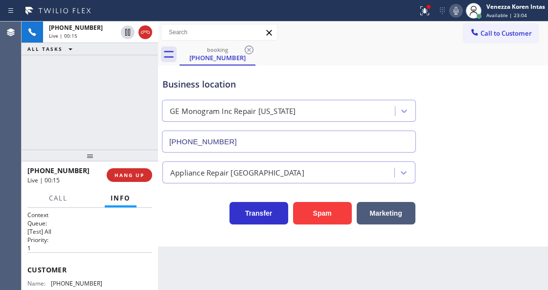
click at [454, 11] on icon at bounding box center [456, 11] width 5 height 8
click at [426, 10] on icon at bounding box center [425, 11] width 12 height 12
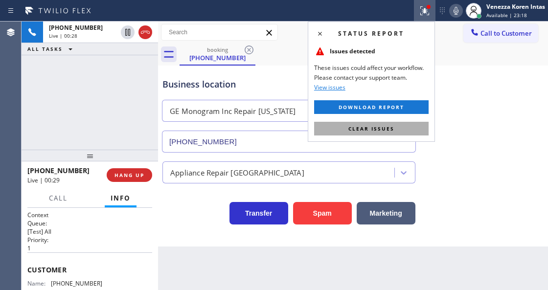
drag, startPoint x: 399, startPoint y: 129, endPoint x: 433, endPoint y: 136, distance: 34.1
click at [400, 128] on button "Clear issues" at bounding box center [371, 129] width 115 height 14
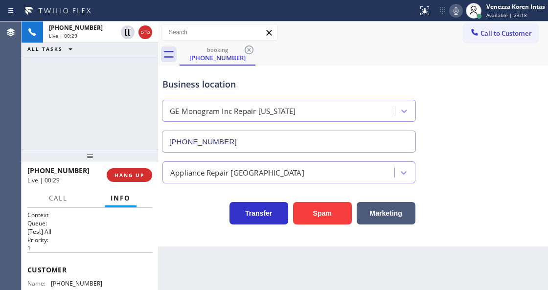
click at [475, 106] on div "Business location GE Monogram Inc Repair [US_STATE] [PHONE_NUMBER]" at bounding box center [353, 108] width 385 height 89
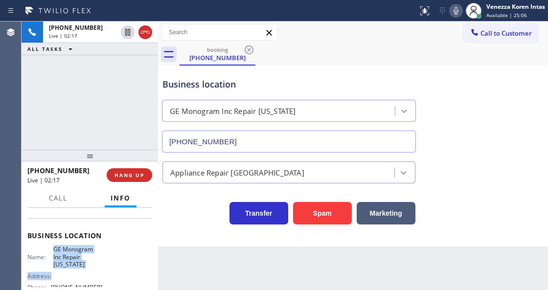
drag, startPoint x: 50, startPoint y: 260, endPoint x: 75, endPoint y: 281, distance: 32.3
click at [75, 281] on div "Name: GE Monogram Inc Repair [US_STATE] Address: Phone: [PHONE_NUMBER]" at bounding box center [64, 270] width 75 height 49
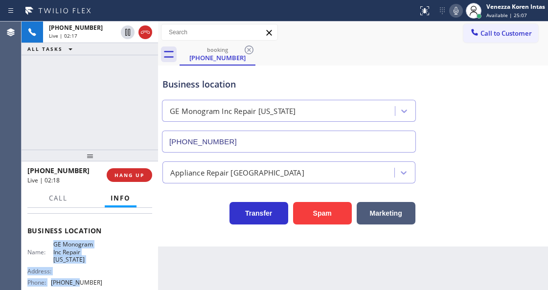
drag, startPoint x: 74, startPoint y: 259, endPoint x: 67, endPoint y: 255, distance: 8.6
click at [73, 259] on span "GE Monogram Inc Repair [US_STATE]" at bounding box center [77, 252] width 49 height 23
click at [53, 241] on span "GE Monogram Inc Repair [US_STATE]" at bounding box center [77, 252] width 49 height 23
drag, startPoint x: 53, startPoint y: 241, endPoint x: 64, endPoint y: 261, distance: 22.8
click at [64, 261] on span "GE Monogram Inc Repair [US_STATE]" at bounding box center [77, 252] width 49 height 23
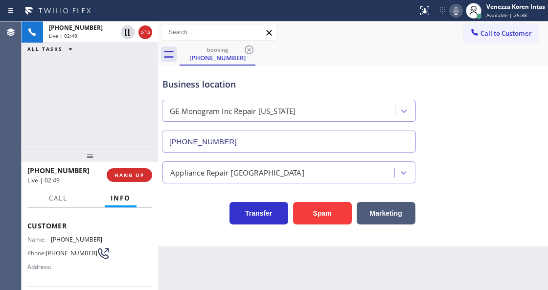
scroll to position [32, 0]
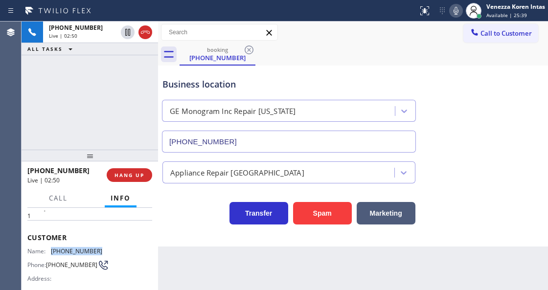
drag, startPoint x: 99, startPoint y: 252, endPoint x: 48, endPoint y: 250, distance: 50.5
click at [48, 250] on div "Name: [PHONE_NUMBER]" at bounding box center [64, 251] width 75 height 7
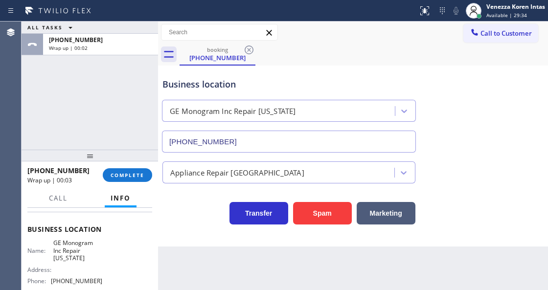
scroll to position [130, 0]
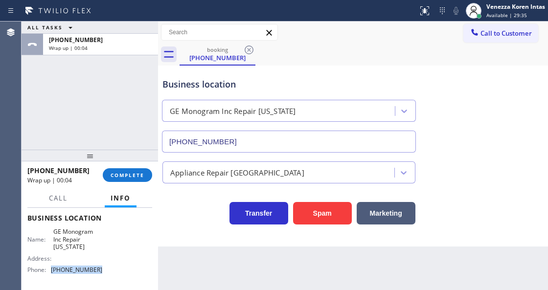
drag, startPoint x: 100, startPoint y: 269, endPoint x: 50, endPoint y: 271, distance: 50.0
click at [50, 271] on div "Name: GE Monogram Inc Repair [US_STATE] Address: Phone: [PHONE_NUMBER]" at bounding box center [89, 252] width 125 height 49
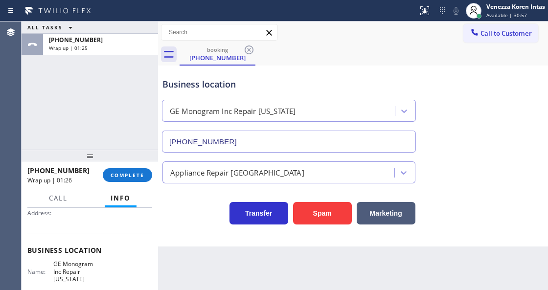
scroll to position [32, 0]
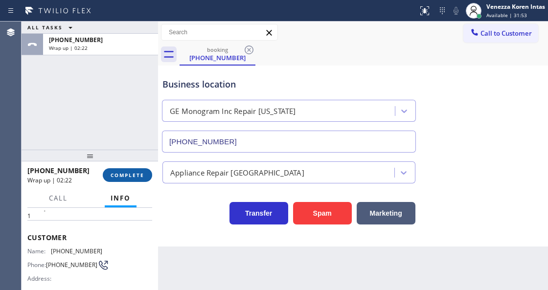
click at [129, 174] on span "COMPLETE" at bounding box center [128, 175] width 34 height 7
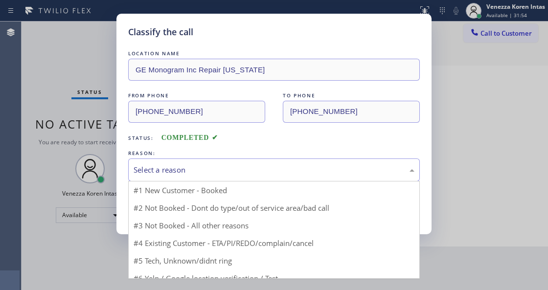
click at [224, 168] on div "Select a reason" at bounding box center [274, 169] width 281 height 11
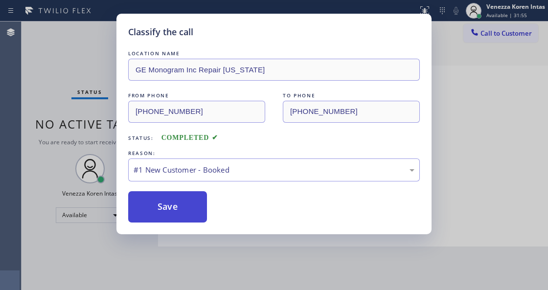
click at [204, 195] on button "Save" at bounding box center [167, 206] width 79 height 31
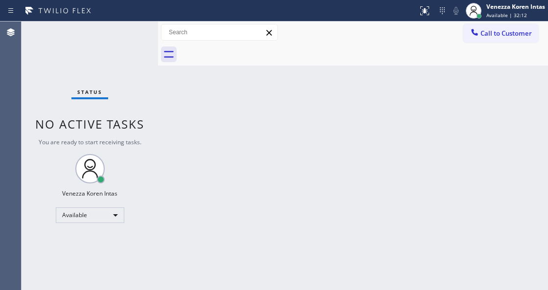
click at [227, 92] on div "Back to Dashboard Change Sender ID Customers Technicians Select a contact Outbo…" at bounding box center [353, 156] width 390 height 269
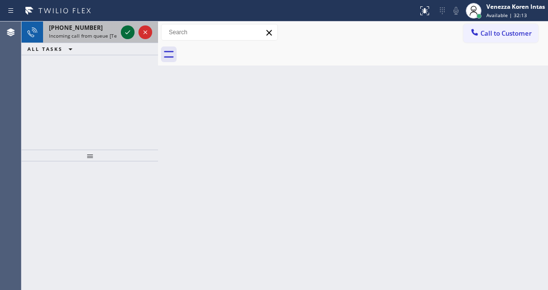
click at [124, 32] on icon at bounding box center [128, 32] width 12 height 12
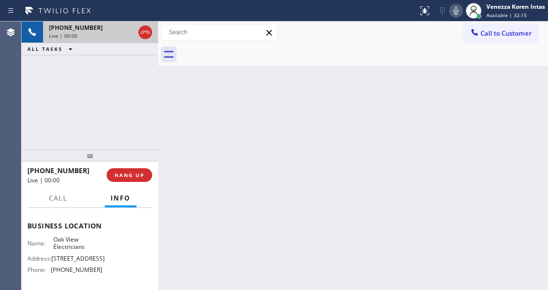
scroll to position [130, 0]
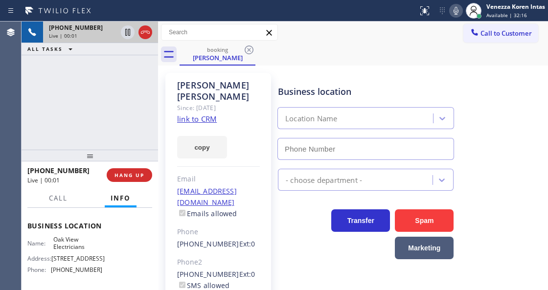
type input "[PHONE_NUMBER]"
click at [206, 114] on link "link to CRM" at bounding box center [197, 119] width 40 height 10
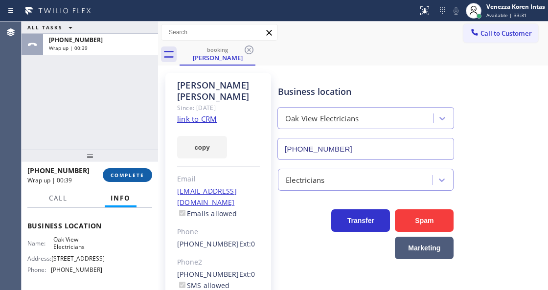
click at [139, 176] on span "COMPLETE" at bounding box center [128, 175] width 34 height 7
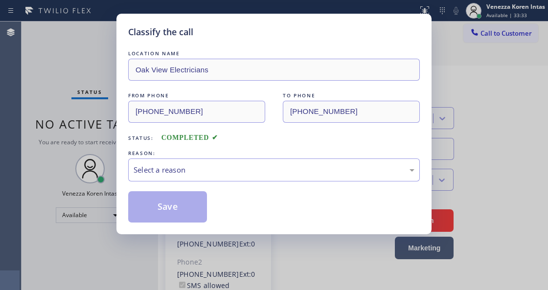
click at [225, 166] on div "Classify the call LOCATION NAME GE Monogram Expert Oakland FROM PHONE [PHONE_NU…" at bounding box center [285, 156] width 527 height 269
click at [263, 174] on div "Select a reason" at bounding box center [274, 169] width 281 height 11
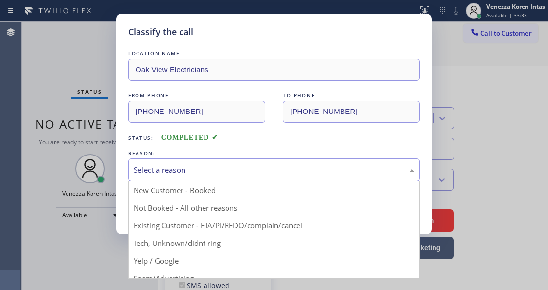
drag, startPoint x: 281, startPoint y: 222, endPoint x: 273, endPoint y: 220, distance: 8.1
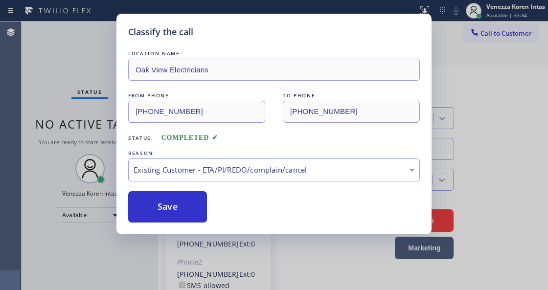
click at [216, 212] on div "Save" at bounding box center [274, 206] width 292 height 31
click at [193, 208] on button "Save" at bounding box center [167, 206] width 79 height 31
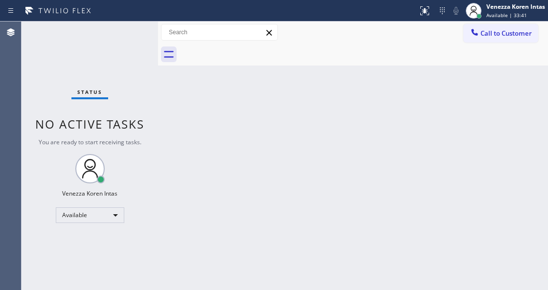
drag, startPoint x: 211, startPoint y: 80, endPoint x: 194, endPoint y: 109, distance: 34.0
click at [209, 84] on div "Back to Dashboard Change Sender ID Customers Technicians Select a contact Outbo…" at bounding box center [353, 156] width 390 height 269
drag, startPoint x: 74, startPoint y: 61, endPoint x: 93, endPoint y: 90, distance: 34.3
click at [74, 61] on div "Status No active tasks You are ready to start receiving tasks. Venezza Koren In…" at bounding box center [90, 156] width 137 height 269
drag, startPoint x: 153, startPoint y: 142, endPoint x: 107, endPoint y: 116, distance: 53.1
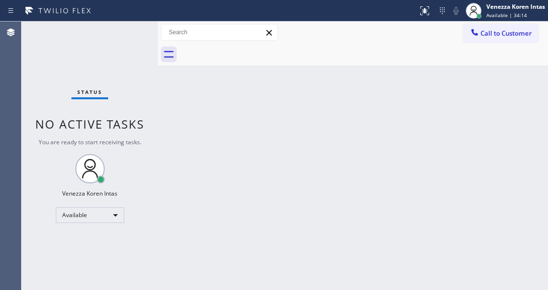
click at [152, 138] on div "Status No active tasks You are ready to start receiving tasks. Venezza Koren In…" at bounding box center [90, 156] width 137 height 269
drag, startPoint x: 84, startPoint y: 42, endPoint x: 105, endPoint y: 41, distance: 21.6
click at [95, 42] on div "Status No active tasks You are ready to start receiving tasks. Venezza Koren In…" at bounding box center [90, 156] width 137 height 269
click at [120, 36] on div "Status No active tasks You are ready to start receiving tasks. Venezza Koren In…" at bounding box center [90, 156] width 137 height 269
click at [133, 35] on div "Status No active tasks You are ready to start receiving tasks. Venezza Koren In…" at bounding box center [90, 156] width 137 height 269
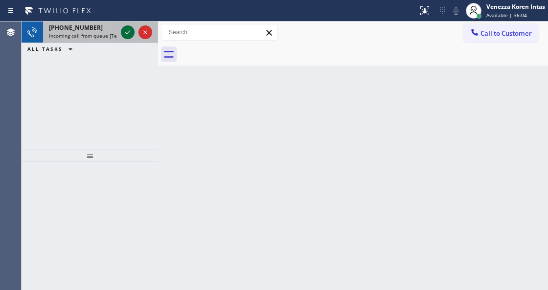
click at [129, 34] on icon at bounding box center [128, 32] width 12 height 12
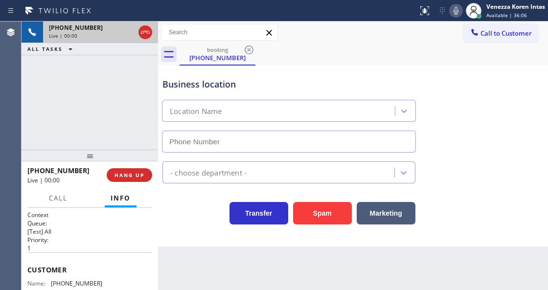
type input "[PHONE_NUMBER]"
click at [105, 99] on div "[PHONE_NUMBER] Live | 00:01 ALL TASKS ALL TASKS ACTIVE TASKS TASKS IN WRAP UP" at bounding box center [90, 86] width 137 height 128
click at [92, 77] on div "[PHONE_NUMBER] Live | 00:02 ALL TASKS ALL TASKS ACTIVE TASKS TASKS IN WRAP UP" at bounding box center [90, 86] width 137 height 128
click at [452, 8] on icon at bounding box center [456, 11] width 12 height 12
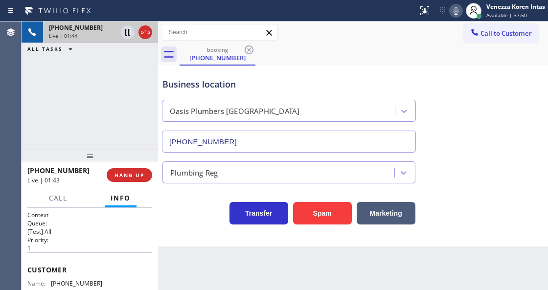
click at [457, 15] on icon at bounding box center [456, 11] width 12 height 12
click at [128, 33] on icon at bounding box center [128, 32] width 12 height 12
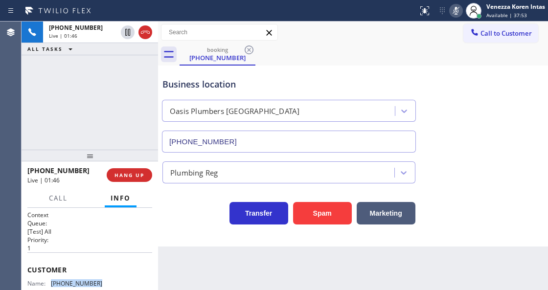
drag, startPoint x: 97, startPoint y: 279, endPoint x: 52, endPoint y: 280, distance: 44.6
click at [52, 280] on span "[PHONE_NUMBER]" at bounding box center [76, 283] width 51 height 7
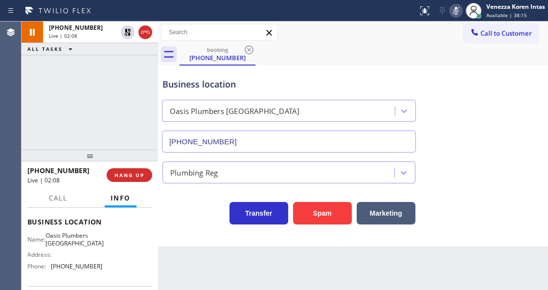
scroll to position [130, 0]
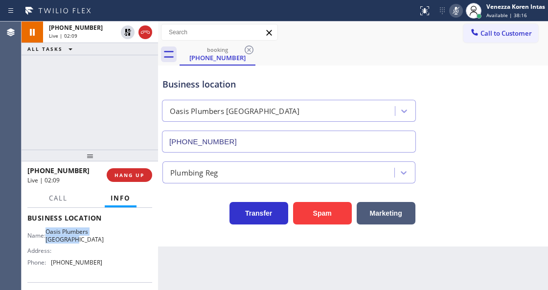
drag, startPoint x: 47, startPoint y: 229, endPoint x: 87, endPoint y: 243, distance: 42.4
click at [87, 243] on div "Name: Oasis Plumbers [GEOGRAPHIC_DATA]" at bounding box center [64, 235] width 75 height 15
click at [452, 8] on icon at bounding box center [456, 11] width 12 height 12
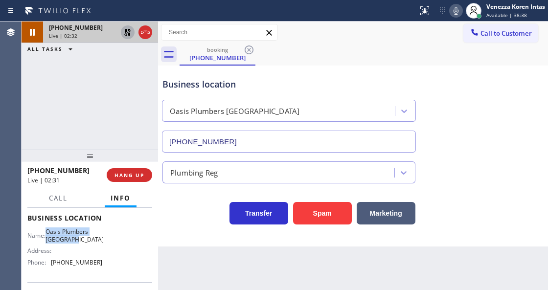
click at [128, 30] on icon at bounding box center [127, 32] width 7 height 7
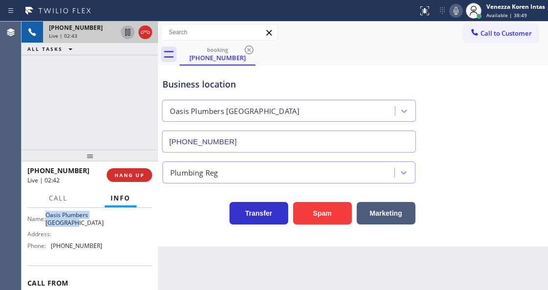
scroll to position [163, 0]
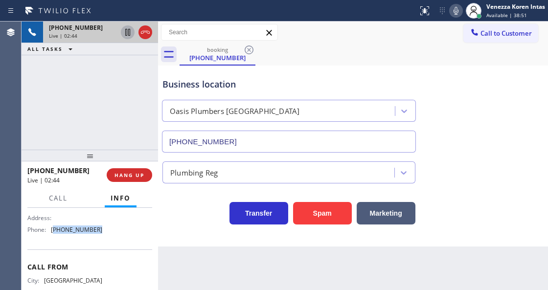
drag, startPoint x: 94, startPoint y: 232, endPoint x: 54, endPoint y: 233, distance: 40.1
click at [54, 233] on span "[PHONE_NUMBER]" at bounding box center [76, 229] width 51 height 7
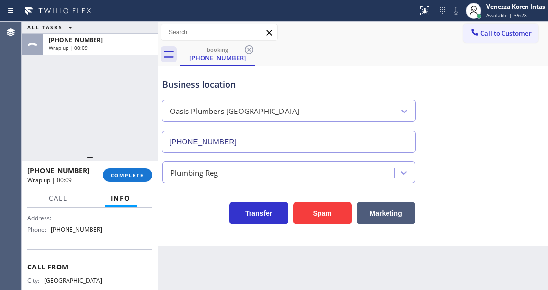
click at [126, 167] on div "[PHONE_NUMBER] Wrap up | 00:09 COMPLETE" at bounding box center [89, 174] width 125 height 25
drag, startPoint x: 131, startPoint y: 173, endPoint x: 166, endPoint y: 186, distance: 38.1
click at [131, 173] on span "COMPLETE" at bounding box center [128, 175] width 34 height 7
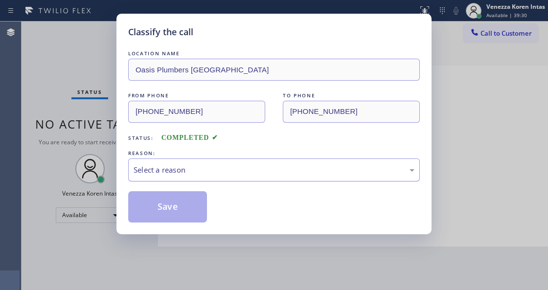
click at [203, 176] on div "Select a reason" at bounding box center [274, 170] width 292 height 23
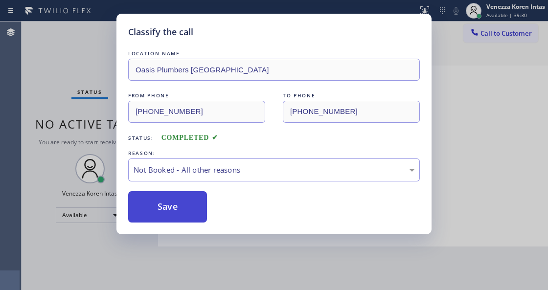
click at [198, 209] on button "Save" at bounding box center [167, 206] width 79 height 31
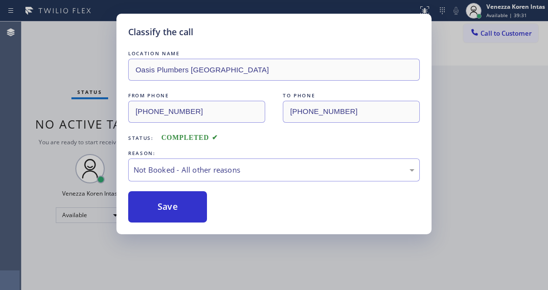
click at [73, 70] on div "Classify the call LOCATION NAME Oasis Plumbers [GEOGRAPHIC_DATA] FROM PHONE [PH…" at bounding box center [274, 145] width 548 height 290
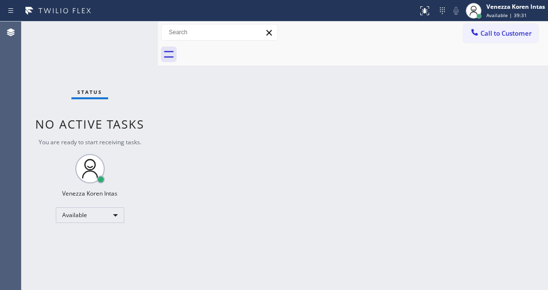
click at [186, 288] on div "Back to Dashboard Change Sender ID Customers Technicians Select a contact Outbo…" at bounding box center [353, 156] width 390 height 269
click at [213, 143] on div "Back to Dashboard Change Sender ID Customers Technicians Select a contact Outbo…" at bounding box center [353, 156] width 390 height 269
click at [128, 88] on div "Status No active tasks You are ready to start receiving tasks. Venezza Koren In…" at bounding box center [90, 156] width 137 height 269
click at [116, 46] on div "Status No active tasks You are ready to start receiving tasks. Venezza Koren In…" at bounding box center [90, 156] width 137 height 269
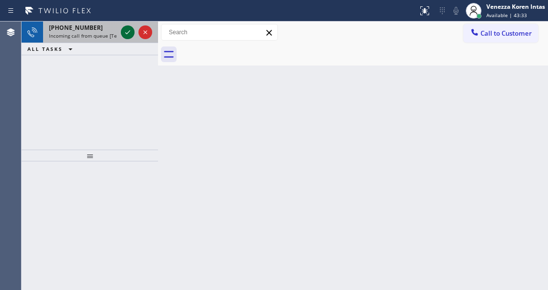
click at [126, 33] on icon at bounding box center [127, 32] width 5 height 4
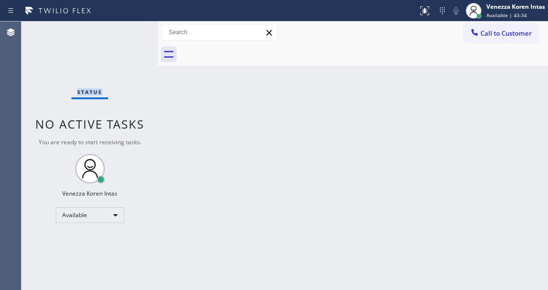
click at [126, 33] on div "Status No active tasks You are ready to start receiving tasks. Venezza Koren In…" at bounding box center [90, 156] width 137 height 269
click at [136, 33] on div "Status No active tasks You are ready to start receiving tasks. Venezza Koren In…" at bounding box center [90, 156] width 137 height 269
click at [129, 34] on div "Status No active tasks You are ready to start receiving tasks. Venezza Koren In…" at bounding box center [90, 156] width 137 height 269
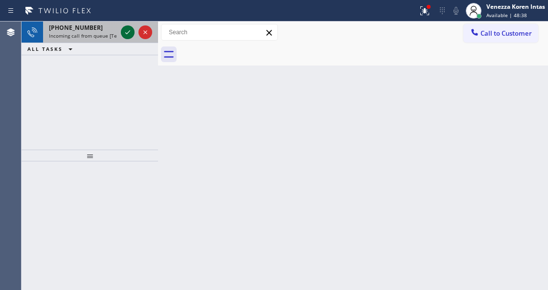
click at [130, 35] on icon at bounding box center [128, 32] width 12 height 12
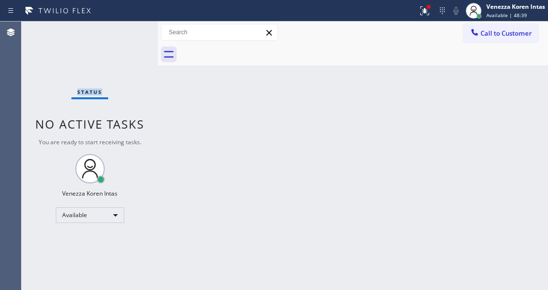
click at [130, 35] on div "Status No active tasks You are ready to start receiving tasks. Venezza Koren In…" at bounding box center [90, 156] width 137 height 269
click at [113, 36] on div "Status No active tasks You are ready to start receiving tasks. Venezza Koren In…" at bounding box center [90, 156] width 137 height 269
drag, startPoint x: 112, startPoint y: 32, endPoint x: 22, endPoint y: 55, distance: 93.0
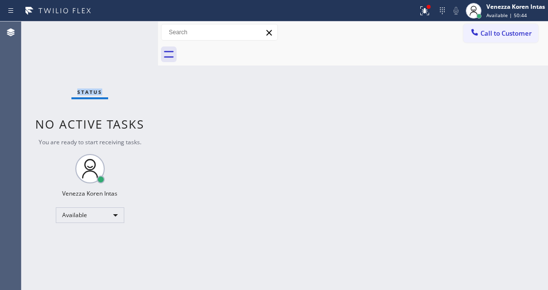
click at [112, 32] on div "Status No active tasks You are ready to start receiving tasks. Venezza Koren In…" at bounding box center [90, 156] width 137 height 269
click at [130, 33] on div "Status No active tasks You are ready to start receiving tasks. Venezza Koren In…" at bounding box center [90, 156] width 137 height 269
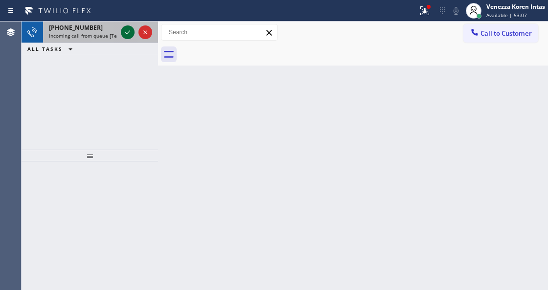
drag, startPoint x: 123, startPoint y: 36, endPoint x: 128, endPoint y: 33, distance: 5.5
click at [126, 34] on icon at bounding box center [128, 32] width 12 height 12
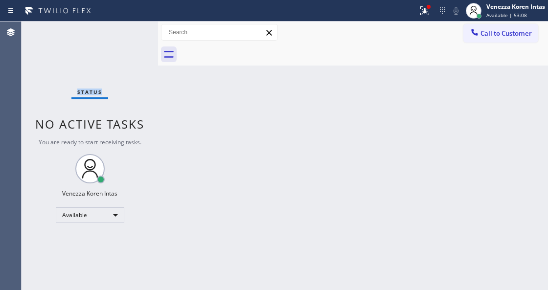
click at [128, 33] on div "Status No active tasks You are ready to start receiving tasks. Venezza Koren In…" at bounding box center [90, 156] width 137 height 269
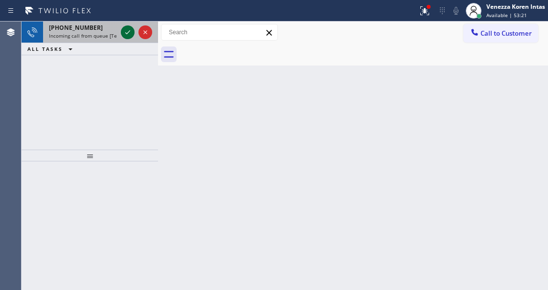
click at [128, 33] on icon at bounding box center [128, 32] width 12 height 12
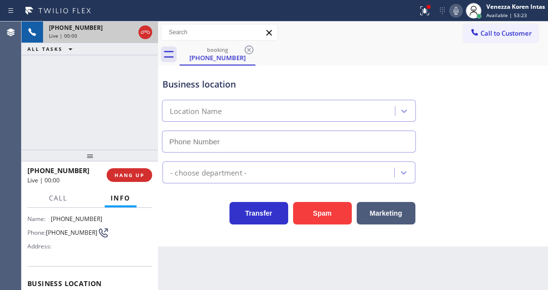
scroll to position [98, 0]
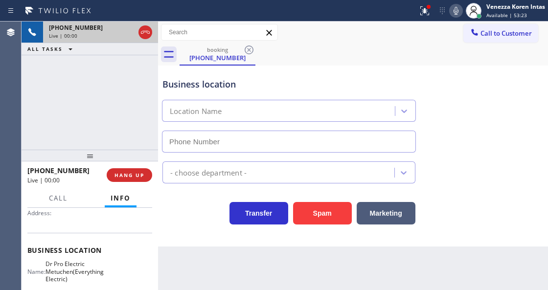
type input "[PHONE_NUMBER]"
click at [427, 8] on div at bounding box center [429, 7] width 4 height 4
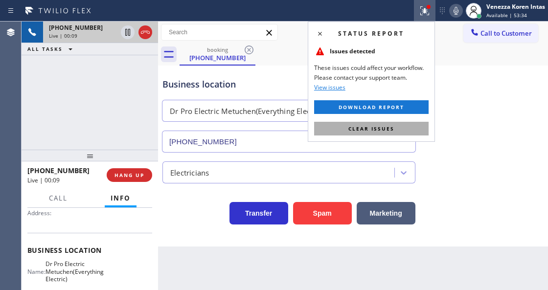
click at [395, 131] on button "Clear issues" at bounding box center [371, 129] width 115 height 14
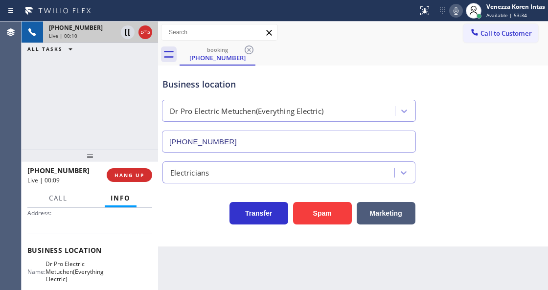
drag, startPoint x: 451, startPoint y: 156, endPoint x: 451, endPoint y: 126, distance: 29.9
click at [451, 155] on div "Electricians" at bounding box center [353, 168] width 385 height 31
click at [335, 56] on div "booking [PHONE_NUMBER]" at bounding box center [364, 55] width 369 height 22
click at [145, 59] on div "[PHONE_NUMBER] Live | 00:34 ALL TASKS ALL TASKS ACTIVE TASKS TASKS IN WRAP UP" at bounding box center [90, 86] width 137 height 128
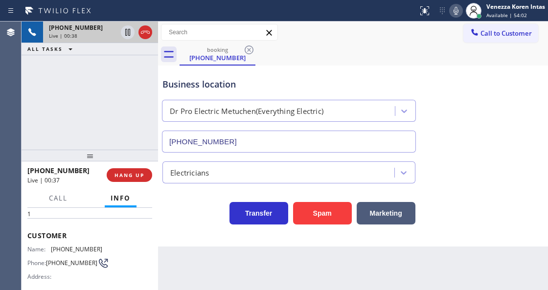
scroll to position [32, 0]
drag, startPoint x: 97, startPoint y: 247, endPoint x: 52, endPoint y: 247, distance: 45.5
click at [52, 248] on div "Name: [PHONE_NUMBER] Phone: [PHONE_NUMBER] Address:" at bounding box center [89, 267] width 125 height 39
drag, startPoint x: 150, startPoint y: 34, endPoint x: 152, endPoint y: 39, distance: 5.3
click at [150, 34] on icon at bounding box center [145, 32] width 12 height 12
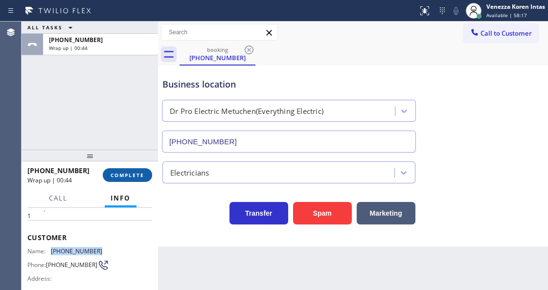
click at [124, 178] on button "COMPLETE" at bounding box center [127, 175] width 49 height 14
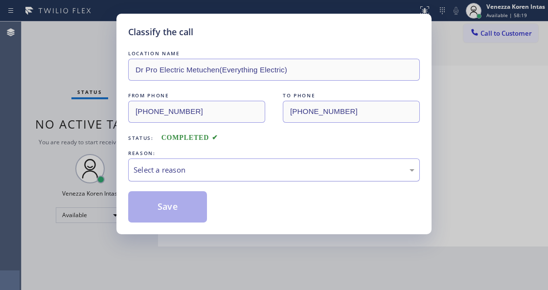
click at [198, 175] on div "Select a reason" at bounding box center [274, 169] width 281 height 11
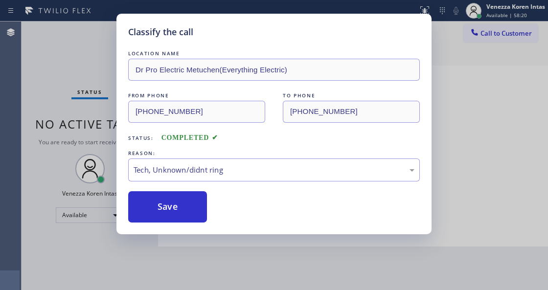
click at [193, 216] on button "Save" at bounding box center [167, 206] width 79 height 31
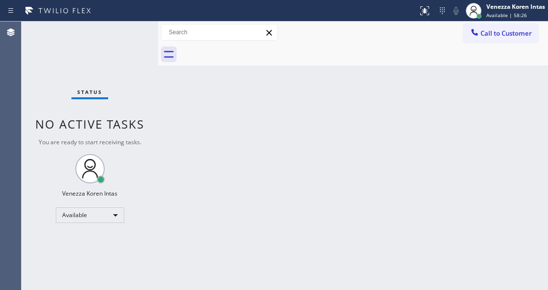
click at [124, 30] on div "Status No active tasks You are ready to start receiving tasks. Venezza Koren In…" at bounding box center [90, 156] width 137 height 269
click at [116, 54] on div "Status No active tasks You are ready to start receiving tasks. Venezza Koren In…" at bounding box center [90, 156] width 137 height 269
click at [121, 42] on div "Status No active tasks You are ready to start receiving tasks. Venezza Koren In…" at bounding box center [90, 156] width 137 height 269
click at [125, 37] on div "Status No active tasks You are ready to start receiving tasks. Venezza Koren In…" at bounding box center [90, 156] width 137 height 269
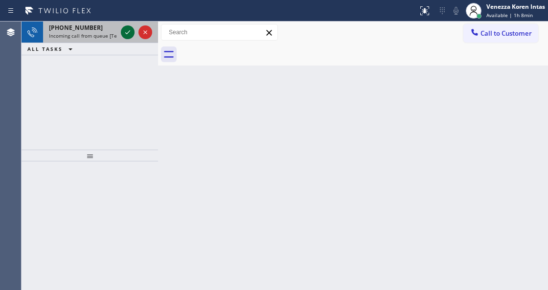
click at [126, 29] on icon at bounding box center [128, 32] width 12 height 12
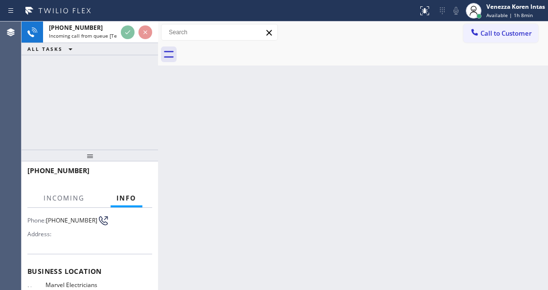
scroll to position [98, 0]
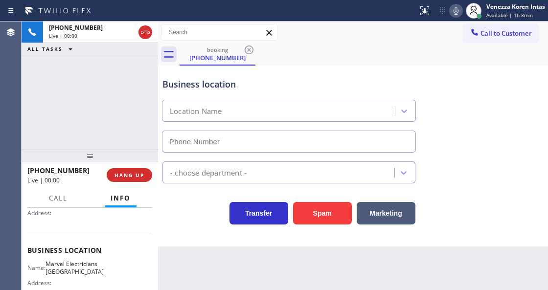
type input "[PHONE_NUMBER]"
click at [513, 88] on div "Business location Marvel Electricians [GEOGRAPHIC_DATA] [PHONE_NUMBER]" at bounding box center [353, 108] width 385 height 89
click at [412, 40] on div "Call to Customer Outbound call Location [GEOGRAPHIC_DATA] Appliance Repair Your…" at bounding box center [353, 32] width 390 height 17
drag, startPoint x: 454, startPoint y: 10, endPoint x: 353, endPoint y: 58, distance: 111.7
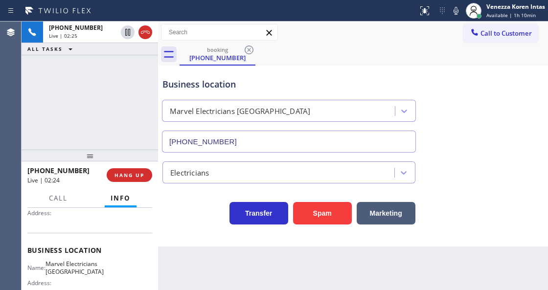
click at [454, 10] on icon at bounding box center [456, 11] width 12 height 12
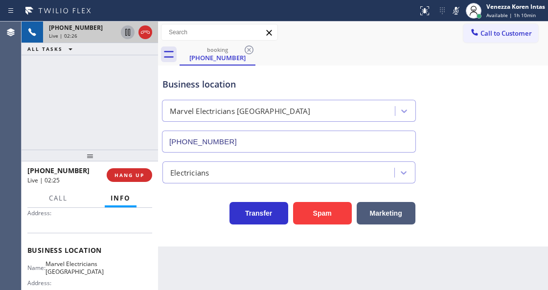
click at [129, 31] on icon at bounding box center [128, 32] width 12 height 12
click at [459, 8] on icon at bounding box center [456, 11] width 12 height 12
click at [132, 31] on icon at bounding box center [128, 32] width 12 height 12
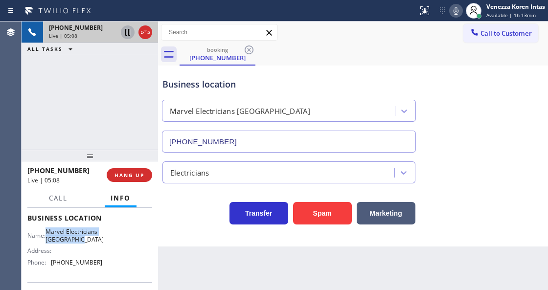
drag, startPoint x: 52, startPoint y: 230, endPoint x: 71, endPoint y: 249, distance: 26.7
click at [71, 243] on span "Marvel Electricians [GEOGRAPHIC_DATA]" at bounding box center [75, 235] width 58 height 15
drag, startPoint x: 132, startPoint y: 117, endPoint x: 137, endPoint y: 119, distance: 5.7
click at [132, 117] on div "[PHONE_NUMBER] Live | 05:26 ALL TASKS ALL TASKS ACTIVE TASKS TASKS IN WRAP UP" at bounding box center [90, 86] width 137 height 128
click at [452, 7] on icon at bounding box center [456, 11] width 12 height 12
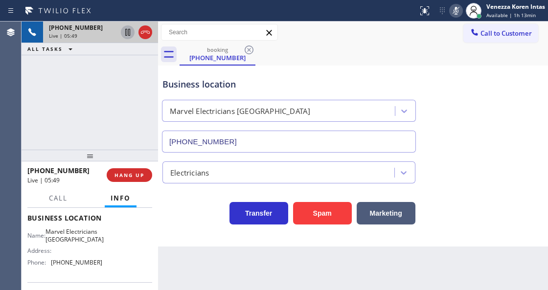
drag, startPoint x: 127, startPoint y: 35, endPoint x: 153, endPoint y: 97, distance: 66.9
click at [127, 36] on icon at bounding box center [128, 32] width 12 height 12
click at [126, 33] on icon at bounding box center [128, 32] width 12 height 12
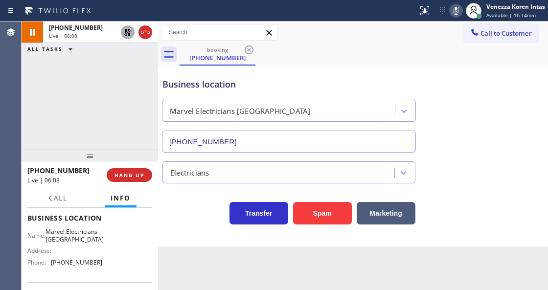
click at [450, 11] on icon at bounding box center [456, 11] width 12 height 12
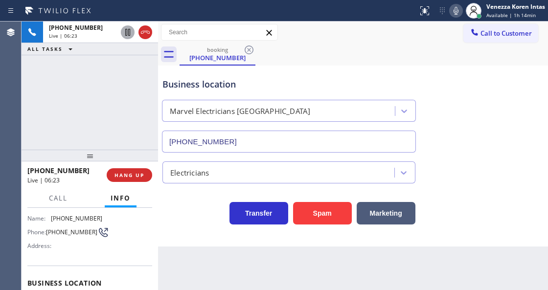
scroll to position [32, 0]
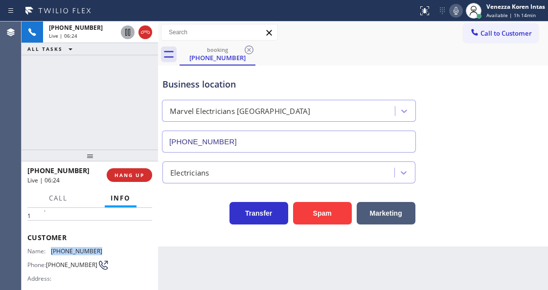
drag, startPoint x: 95, startPoint y: 248, endPoint x: 53, endPoint y: 248, distance: 42.1
click at [53, 248] on div "Name: [PHONE_NUMBER] Phone: [PHONE_NUMBER] Address:" at bounding box center [89, 267] width 125 height 39
drag, startPoint x: 307, startPoint y: 40, endPoint x: 271, endPoint y: 125, distance: 92.5
click at [305, 43] on div "Call to Customer Outbound call Location [GEOGRAPHIC_DATA] Appliance Repair Your…" at bounding box center [353, 33] width 390 height 22
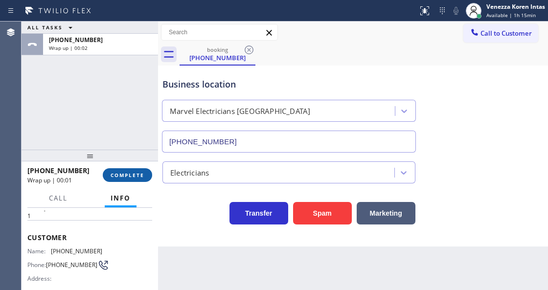
click at [121, 172] on span "COMPLETE" at bounding box center [128, 175] width 34 height 7
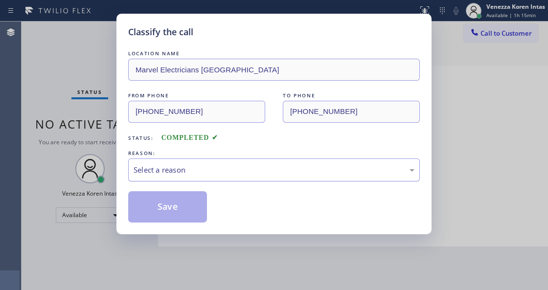
click at [239, 168] on div "Select a reason" at bounding box center [274, 169] width 281 height 11
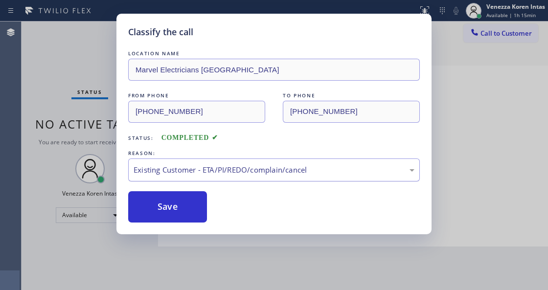
click at [226, 178] on div "Existing Customer - ETA/PI/REDO/complain/cancel" at bounding box center [274, 170] width 292 height 23
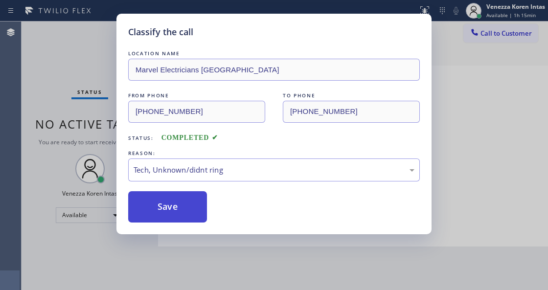
click at [194, 199] on button "Save" at bounding box center [167, 206] width 79 height 31
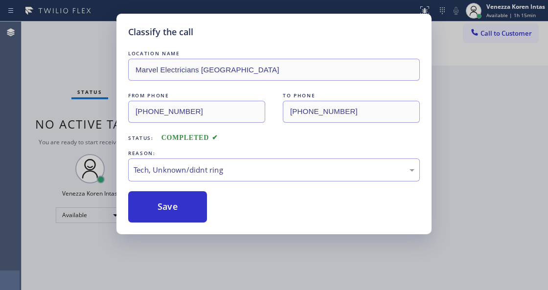
click at [99, 49] on div "Classify the call LOCATION NAME Marvel Electricians Simi Valley FROM PHONE [PHO…" at bounding box center [274, 145] width 548 height 290
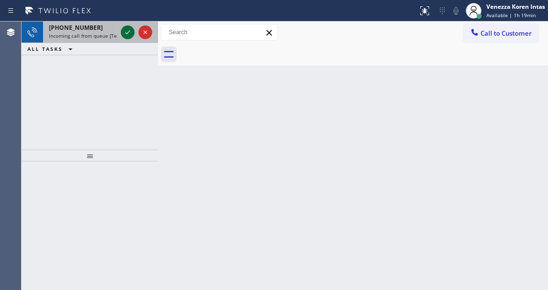
click at [129, 35] on icon at bounding box center [128, 32] width 12 height 12
click at [126, 40] on div at bounding box center [136, 33] width 35 height 22
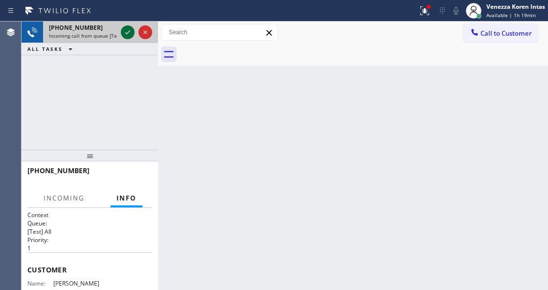
click at [128, 32] on icon at bounding box center [128, 32] width 12 height 12
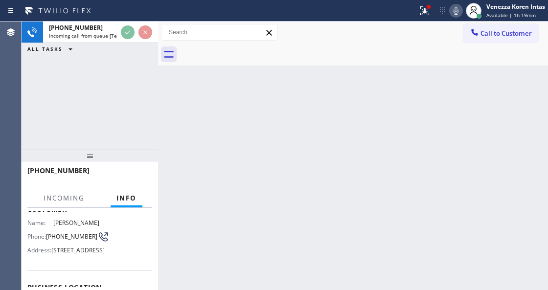
scroll to position [98, 0]
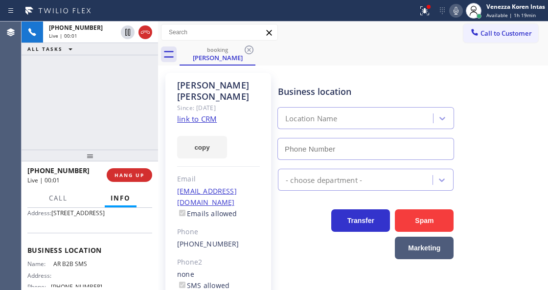
type input "[PHONE_NUMBER]"
click at [198, 114] on link "link to CRM" at bounding box center [197, 119] width 40 height 10
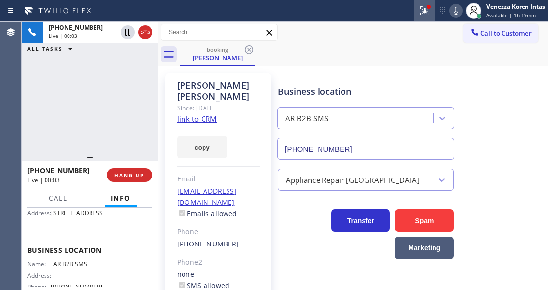
click at [427, 11] on icon at bounding box center [425, 11] width 12 height 12
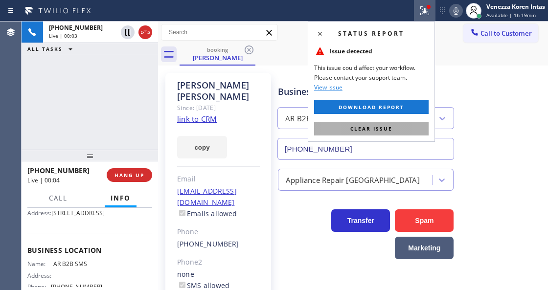
click at [411, 133] on button "Clear issue" at bounding box center [371, 129] width 115 height 14
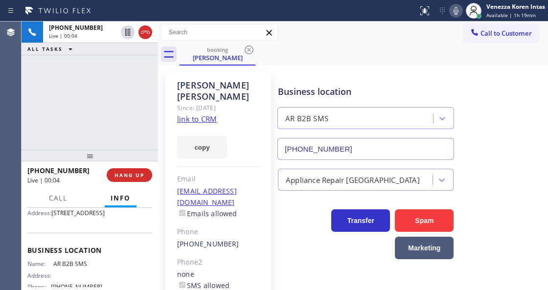
click at [494, 98] on div "Business location AR B2B SMS [PHONE_NUMBER]" at bounding box center [411, 115] width 270 height 89
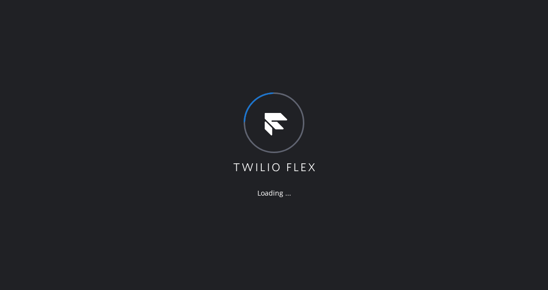
drag, startPoint x: 193, startPoint y: 84, endPoint x: 214, endPoint y: 137, distance: 57.1
click at [193, 84] on div "Loading ..." at bounding box center [274, 145] width 548 height 290
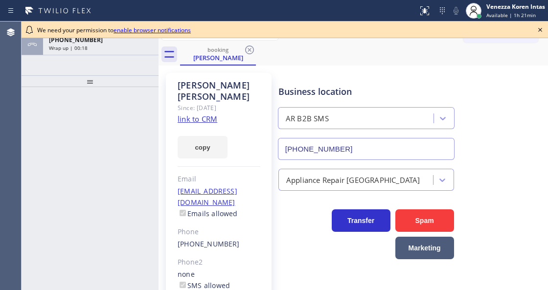
type input "[PHONE_NUMBER]"
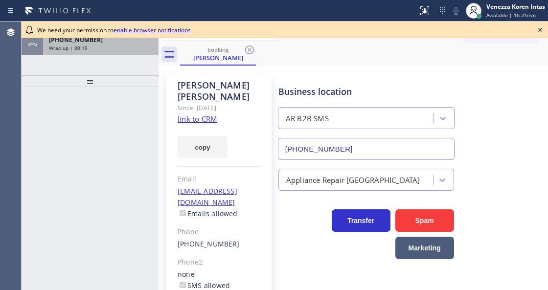
click at [84, 39] on span "[PHONE_NUMBER]" at bounding box center [76, 40] width 54 height 8
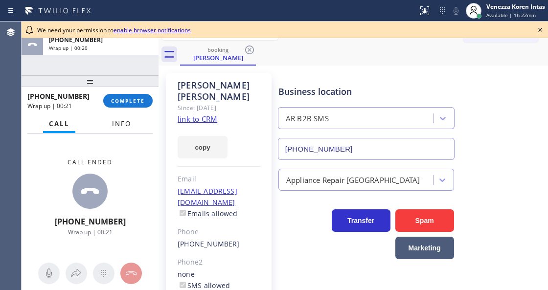
click at [119, 118] on button "Info" at bounding box center [121, 124] width 31 height 19
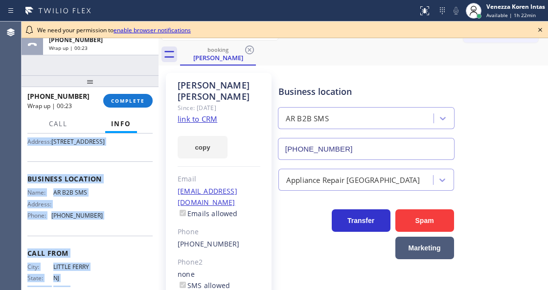
scroll to position [131, 0]
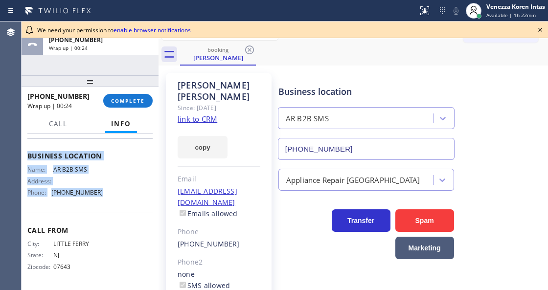
drag, startPoint x: 29, startPoint y: 191, endPoint x: 116, endPoint y: 200, distance: 88.1
click at [116, 200] on div "Context Queue: [Test] All Priority: 1 Customer Name: Raina Azar Phone: (201) 75…" at bounding box center [89, 153] width 125 height 268
copy div "Customer Name: Raina Azar Phone: (201) 753-8950 Address: 985 E 7th St, Brooklyn…"
click at [111, 96] on button "COMPLETE" at bounding box center [127, 101] width 49 height 14
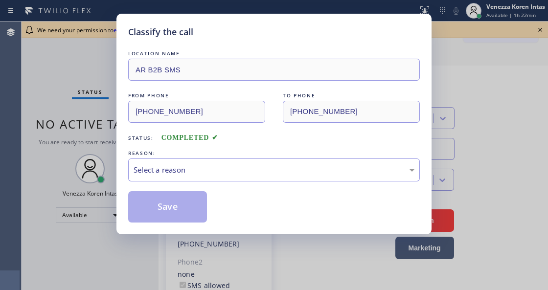
click at [208, 131] on div "Status: COMPLETED" at bounding box center [274, 136] width 292 height 16
click at [208, 158] on div "REASON:" at bounding box center [274, 153] width 292 height 10
click at [210, 175] on div "Select a reason" at bounding box center [274, 169] width 281 height 11
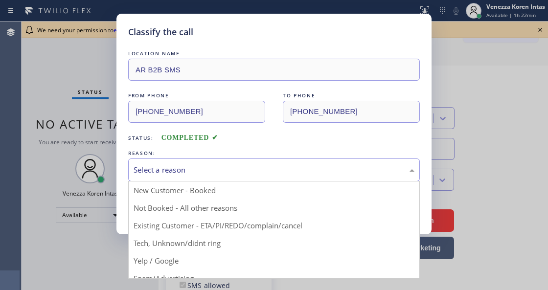
drag, startPoint x: 211, startPoint y: 208, endPoint x: 196, endPoint y: 209, distance: 15.2
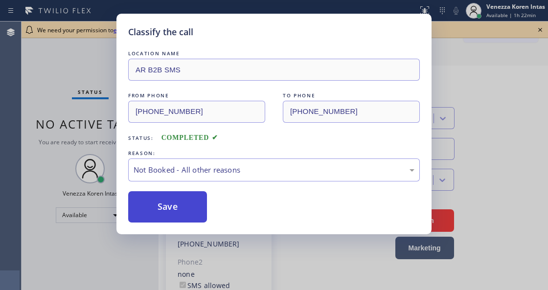
click at [196, 209] on button "Save" at bounding box center [167, 206] width 79 height 31
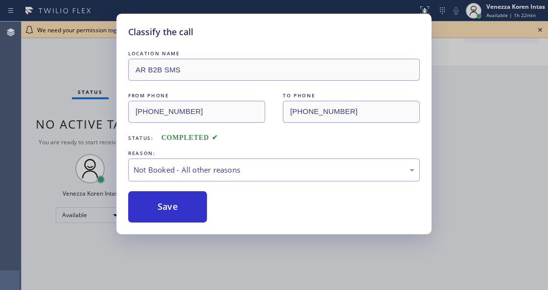
click at [62, 104] on div "Classify the call LOCATION NAME AR B2B SMS FROM PHONE (201) 753-8950 TO PHONE (…" at bounding box center [274, 145] width 548 height 290
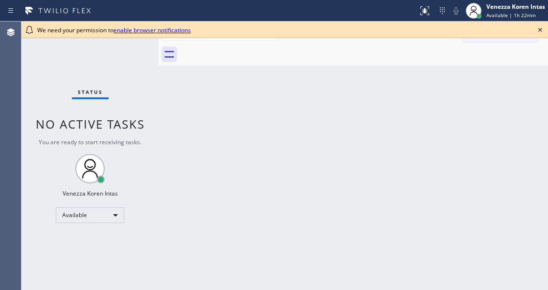
click at [541, 30] on icon at bounding box center [540, 30] width 12 height 12
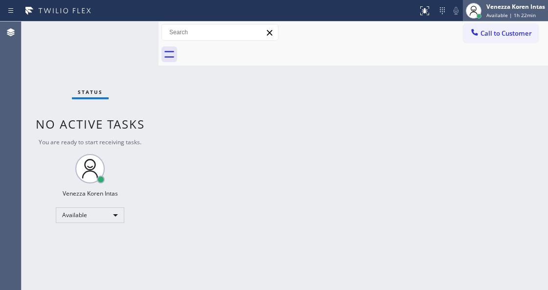
click at [511, 11] on div "Venezza Koren Intas Available | 1h 22min" at bounding box center [517, 10] width 64 height 17
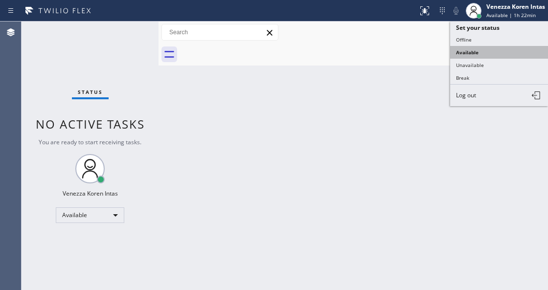
click at [491, 55] on button "Available" at bounding box center [499, 52] width 98 height 13
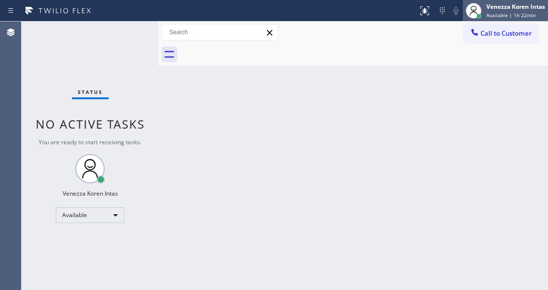
click at [488, 17] on span "Available | 1h 22min" at bounding box center [511, 15] width 49 height 7
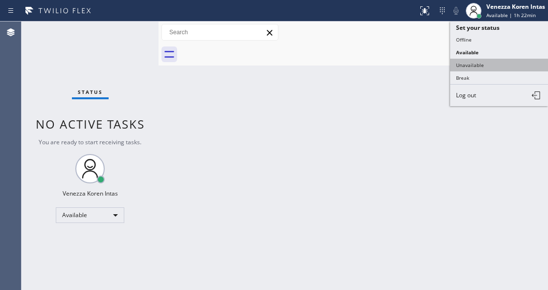
click at [481, 59] on button "Unavailable" at bounding box center [499, 65] width 98 height 13
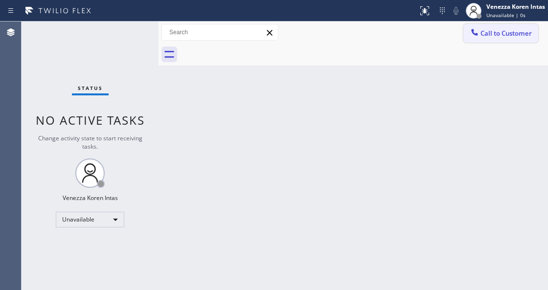
click at [509, 39] on button "Call to Customer" at bounding box center [501, 33] width 75 height 19
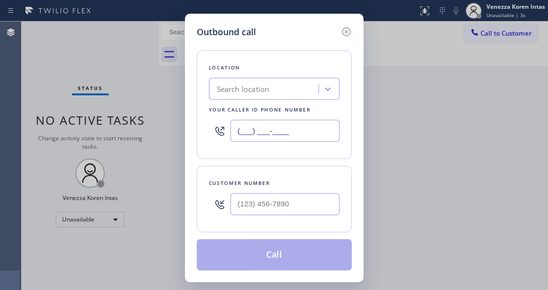
click at [293, 131] on input "(___) ___-____" at bounding box center [285, 131] width 109 height 22
paste input "833) 692-2271"
type input "[PHONE_NUMBER]"
click at [270, 213] on input "(___) ___-____" at bounding box center [285, 204] width 109 height 22
paste input "201) 753-8950"
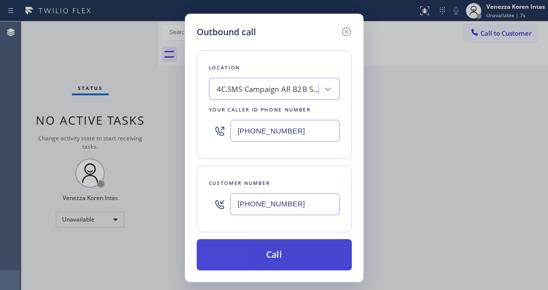
type input "[PHONE_NUMBER]"
click at [281, 254] on button "Call" at bounding box center [274, 254] width 155 height 31
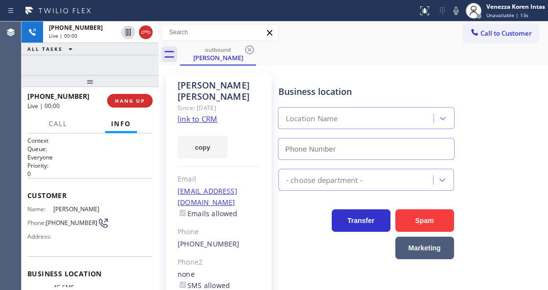
type input "[PHONE_NUMBER]"
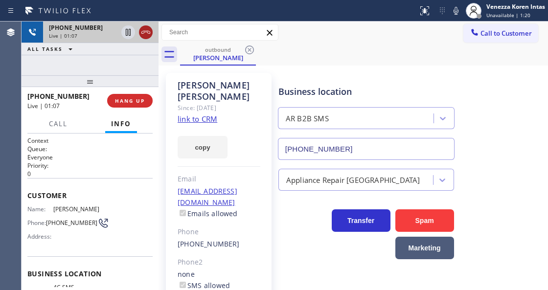
click at [146, 34] on icon at bounding box center [146, 32] width 12 height 12
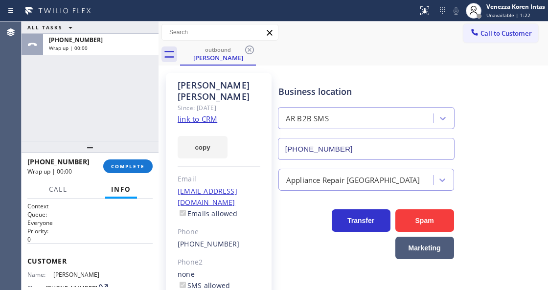
drag, startPoint x: 91, startPoint y: 78, endPoint x: 85, endPoint y: 159, distance: 80.9
click at [85, 153] on div at bounding box center [90, 147] width 137 height 12
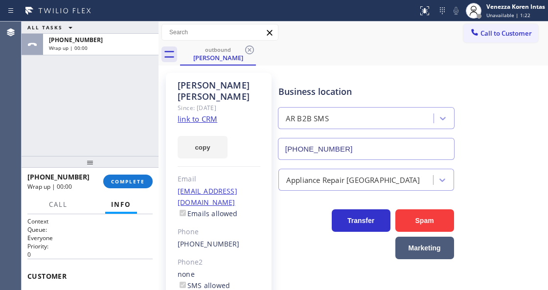
drag, startPoint x: 125, startPoint y: 181, endPoint x: 214, endPoint y: 196, distance: 90.8
click at [131, 186] on button "COMPLETE" at bounding box center [127, 182] width 49 height 14
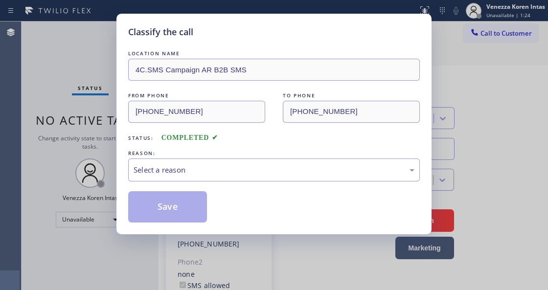
click at [214, 188] on div "LOCATION NAME 4C.SMS Campaign AR B2B SMS FROM PHONE (833) 692-2271 TO PHONE (20…" at bounding box center [274, 135] width 292 height 174
click at [212, 177] on div "Select a reason" at bounding box center [274, 170] width 292 height 23
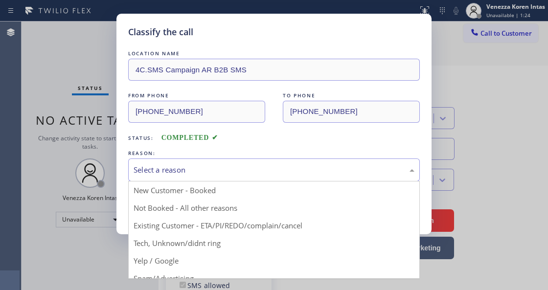
drag, startPoint x: 208, startPoint y: 208, endPoint x: 195, endPoint y: 210, distance: 12.9
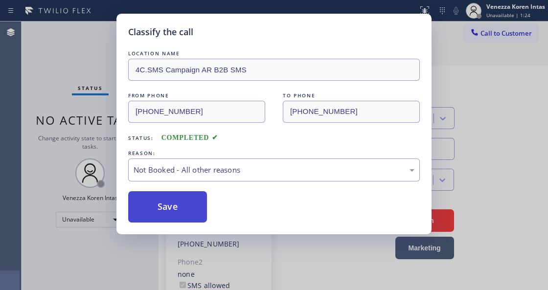
click at [183, 209] on button "Save" at bounding box center [167, 206] width 79 height 31
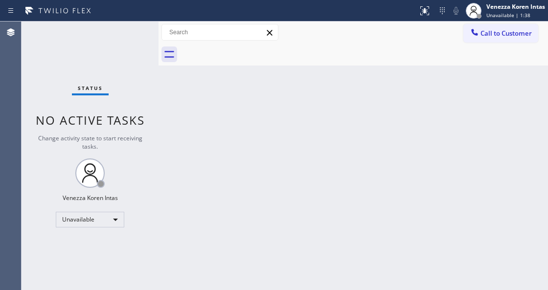
click at [312, 287] on div "Back to Dashboard Change Sender ID Customers Technicians Select a contact Outbo…" at bounding box center [354, 156] width 390 height 269
click at [110, 221] on div "Unavailable" at bounding box center [90, 220] width 69 height 16
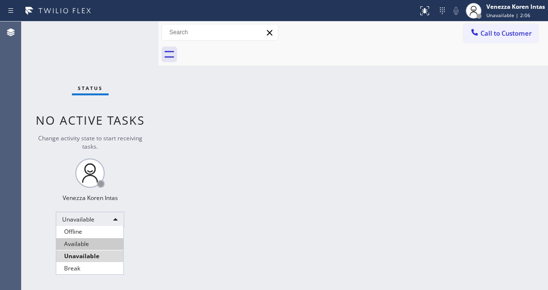
click at [96, 245] on li "Available" at bounding box center [89, 244] width 67 height 12
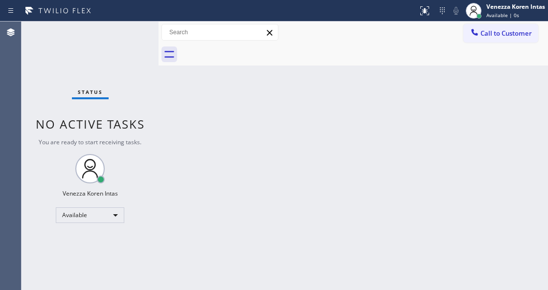
drag, startPoint x: 102, startPoint y: 83, endPoint x: 184, endPoint y: 180, distance: 126.5
click at [102, 83] on div "Status No active tasks You are ready to start receiving tasks. Venezza Koren In…" at bounding box center [90, 156] width 137 height 269
click at [134, 27] on div "Status No active tasks You are ready to start receiving tasks. Venezza Koren In…" at bounding box center [90, 156] width 137 height 269
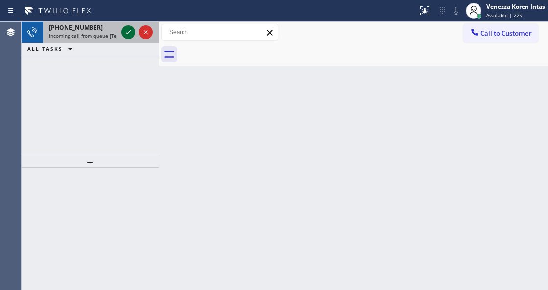
click at [125, 34] on icon at bounding box center [128, 32] width 12 height 12
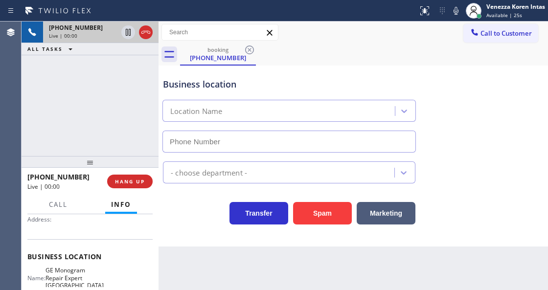
type input "(623) 323-7393"
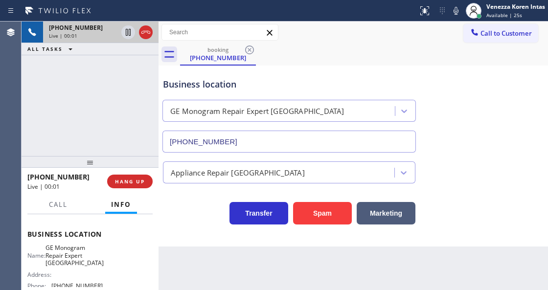
scroll to position [130, 0]
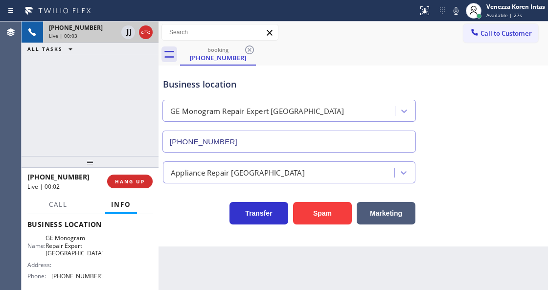
drag, startPoint x: 81, startPoint y: 108, endPoint x: 198, endPoint y: 133, distance: 119.6
click at [81, 108] on div "+13607983926 Live | 00:03 ALL TASKS ALL TASKS ACTIVE TASKS TASKS IN WRAP UP" at bounding box center [90, 89] width 137 height 135
drag, startPoint x: 48, startPoint y: 234, endPoint x: 90, endPoint y: 255, distance: 47.1
click at [90, 255] on div "Business location Name: GE Monogram Repair Expert Glendale Address: Phone: (623…" at bounding box center [89, 251] width 125 height 89
copy span "GE Monogram Repair Expert Glendale"
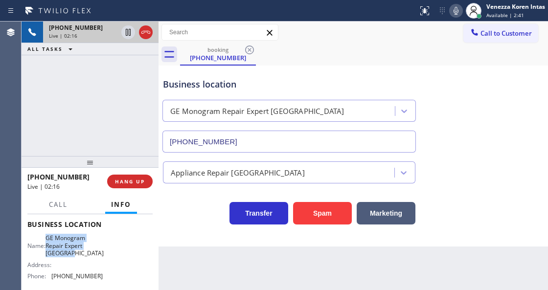
click at [458, 14] on icon at bounding box center [456, 11] width 12 height 12
click at [125, 33] on icon at bounding box center [128, 32] width 12 height 12
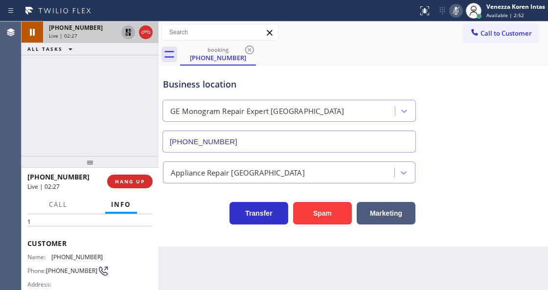
scroll to position [32, 0]
drag, startPoint x: 107, startPoint y: 251, endPoint x: 48, endPoint y: 251, distance: 58.7
click at [48, 254] on div "Name: (360) 798-3926 Phone: (360) 798-3926 Address:" at bounding box center [89, 273] width 125 height 39
copy div "(360) 798-3926"
click at [453, 7] on icon at bounding box center [456, 11] width 12 height 12
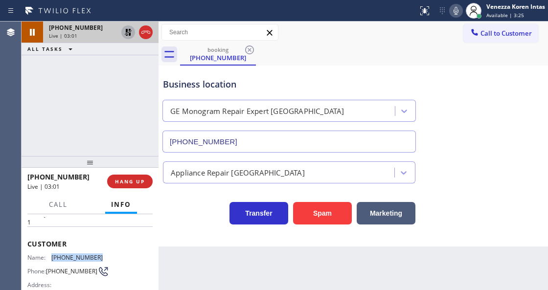
click at [131, 35] on icon at bounding box center [128, 32] width 12 height 12
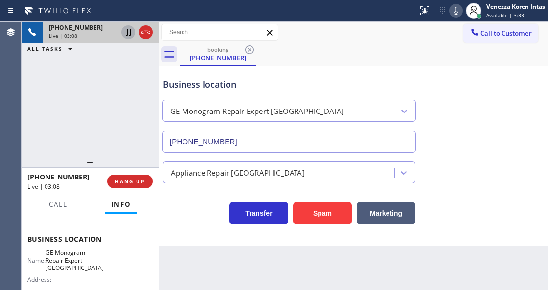
scroll to position [130, 0]
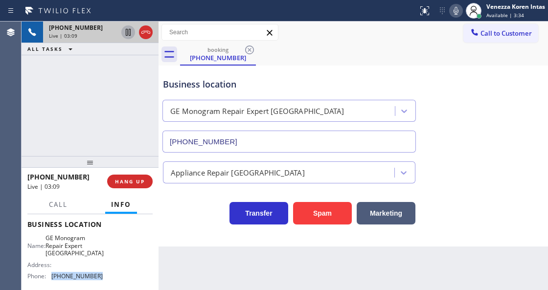
drag, startPoint x: 99, startPoint y: 272, endPoint x: 50, endPoint y: 276, distance: 49.6
click at [50, 276] on div "Name: GE Monogram Repair Expert Glendale Address: Phone: (623) 323-7393" at bounding box center [64, 258] width 75 height 49
copy div "(623) 323-7393"
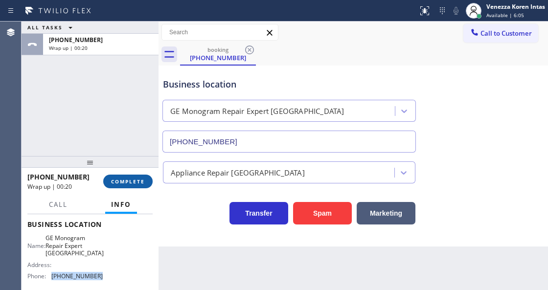
click at [131, 181] on span "COMPLETE" at bounding box center [128, 181] width 34 height 7
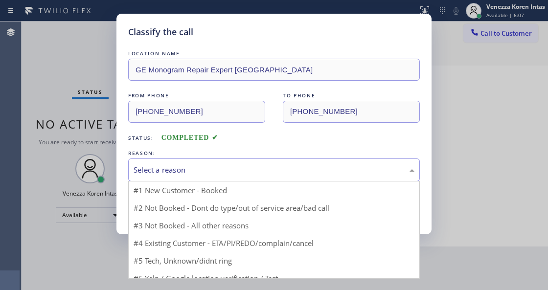
drag, startPoint x: 221, startPoint y: 176, endPoint x: 209, endPoint y: 205, distance: 31.2
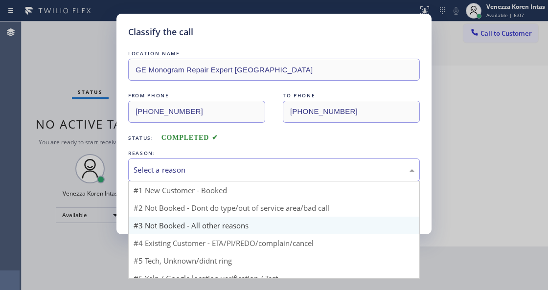
click at [220, 178] on div "Select a reason" at bounding box center [274, 170] width 292 height 23
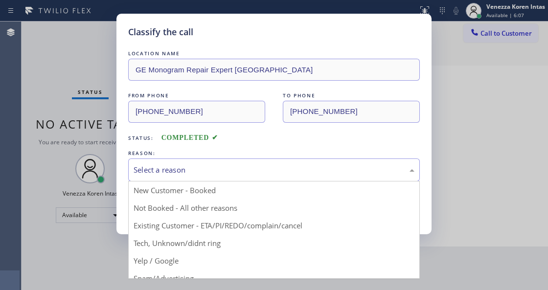
drag, startPoint x: 209, startPoint y: 208, endPoint x: 178, endPoint y: 210, distance: 31.0
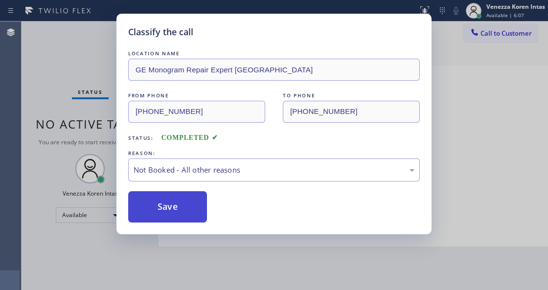
click at [178, 210] on button "Save" at bounding box center [167, 206] width 79 height 31
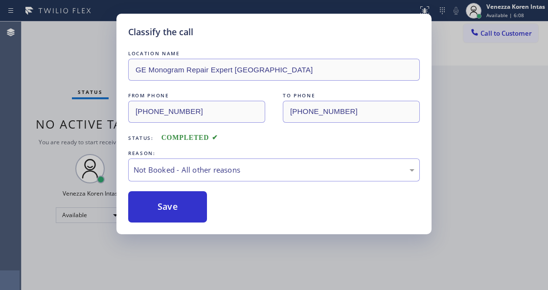
drag, startPoint x: 70, startPoint y: 92, endPoint x: 119, endPoint y: 163, distance: 86.6
click at [70, 92] on div "Classify the call LOCATION NAME GE Monogram Repair Expert Glendale FROM PHONE (…" at bounding box center [274, 145] width 548 height 290
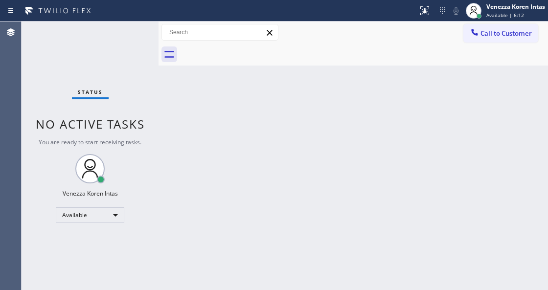
drag, startPoint x: 217, startPoint y: 57, endPoint x: 228, endPoint y: 63, distance: 12.3
click at [217, 57] on div at bounding box center [364, 55] width 368 height 22
drag, startPoint x: 125, startPoint y: 87, endPoint x: 93, endPoint y: 78, distance: 33.1
click at [116, 87] on div "Status No active tasks You are ready to start receiving tasks. Venezza Koren In…" at bounding box center [90, 156] width 137 height 269
click at [131, 28] on div "Status No active tasks You are ready to start receiving tasks. Venezza Koren In…" at bounding box center [90, 156] width 137 height 269
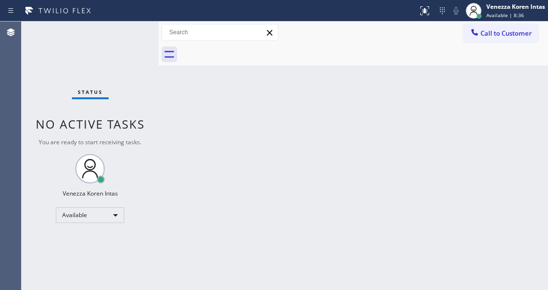
click at [131, 28] on div "Status No active tasks You are ready to start receiving tasks. Venezza Koren In…" at bounding box center [90, 156] width 137 height 269
click at [70, 51] on div "Status No active tasks You are ready to start receiving tasks. Venezza Koren In…" at bounding box center [90, 156] width 137 height 269
click at [162, 91] on div "Back to Dashboard Change Sender ID Customers Technicians Select a contact Outbo…" at bounding box center [354, 156] width 390 height 269
click at [134, 36] on div "Status No active tasks You are ready to start receiving tasks. Venezza Koren In…" at bounding box center [90, 156] width 137 height 269
click at [122, 41] on div "Status No active tasks You are ready to start receiving tasks. Venezza Koren In…" at bounding box center [90, 156] width 137 height 269
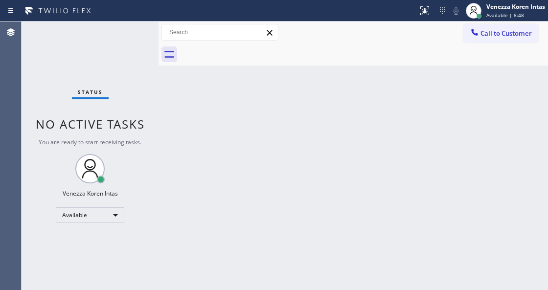
click at [135, 34] on div "Status No active tasks You are ready to start receiving tasks. Venezza Koren In…" at bounding box center [90, 156] width 137 height 269
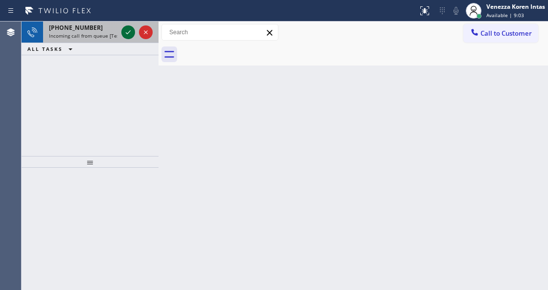
click at [129, 32] on icon at bounding box center [128, 32] width 5 height 4
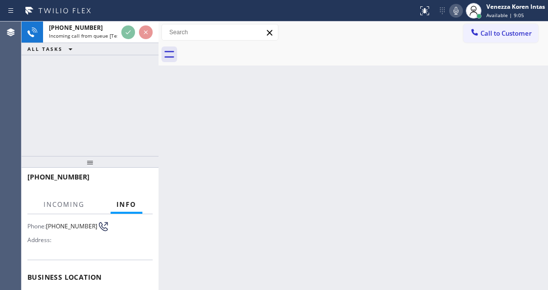
scroll to position [98, 0]
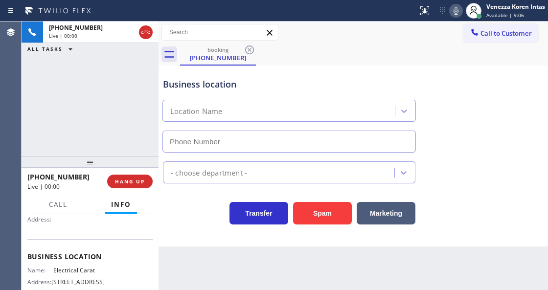
type input "(720) 605-2691"
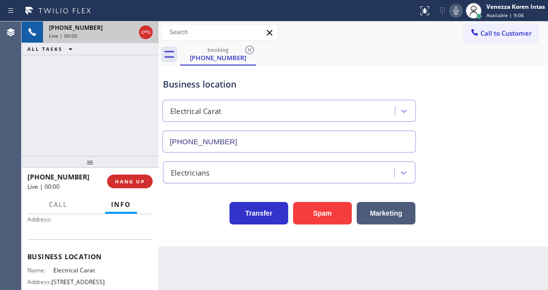
click at [143, 24] on div at bounding box center [146, 33] width 18 height 22
click at [145, 31] on icon at bounding box center [146, 32] width 12 height 12
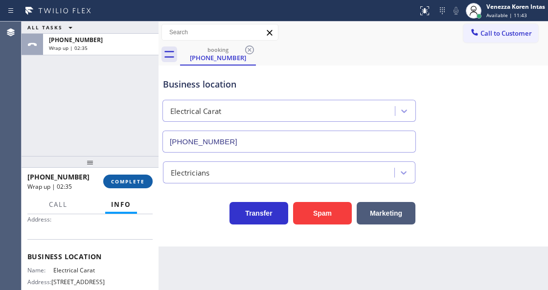
click at [138, 179] on span "COMPLETE" at bounding box center [128, 181] width 34 height 7
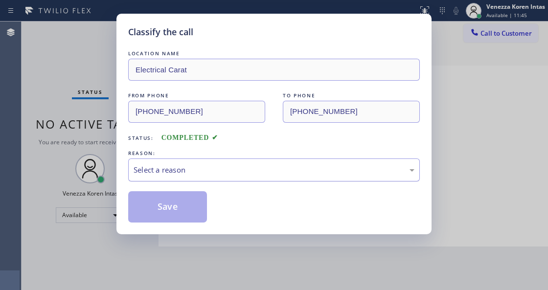
click at [264, 171] on div "Select a reason" at bounding box center [274, 169] width 281 height 11
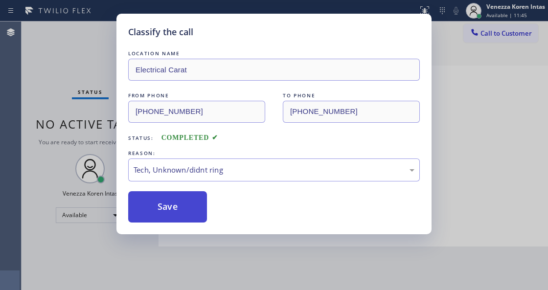
drag, startPoint x: 240, startPoint y: 245, endPoint x: 168, endPoint y: 213, distance: 78.5
click at [167, 211] on button "Save" at bounding box center [167, 206] width 79 height 31
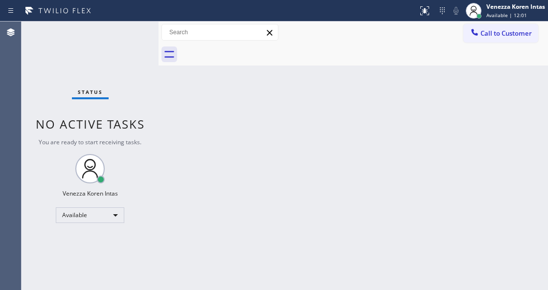
drag, startPoint x: 134, startPoint y: 39, endPoint x: 11, endPoint y: 95, distance: 135.4
click at [133, 39] on div "Status No active tasks You are ready to start receiving tasks. Venezza Koren In…" at bounding box center [90, 156] width 137 height 269
click at [144, 36] on div "Status No active tasks You are ready to start receiving tasks. Venezza Koren In…" at bounding box center [90, 156] width 137 height 269
click at [130, 86] on div "Status No active tasks You are ready to start receiving tasks. Venezza Koren In…" at bounding box center [90, 156] width 137 height 269
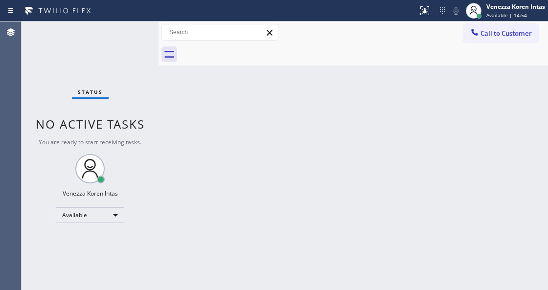
click at [148, 42] on div "Status No active tasks You are ready to start receiving tasks. Venezza Koren In…" at bounding box center [90, 156] width 137 height 269
click at [133, 94] on div "Status No active tasks You are ready to start receiving tasks. Venezza Koren In…" at bounding box center [90, 156] width 137 height 269
click at [126, 102] on div "Status No active tasks You are ready to start receiving tasks. Venezza Koren In…" at bounding box center [90, 156] width 137 height 269
click at [119, 41] on div "Status No active tasks You are ready to start receiving tasks. Venezza Koren In…" at bounding box center [90, 156] width 137 height 269
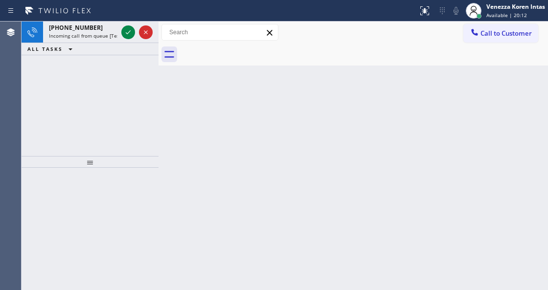
drag, startPoint x: 106, startPoint y: 29, endPoint x: 115, endPoint y: 71, distance: 43.0
click at [106, 30] on div "+16153926090" at bounding box center [83, 27] width 69 height 8
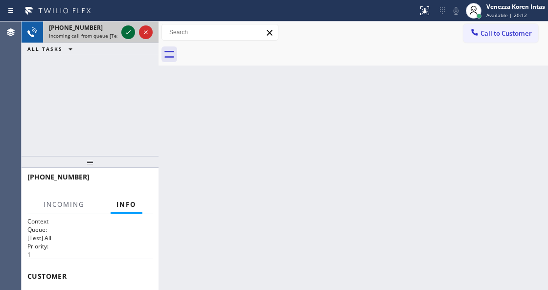
click at [125, 34] on icon at bounding box center [128, 32] width 12 height 12
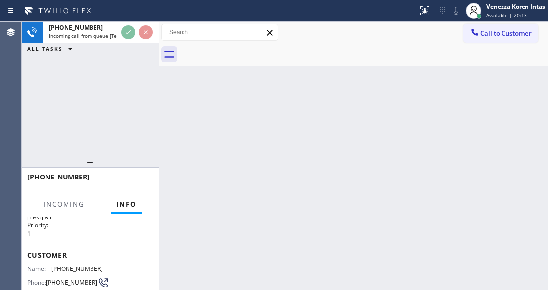
scroll to position [32, 0]
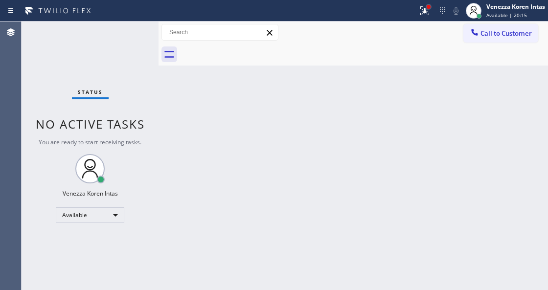
click at [427, 8] on div at bounding box center [429, 7] width 4 height 4
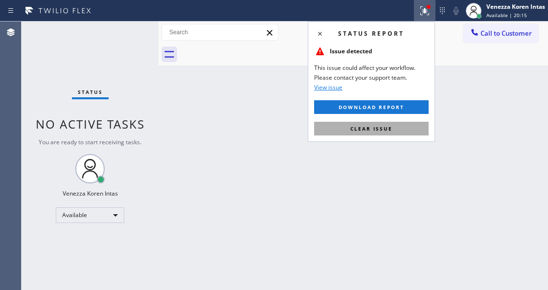
click at [378, 122] on button "Clear issue" at bounding box center [371, 129] width 115 height 14
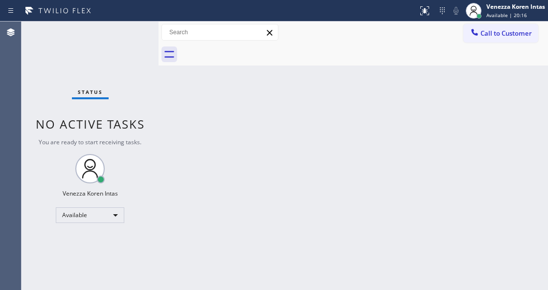
click at [124, 33] on div "Status No active tasks You are ready to start receiving tasks. Venezza Koren In…" at bounding box center [90, 156] width 137 height 269
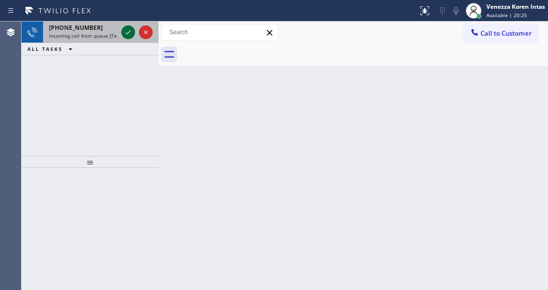
click at [124, 33] on icon at bounding box center [128, 32] width 12 height 12
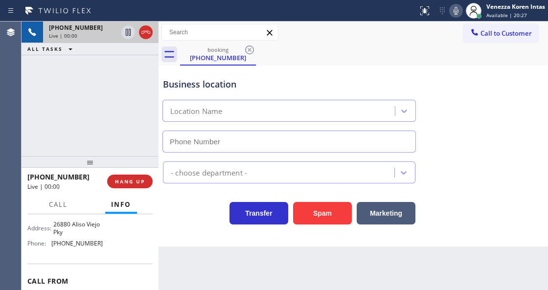
scroll to position [130, 0]
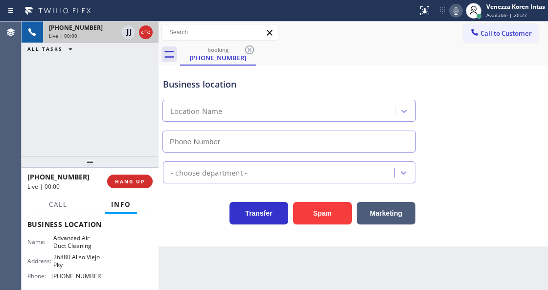
type input "(714) 832-8695"
click at [114, 80] on div "+16153926090 Live | 00:01 ALL TASKS ALL TASKS ACTIVE TASKS TASKS IN WRAP UP" at bounding box center [90, 89] width 137 height 135
click at [274, 80] on div "Business location" at bounding box center [289, 84] width 253 height 13
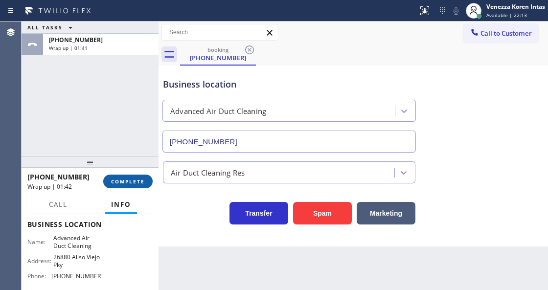
click at [136, 186] on button "COMPLETE" at bounding box center [127, 182] width 49 height 14
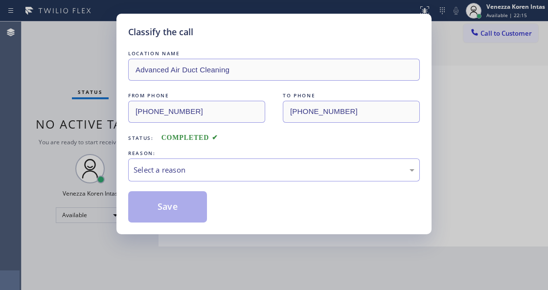
click at [203, 171] on div "Select a reason" at bounding box center [274, 169] width 281 height 11
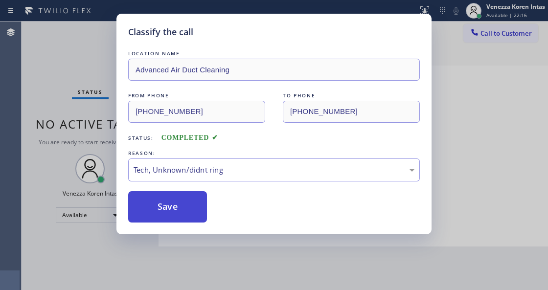
click at [179, 205] on button "Save" at bounding box center [167, 206] width 79 height 31
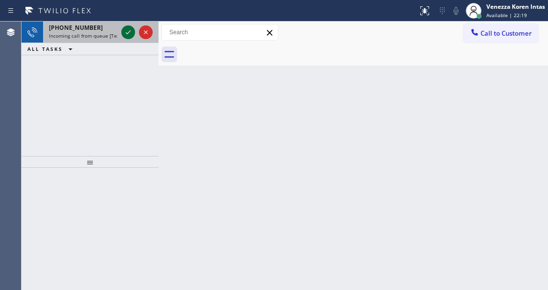
click at [131, 30] on icon at bounding box center [128, 32] width 12 height 12
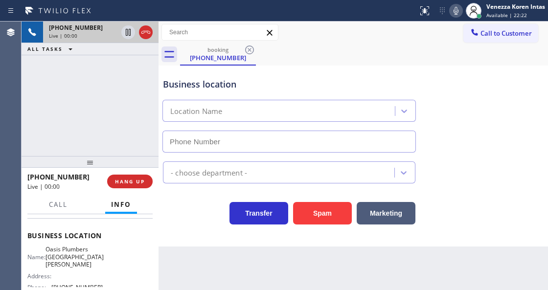
scroll to position [130, 0]
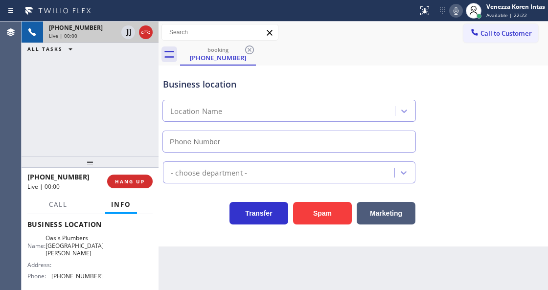
type input "(310) 818-7582"
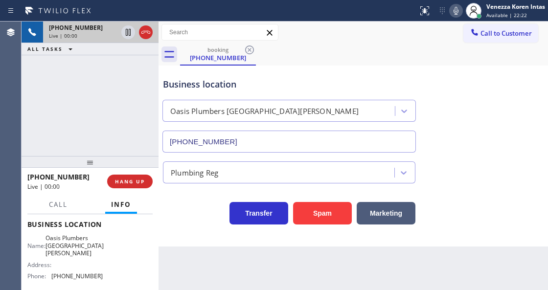
click at [180, 237] on div "Business location Oasis Plumbers Santa Monica (310) 818-7582 Plumbing Reg Trans…" at bounding box center [354, 156] width 390 height 181
click at [451, 11] on icon at bounding box center [456, 11] width 12 height 12
click at [128, 33] on icon at bounding box center [128, 32] width 12 height 12
click at [69, 82] on div "+17049682329 Live | 03:05 ALL TASKS ALL TASKS ACTIVE TASKS TASKS IN WRAP UP" at bounding box center [90, 89] width 137 height 135
click at [461, 13] on icon at bounding box center [456, 11] width 12 height 12
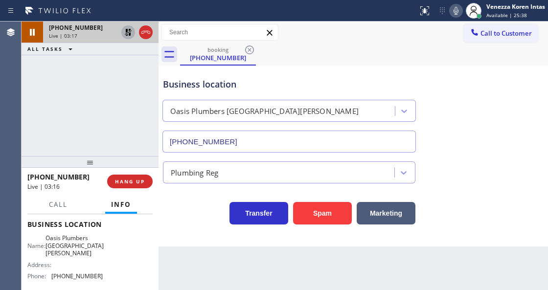
click at [126, 30] on icon at bounding box center [128, 32] width 7 height 7
drag, startPoint x: 532, startPoint y: 111, endPoint x: 521, endPoint y: 121, distance: 15.2
click at [532, 112] on div "Business location Oasis Plumbers Santa Monica (310) 818-7582" at bounding box center [353, 108] width 385 height 89
click at [142, 114] on div "+17049682329 Live | 03:54 ALL TASKS ALL TASKS ACTIVE TASKS TASKS IN WRAP UP" at bounding box center [90, 89] width 137 height 135
click at [461, 6] on icon at bounding box center [456, 11] width 12 height 12
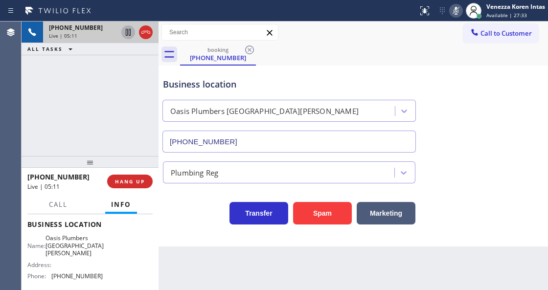
click at [126, 34] on icon at bounding box center [128, 32] width 12 height 12
drag, startPoint x: 457, startPoint y: 12, endPoint x: 428, endPoint y: 26, distance: 32.6
click at [457, 12] on icon at bounding box center [456, 11] width 12 height 12
click at [131, 35] on icon at bounding box center [128, 32] width 12 height 12
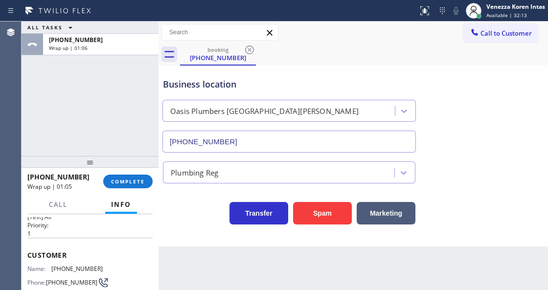
scroll to position [32, 0]
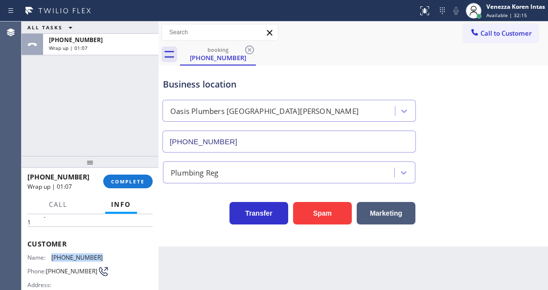
drag, startPoint x: 98, startPoint y: 252, endPoint x: 52, endPoint y: 253, distance: 46.0
click at [52, 254] on span "(704) 968-2329" at bounding box center [76, 257] width 51 height 7
copy span "(704) 968-2329"
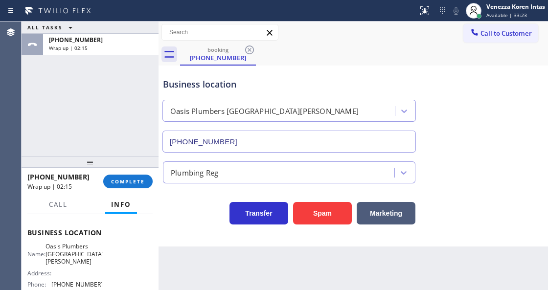
scroll to position [163, 0]
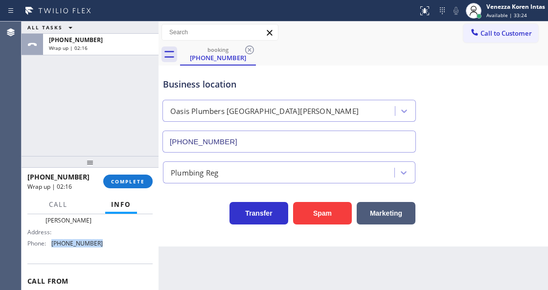
drag, startPoint x: 100, startPoint y: 238, endPoint x: 51, endPoint y: 238, distance: 48.9
click at [51, 238] on div "Name: Oasis Plumbers Santa Monica Address: Phone: (310) 818-7582" at bounding box center [89, 226] width 125 height 49
copy div "(310) 818-7582"
click at [133, 184] on span "COMPLETE" at bounding box center [128, 181] width 34 height 7
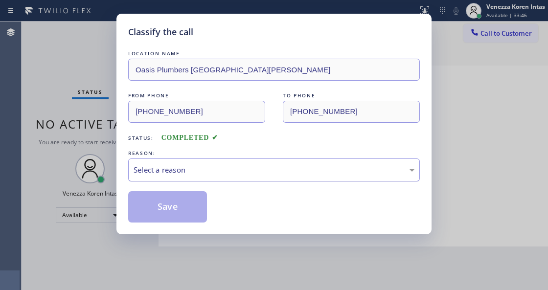
click at [225, 168] on div "Select a reason" at bounding box center [274, 169] width 281 height 11
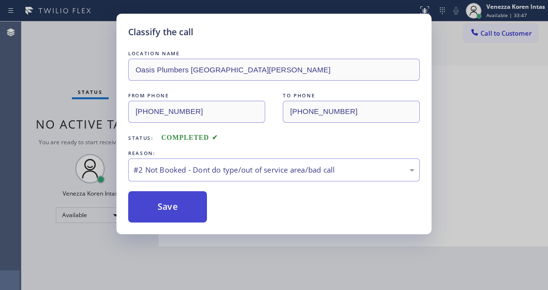
click at [188, 210] on button "Save" at bounding box center [167, 206] width 79 height 31
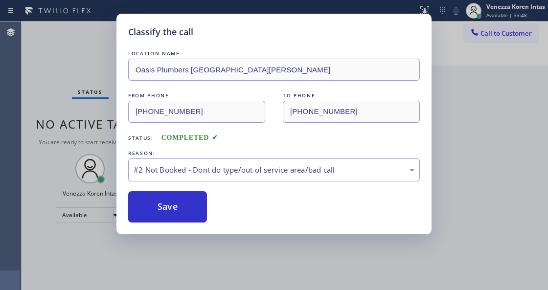
click at [102, 69] on div "Classify the call LOCATION NAME AR B2B SMS FROM PHONE (201) 753-8950 TO PHONE (…" at bounding box center [285, 156] width 527 height 269
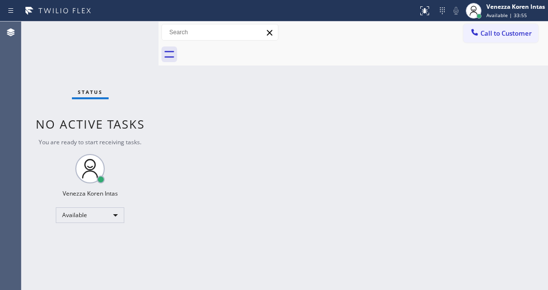
click at [139, 109] on div "Status No active tasks You are ready to start receiving tasks. Venezza Koren In…" at bounding box center [90, 156] width 137 height 269
click at [124, 56] on div "Status No active tasks You are ready to start receiving tasks. Venezza Koren In…" at bounding box center [90, 156] width 137 height 269
click at [124, 59] on div "Status No active tasks You are ready to start receiving tasks. Venezza Koren In…" at bounding box center [90, 156] width 137 height 269
click at [104, 48] on div "Status No active tasks You are ready to start receiving tasks. Venezza Koren In…" at bounding box center [90, 156] width 137 height 269
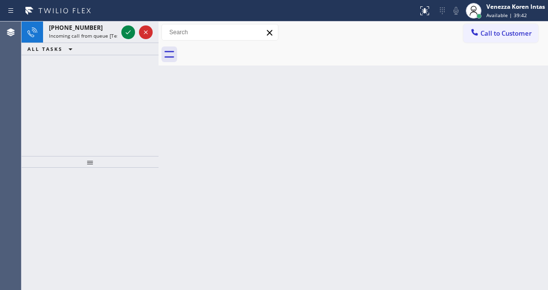
drag, startPoint x: 102, startPoint y: 37, endPoint x: 106, endPoint y: 150, distance: 112.6
click at [102, 37] on span "Incoming call from queue [Test] All" at bounding box center [89, 35] width 81 height 7
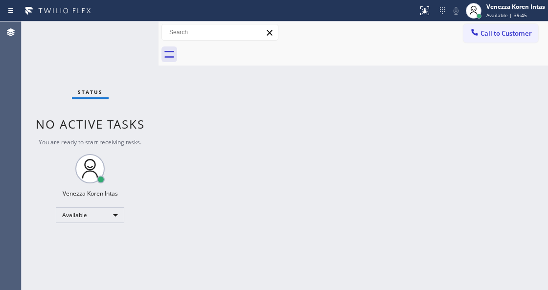
click at [139, 37] on div "Status No active tasks You are ready to start receiving tasks. Venezza Koren In…" at bounding box center [90, 156] width 137 height 269
click at [129, 42] on div "Status No active tasks You are ready to start receiving tasks. Venezza Koren In…" at bounding box center [90, 156] width 137 height 269
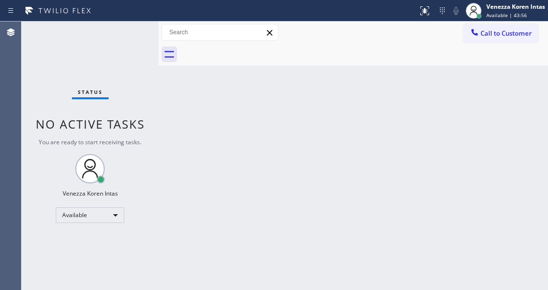
click at [122, 39] on div "Status No active tasks You are ready to start receiving tasks. Venezza Koren In…" at bounding box center [90, 156] width 137 height 269
click at [79, 65] on div "Status No active tasks You are ready to start receiving tasks. Venezza Koren In…" at bounding box center [90, 156] width 137 height 269
drag, startPoint x: 103, startPoint y: 58, endPoint x: 18, endPoint y: 86, distance: 89.9
click at [103, 58] on div "Status No active tasks You are ready to start receiving tasks. Venezza Koren In…" at bounding box center [90, 156] width 137 height 269
click at [106, 51] on div "Status No active tasks You are ready to start receiving tasks. Venezza Koren In…" at bounding box center [90, 156] width 137 height 269
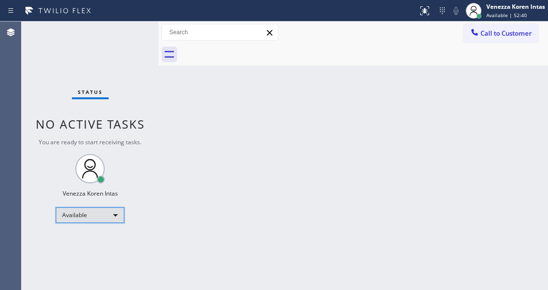
click at [91, 216] on div "Available" at bounding box center [90, 216] width 69 height 16
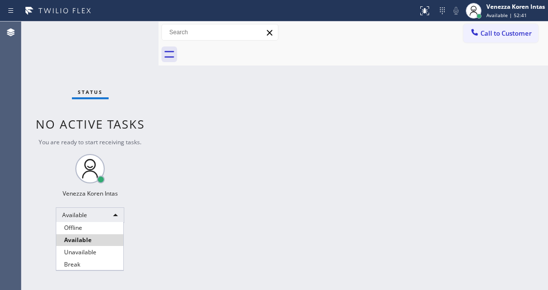
click at [79, 261] on li "Break" at bounding box center [89, 265] width 67 height 12
